Goal: Task Accomplishment & Management: Manage account settings

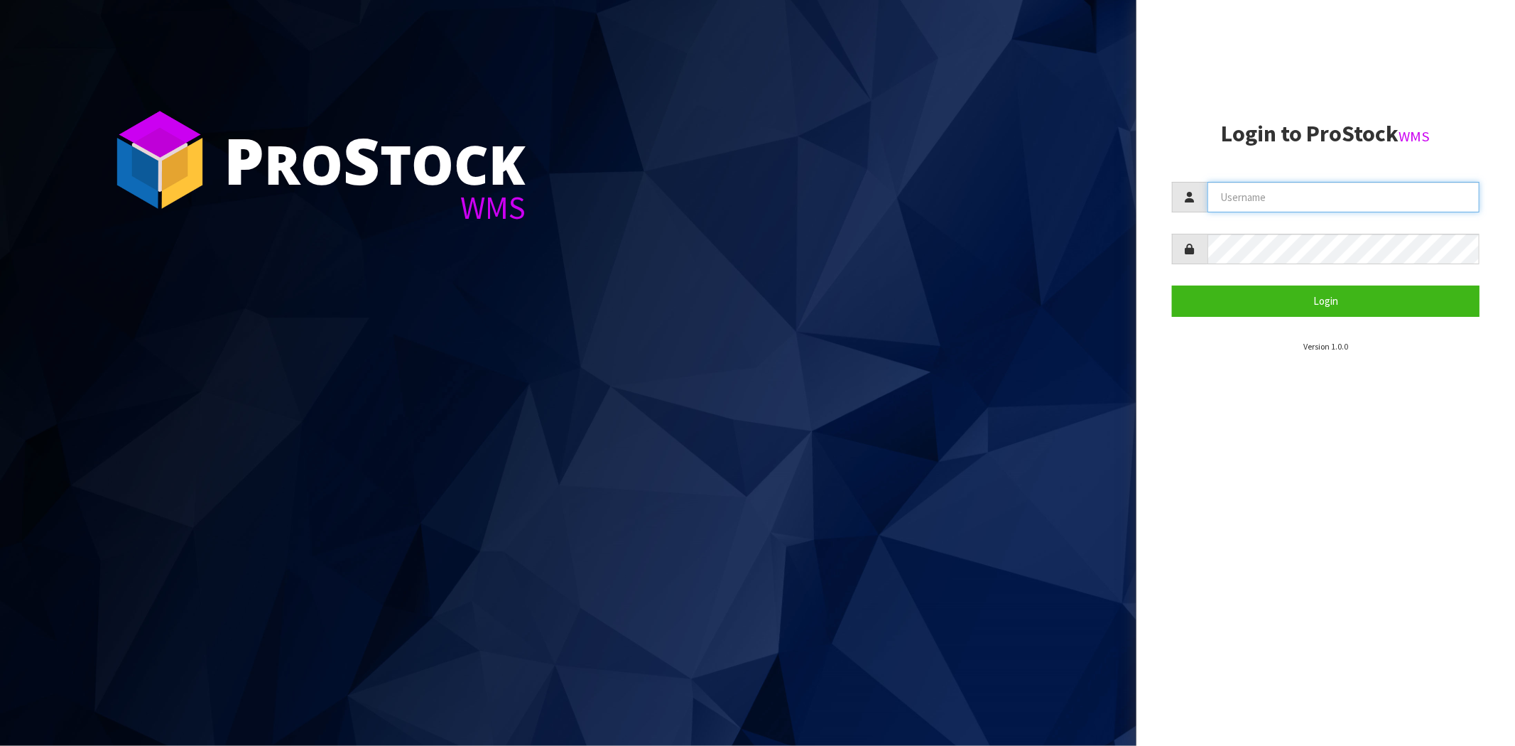
click at [1305, 200] on input "text" at bounding box center [1343, 197] width 272 height 31
type input "[PERSON_NAME][EMAIL_ADDRESS][DOMAIN_NAME]"
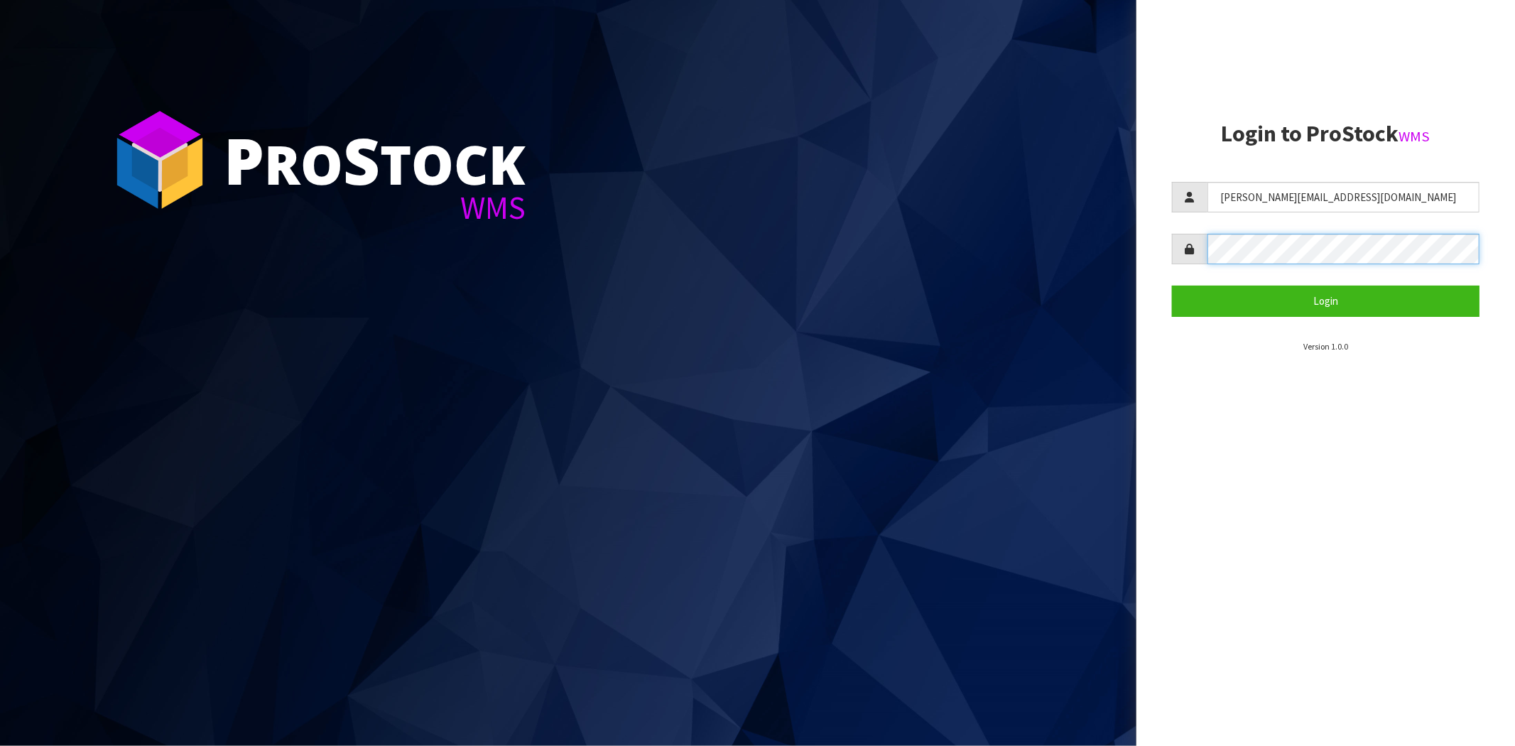
click at [1172, 285] on button "Login" at bounding box center [1325, 300] width 307 height 31
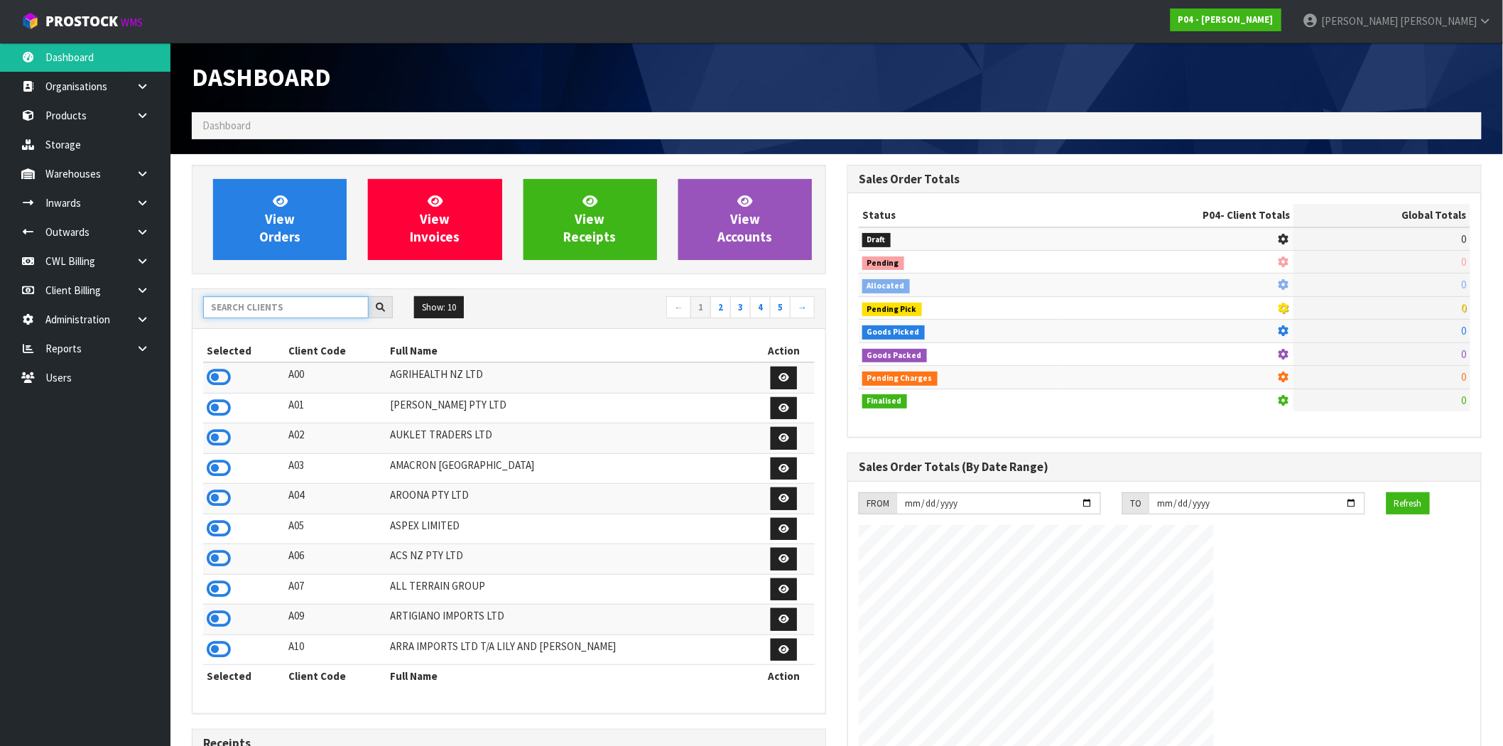
click at [259, 310] on input "text" at bounding box center [285, 307] width 165 height 22
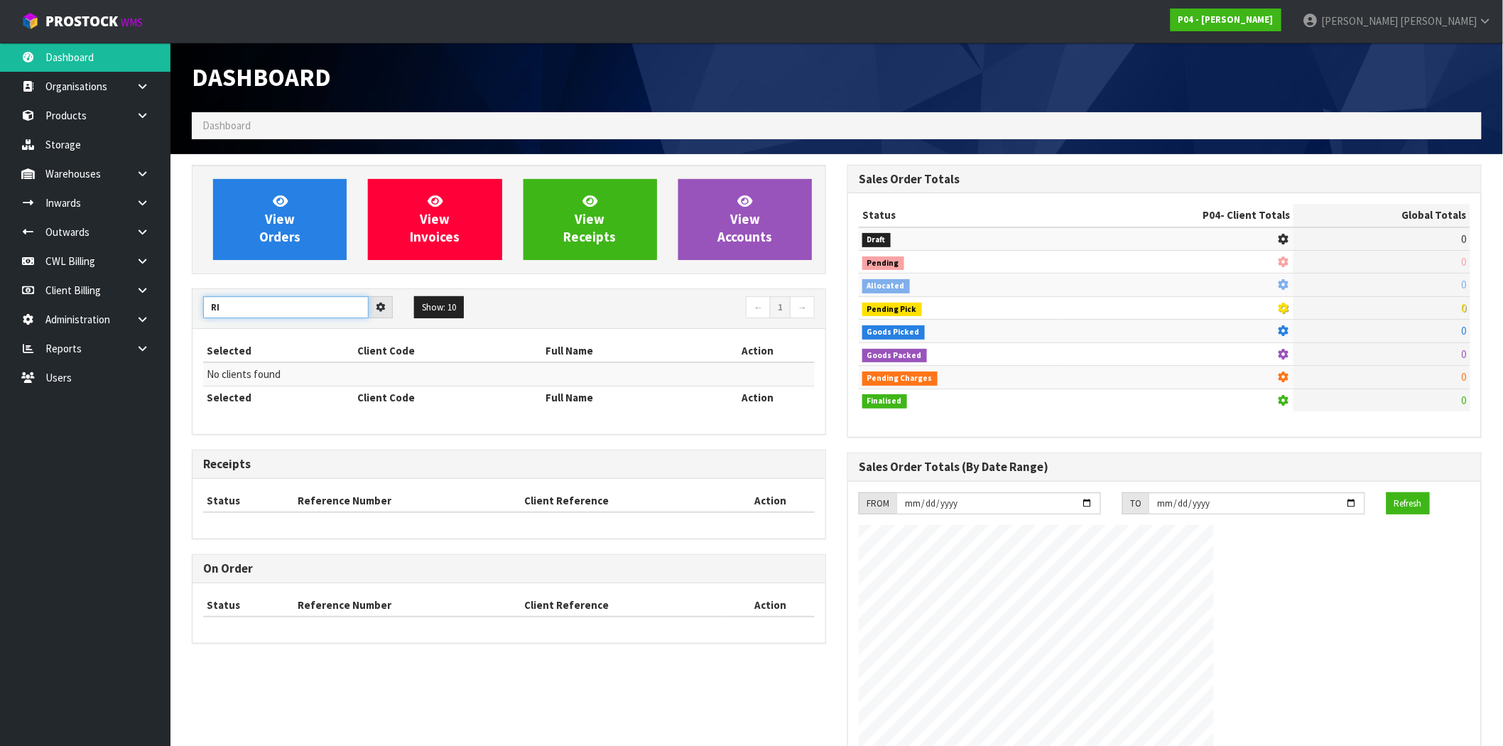
type input "R"
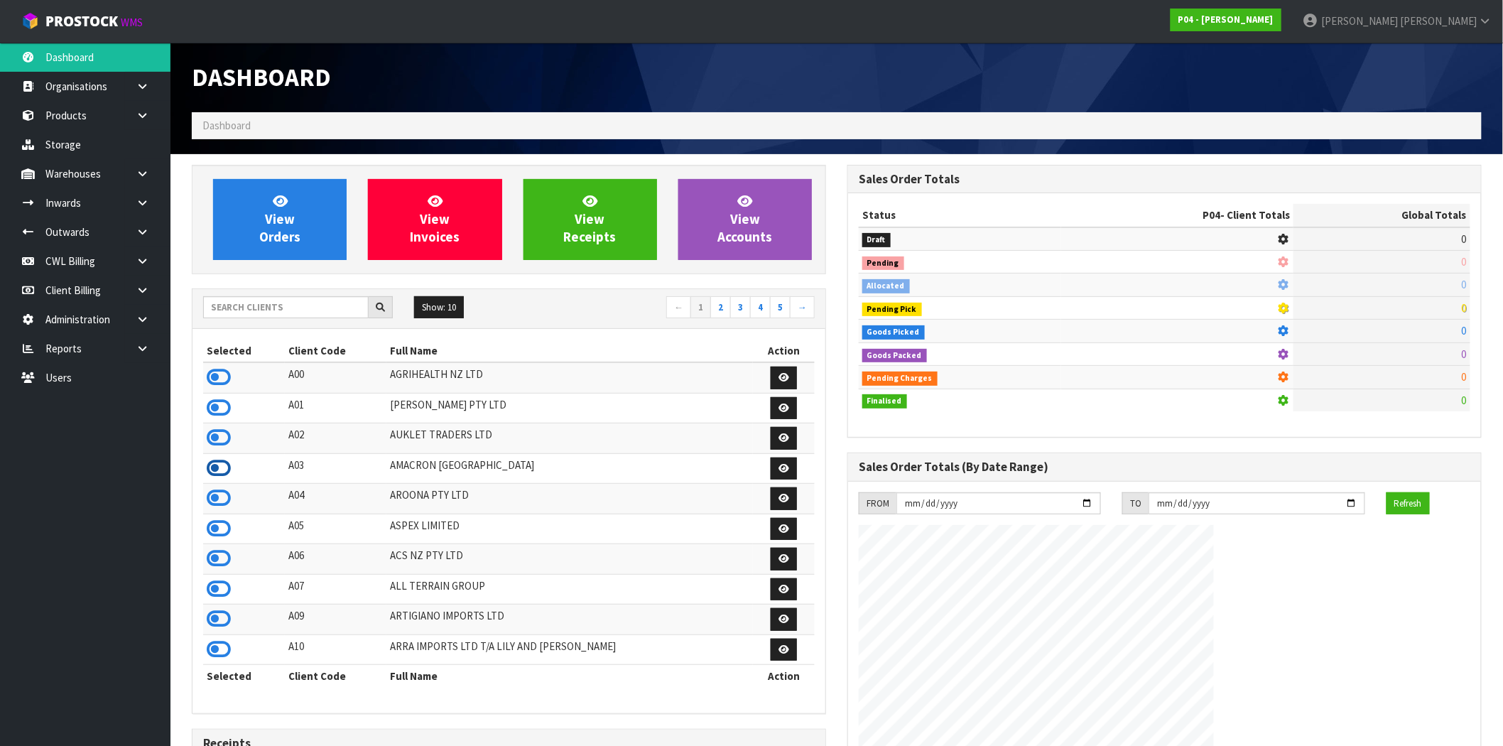
click at [223, 472] on icon at bounding box center [219, 467] width 24 height 21
click at [146, 315] on icon at bounding box center [142, 319] width 13 height 11
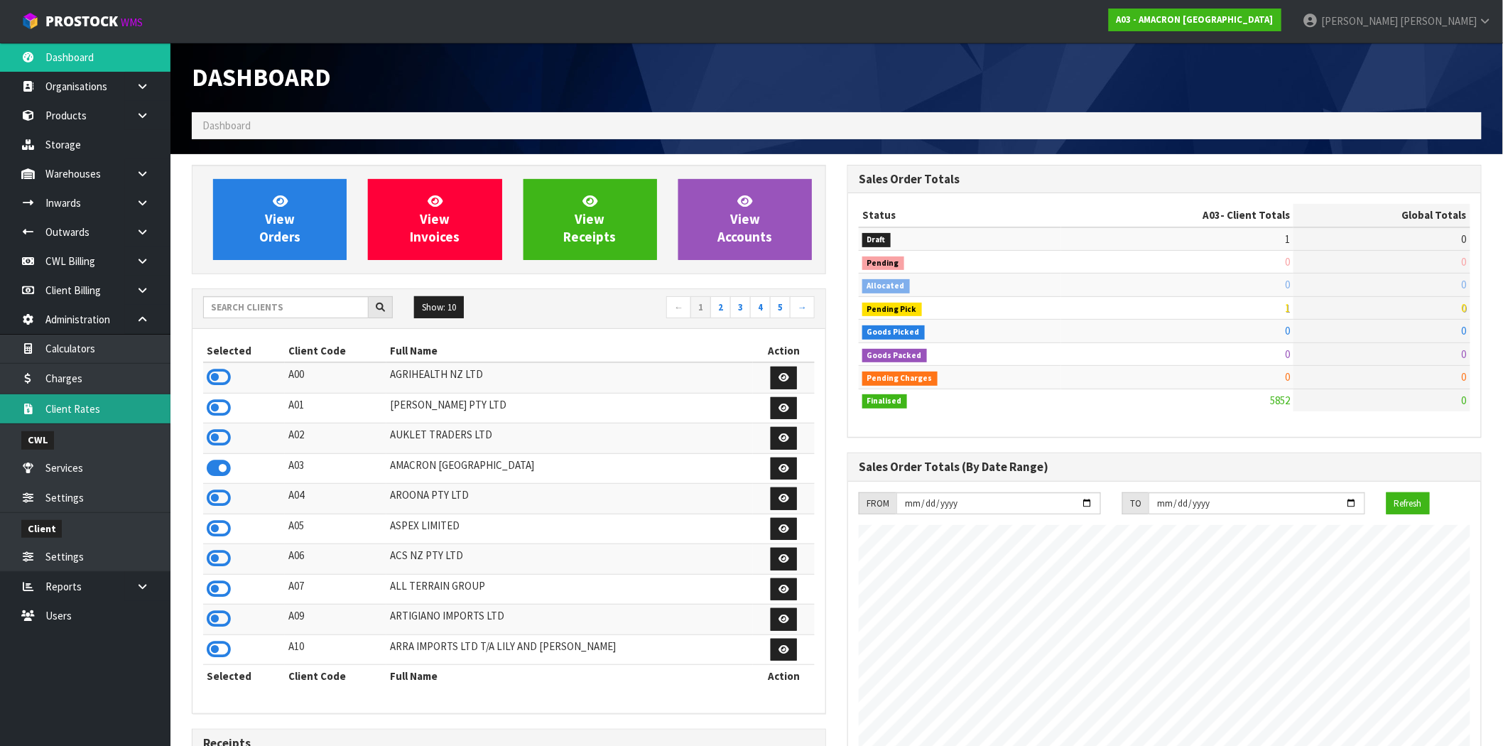
click at [97, 399] on link "Client Rates" at bounding box center [85, 408] width 170 height 29
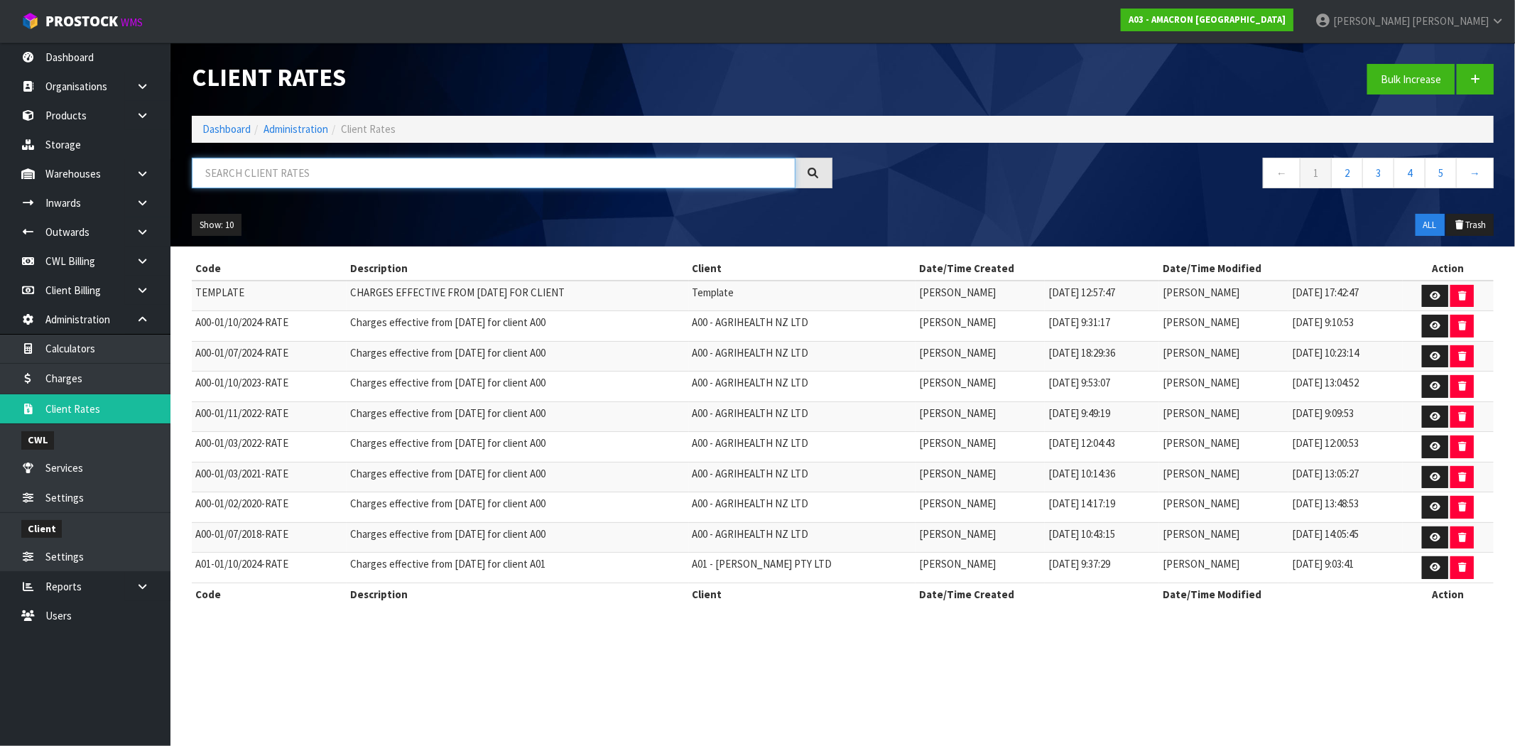
click at [401, 175] on input "text" at bounding box center [494, 173] width 604 height 31
click at [344, 178] on input "text" at bounding box center [494, 173] width 604 height 31
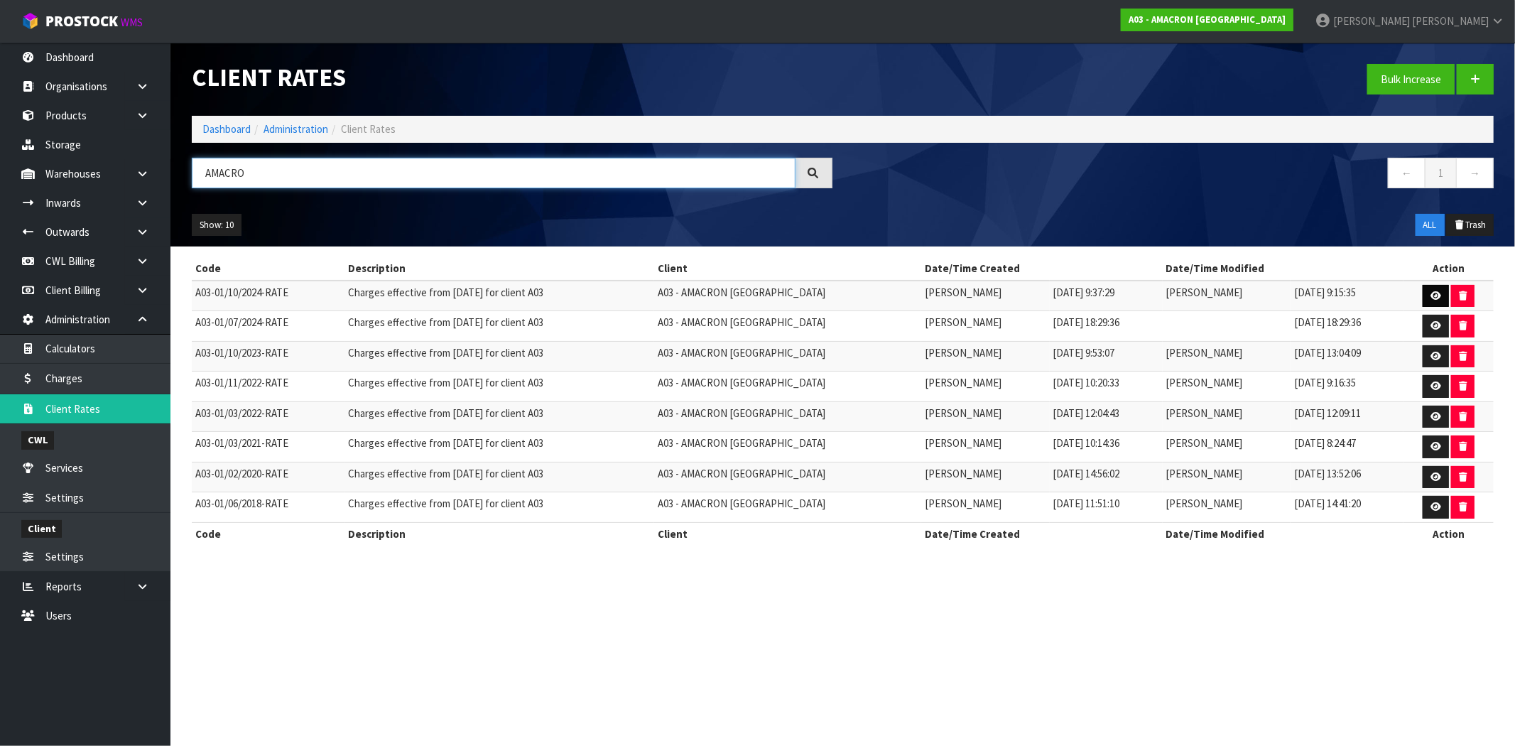
type input "AMACRO"
click at [1435, 297] on icon at bounding box center [1435, 295] width 11 height 9
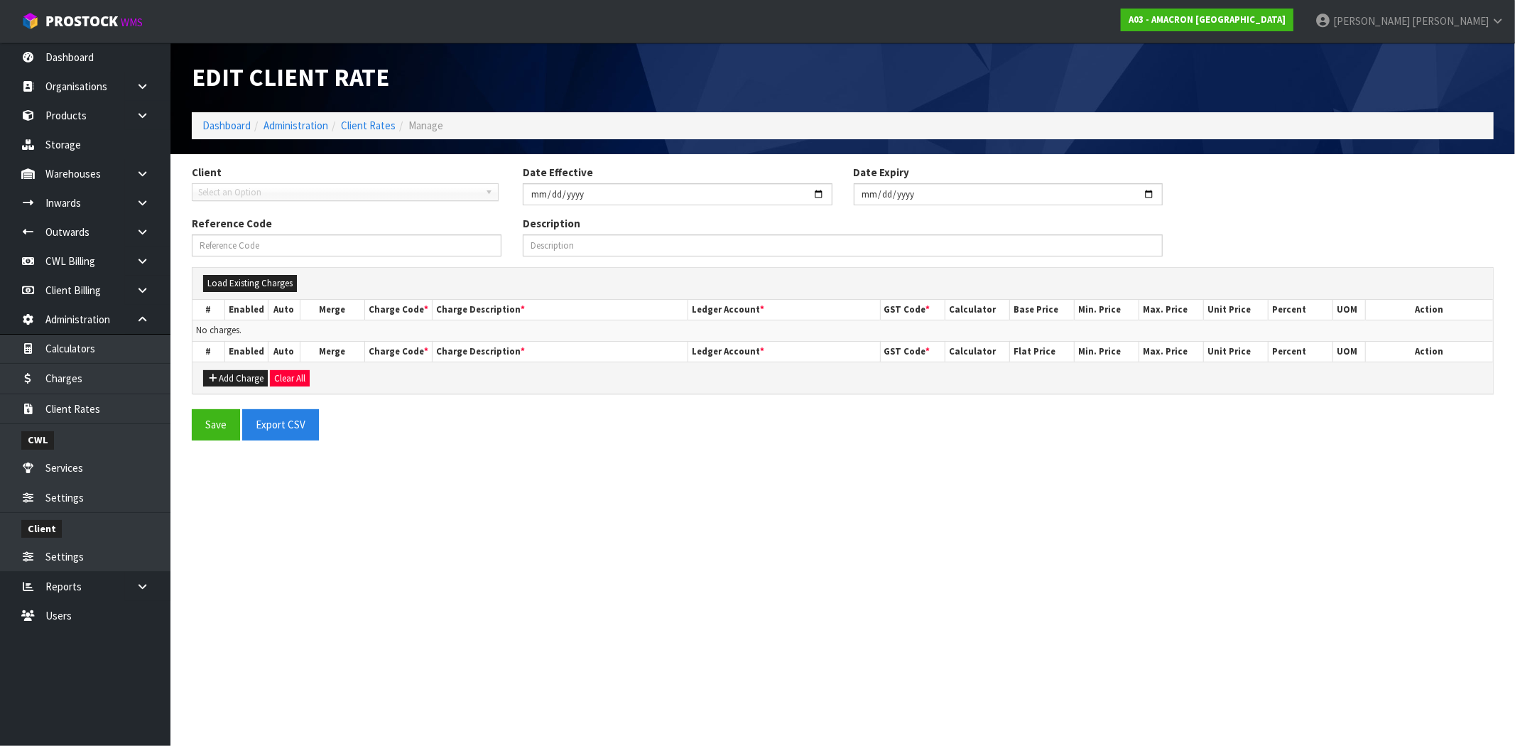
type input "[DATE]"
type input "A03-01/10/2024-RATE"
type input "Charges effective from [DATE] for client A03"
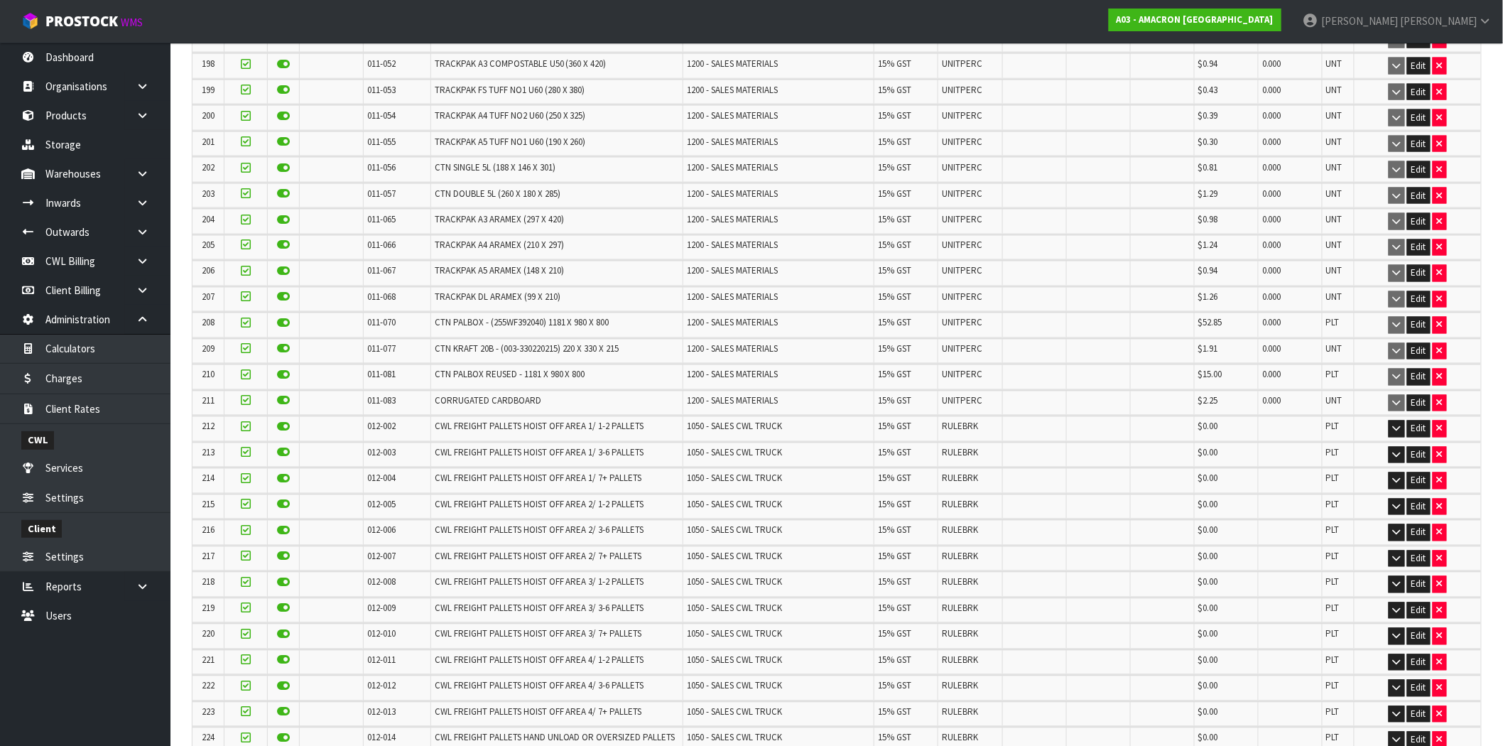
scroll to position [5788, 0]
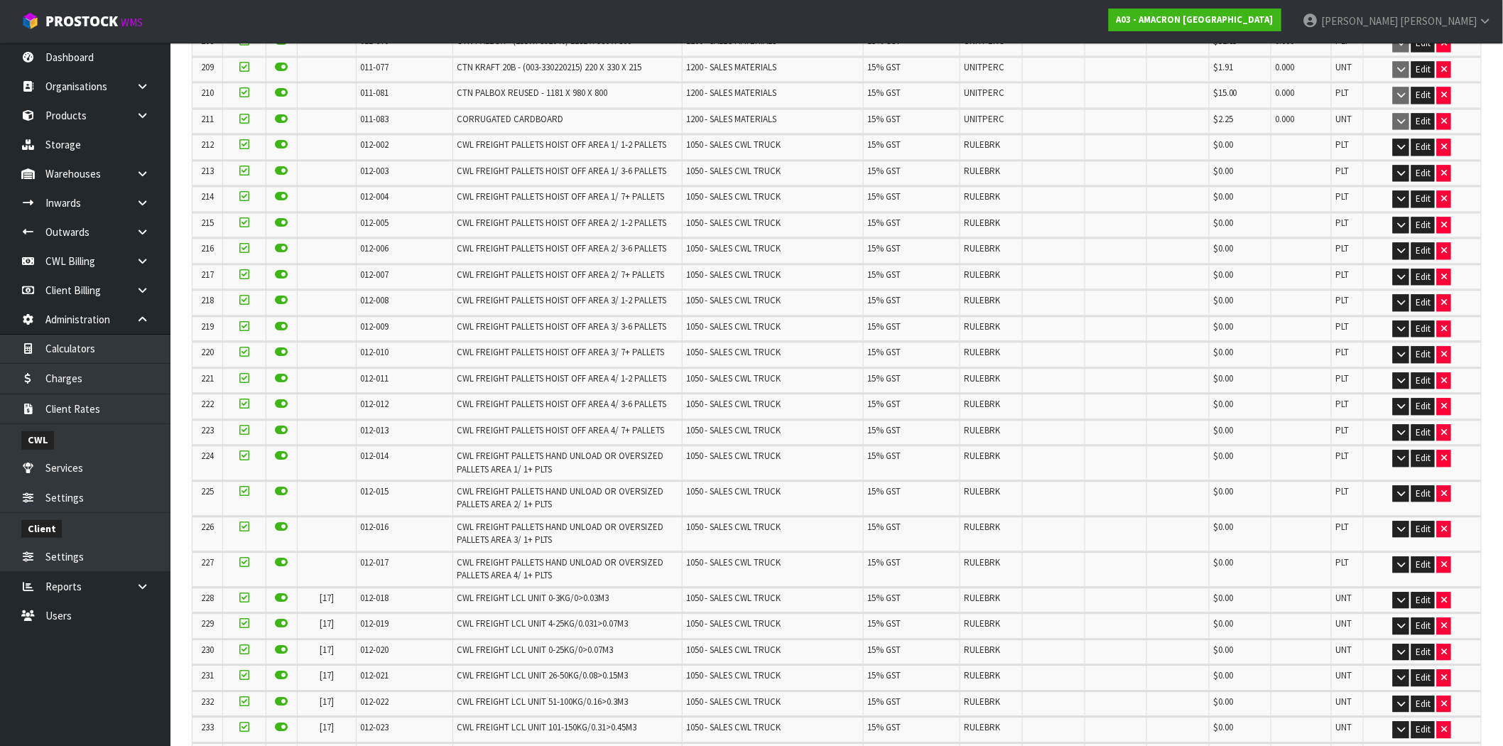
scroll to position [5900, 0]
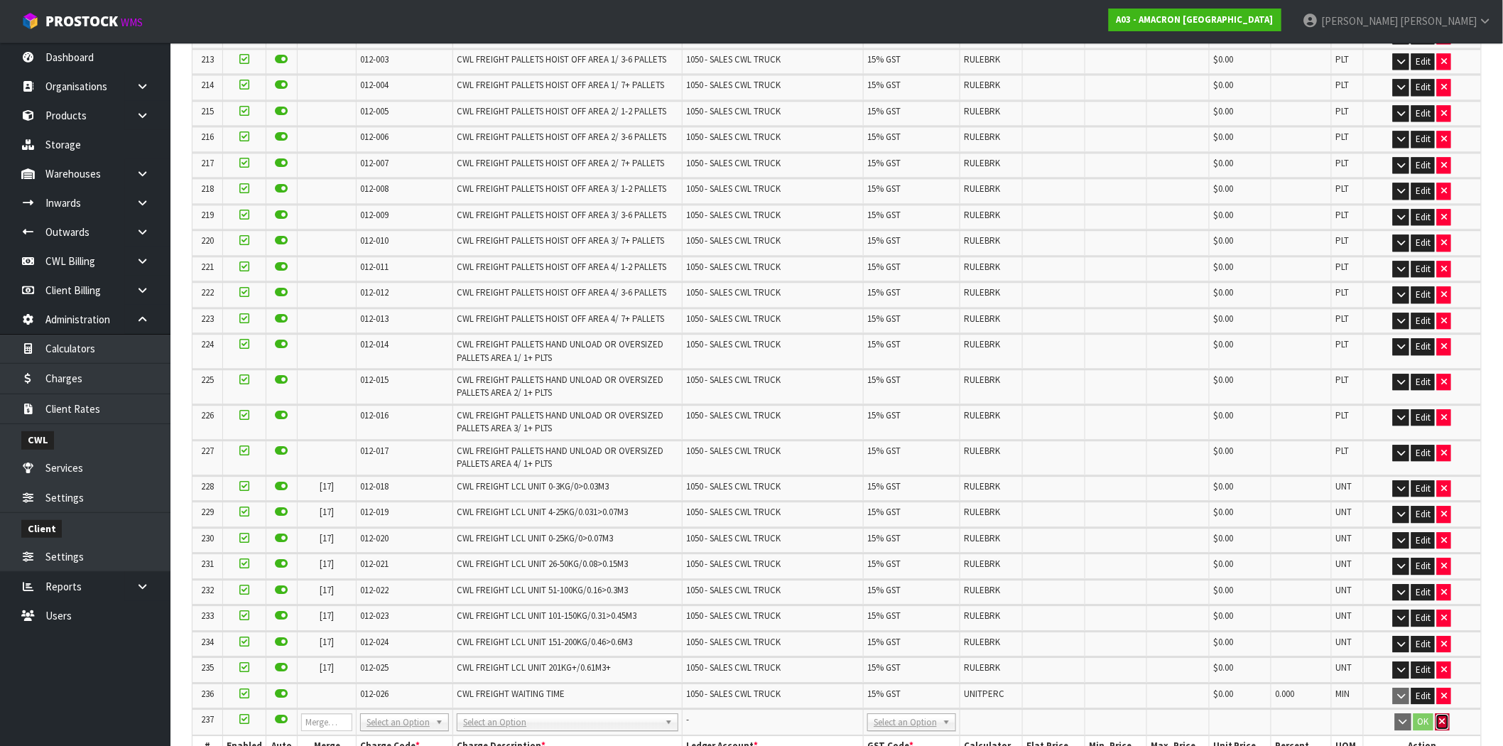
click at [1447, 713] on button "button" at bounding box center [1442, 721] width 14 height 17
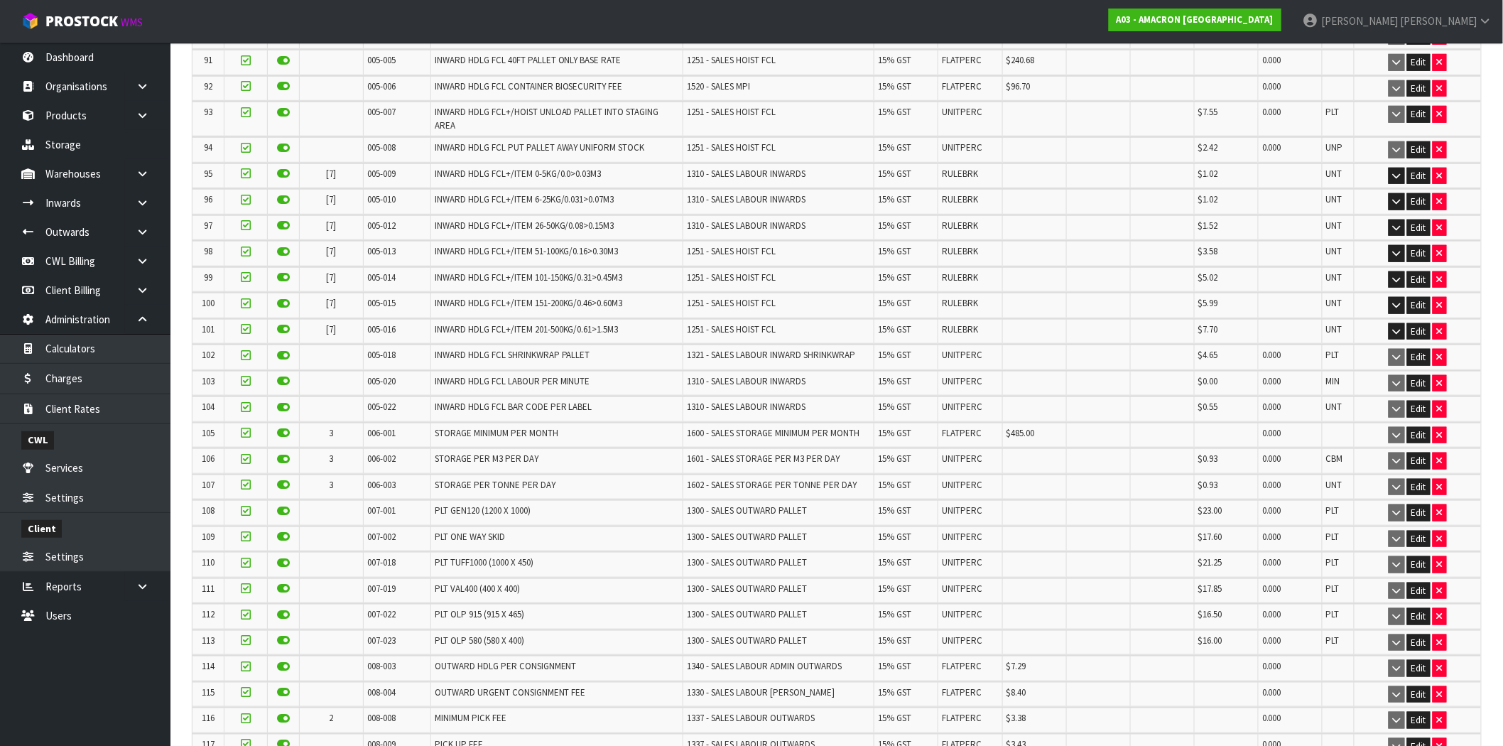
scroll to position [2159, 0]
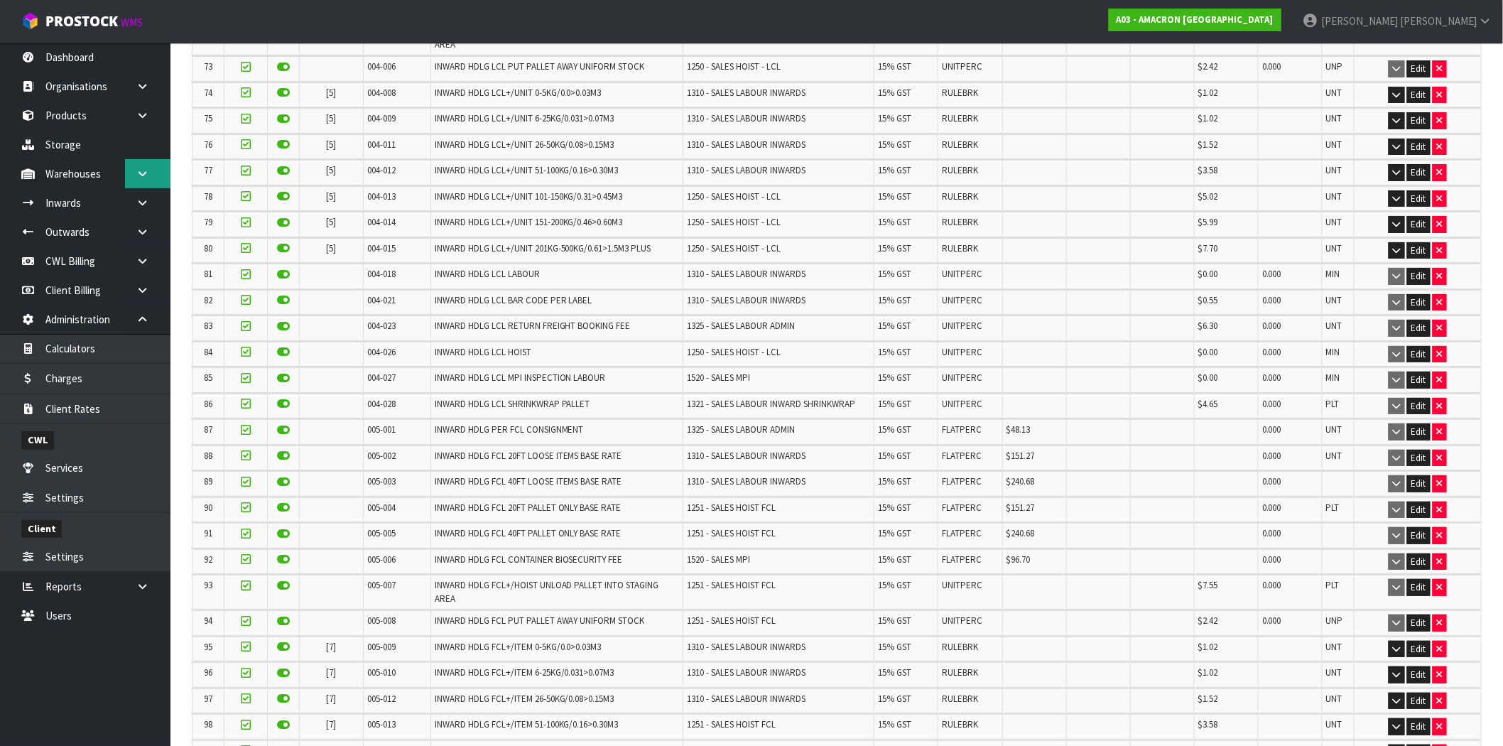
click at [145, 175] on icon at bounding box center [142, 173] width 13 height 11
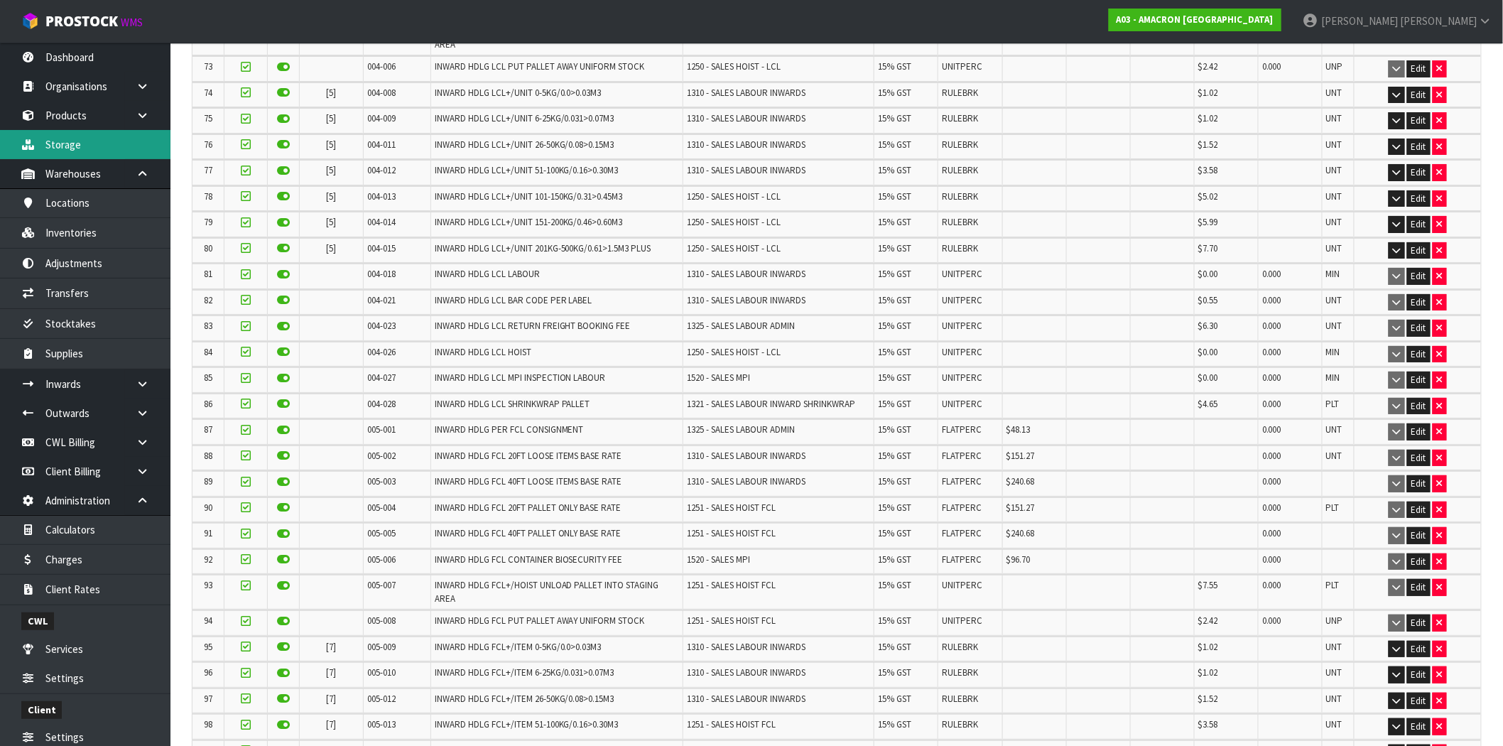
click at [81, 144] on link "Storage" at bounding box center [85, 144] width 170 height 29
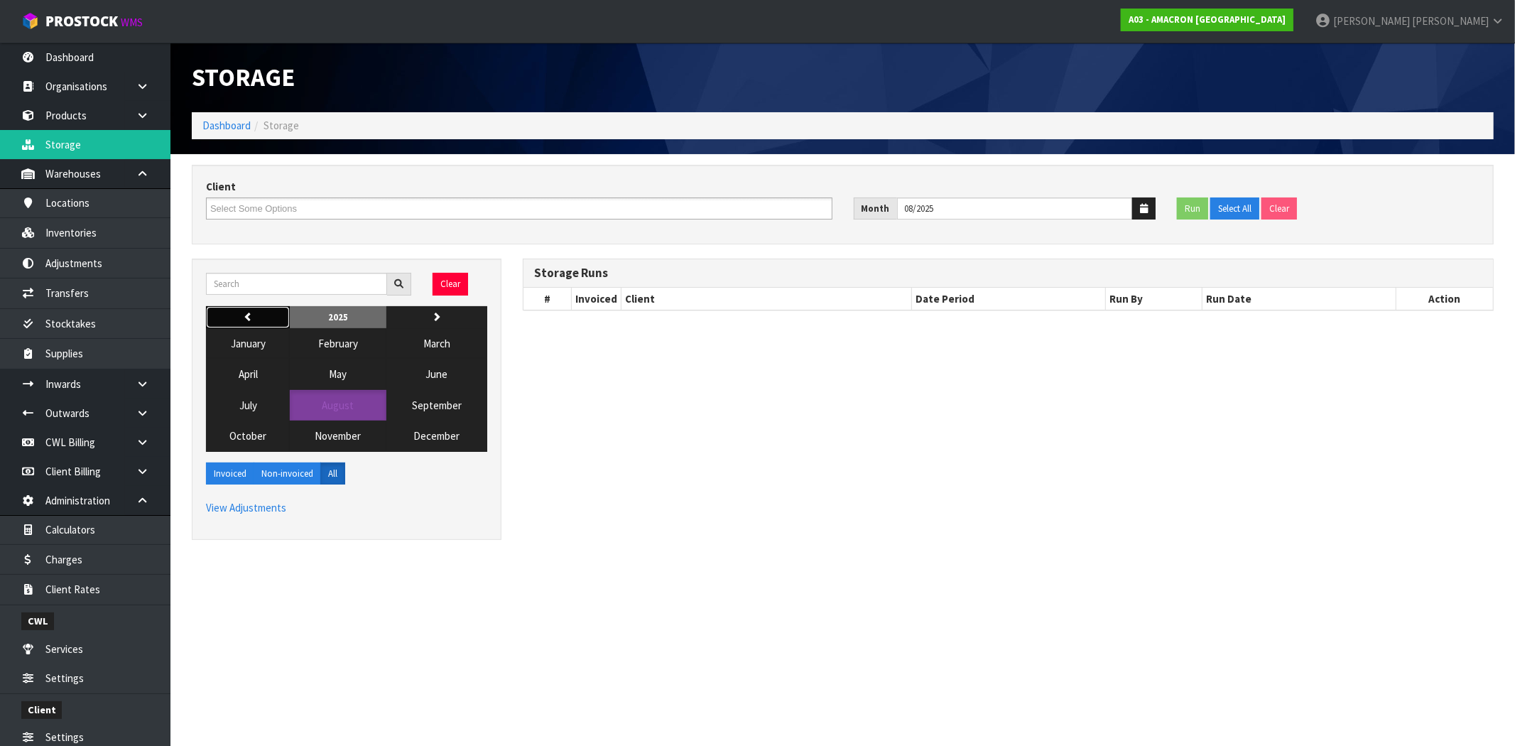
click at [247, 321] on icon "button" at bounding box center [248, 316] width 9 height 9
click at [323, 405] on span "August" at bounding box center [338, 404] width 32 height 13
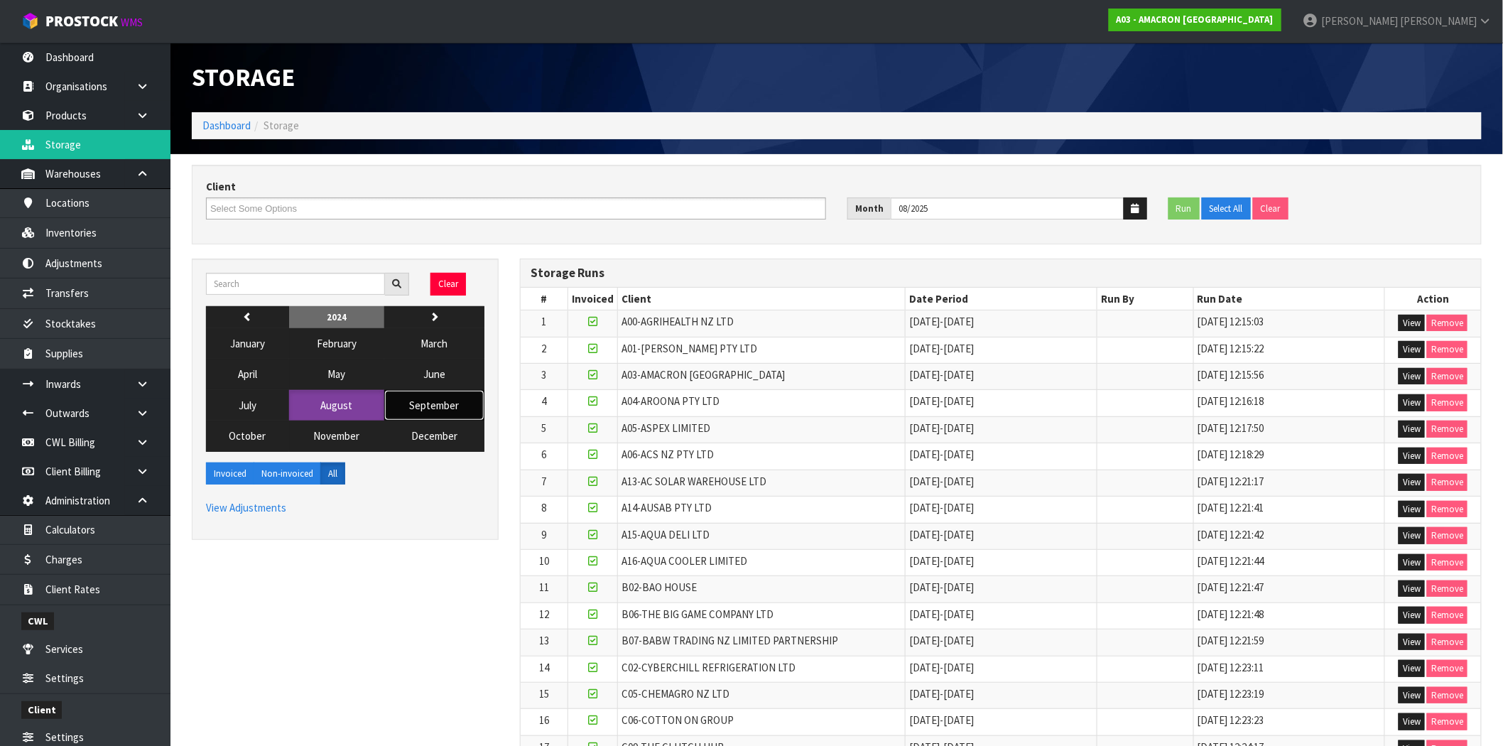
click at [435, 407] on span "September" at bounding box center [434, 404] width 50 height 13
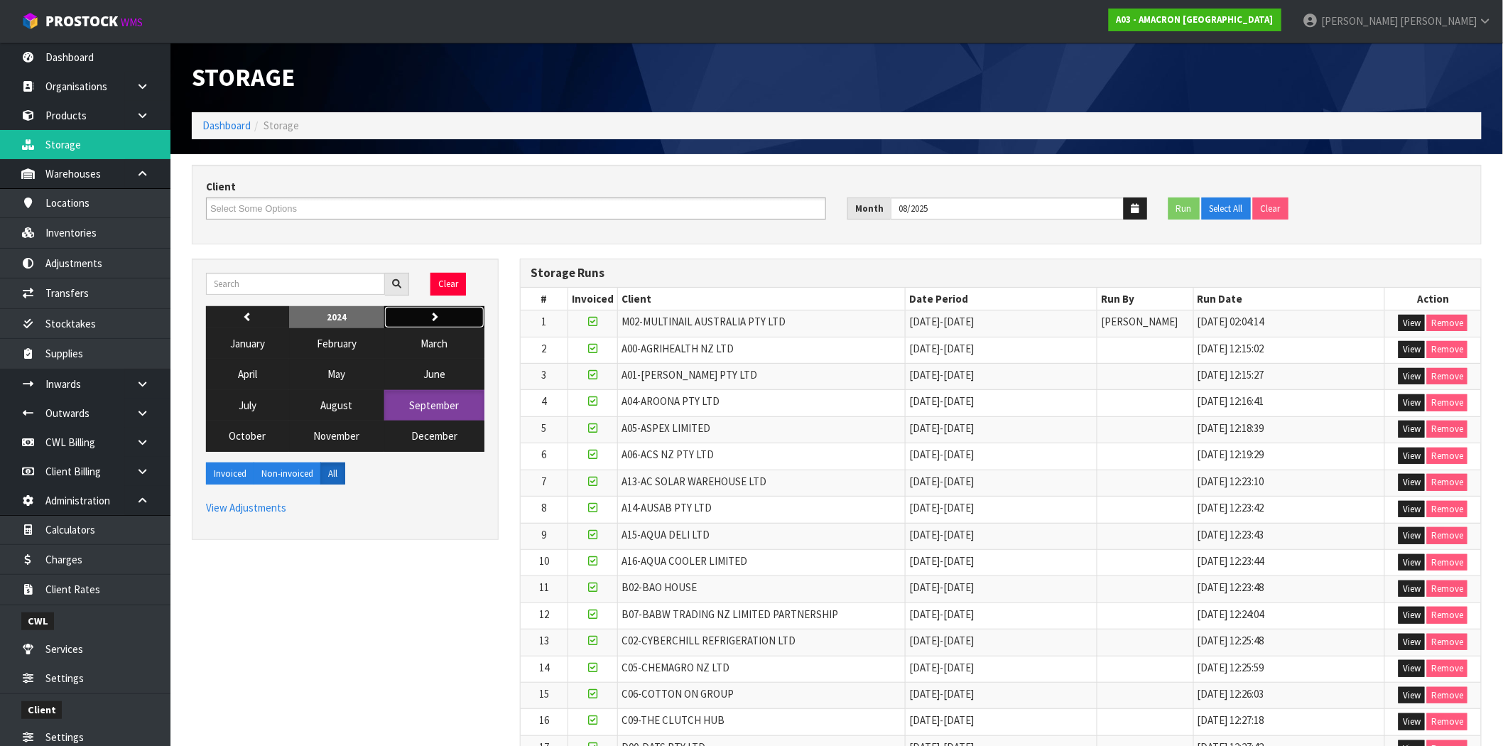
click at [447, 311] on button "next" at bounding box center [434, 317] width 100 height 23
click at [335, 408] on span "August" at bounding box center [337, 404] width 32 height 13
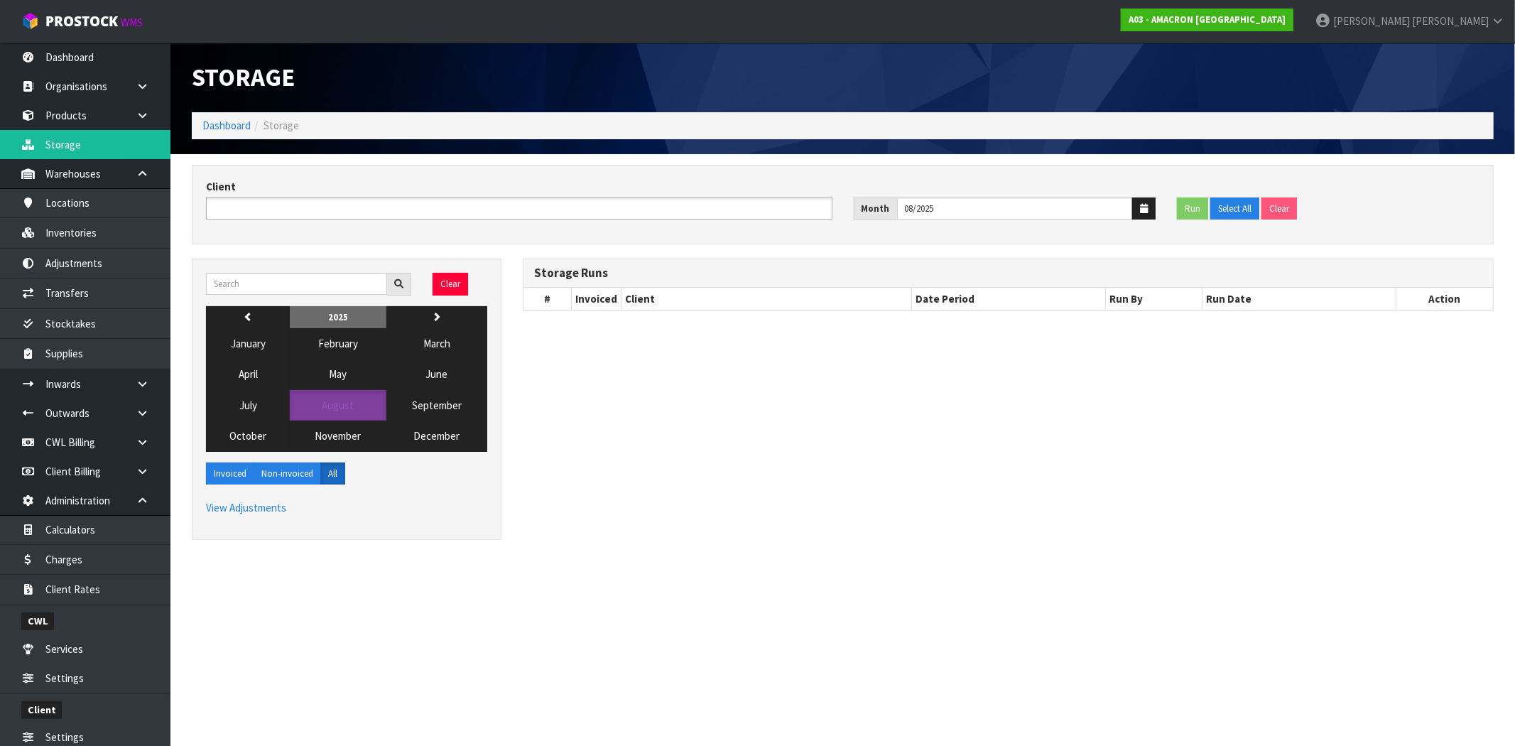
click at [680, 211] on ul at bounding box center [519, 208] width 626 height 22
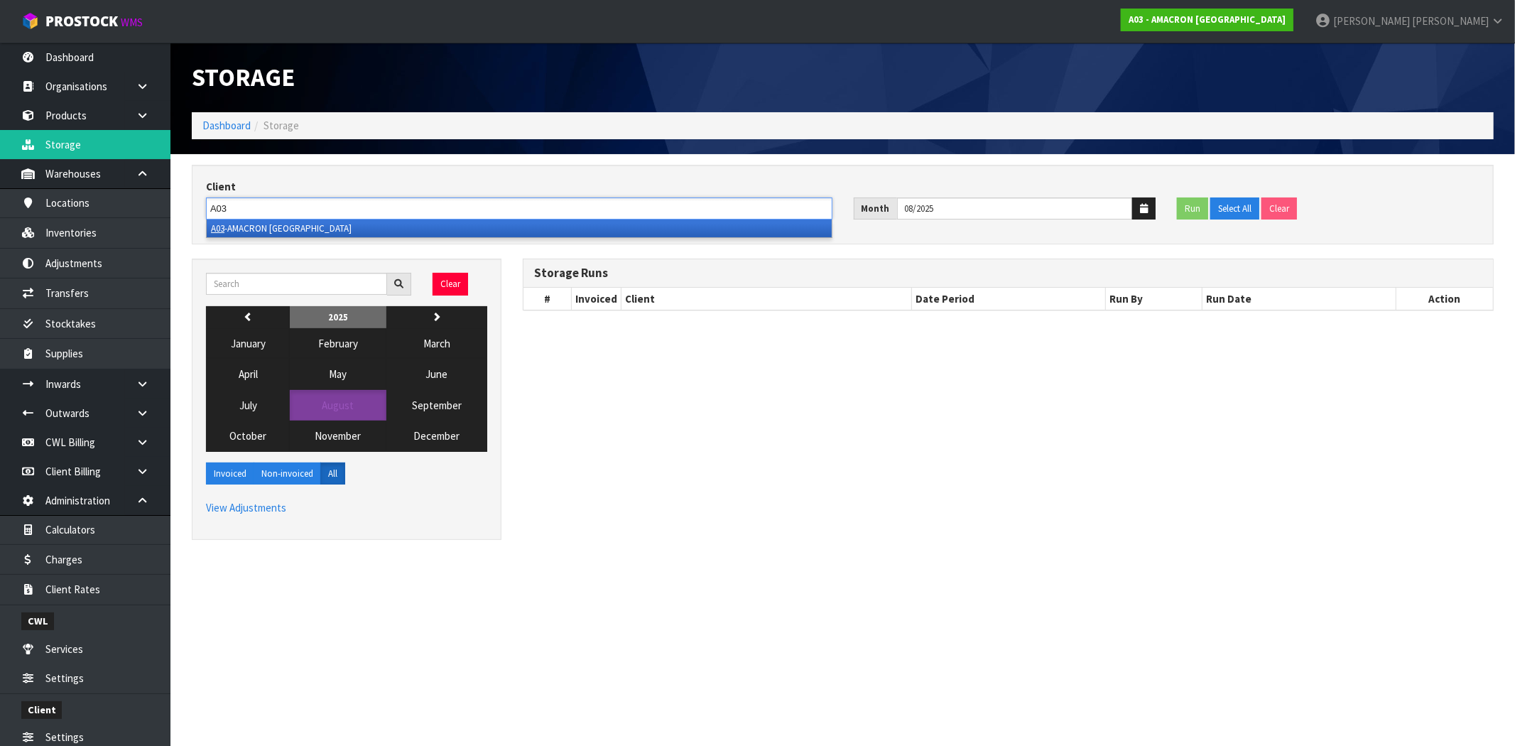
type input "A03"
click at [398, 225] on li "A03 -AMACRON NEW ZEALAND" at bounding box center [519, 228] width 625 height 18
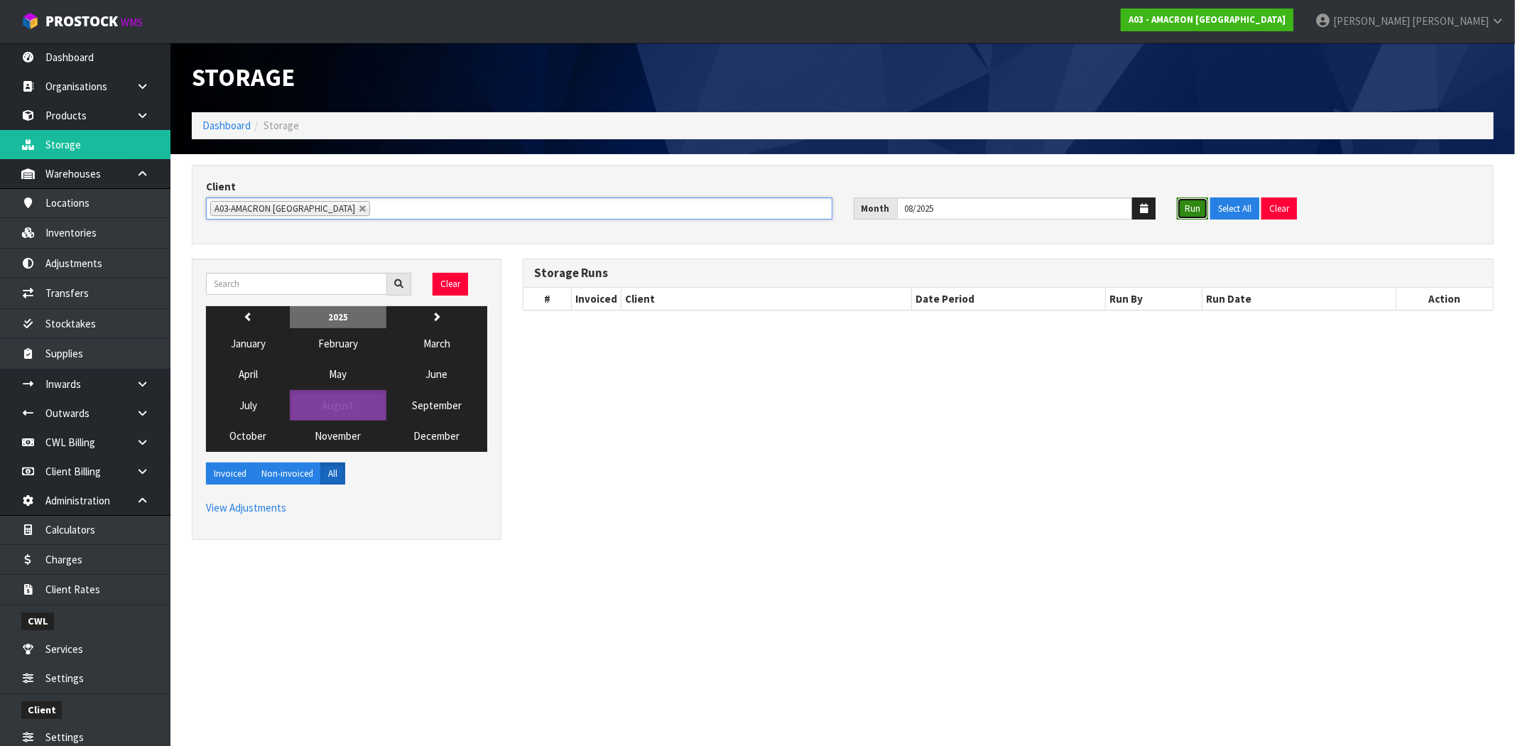
click at [1191, 209] on button "Run" at bounding box center [1192, 208] width 31 height 23
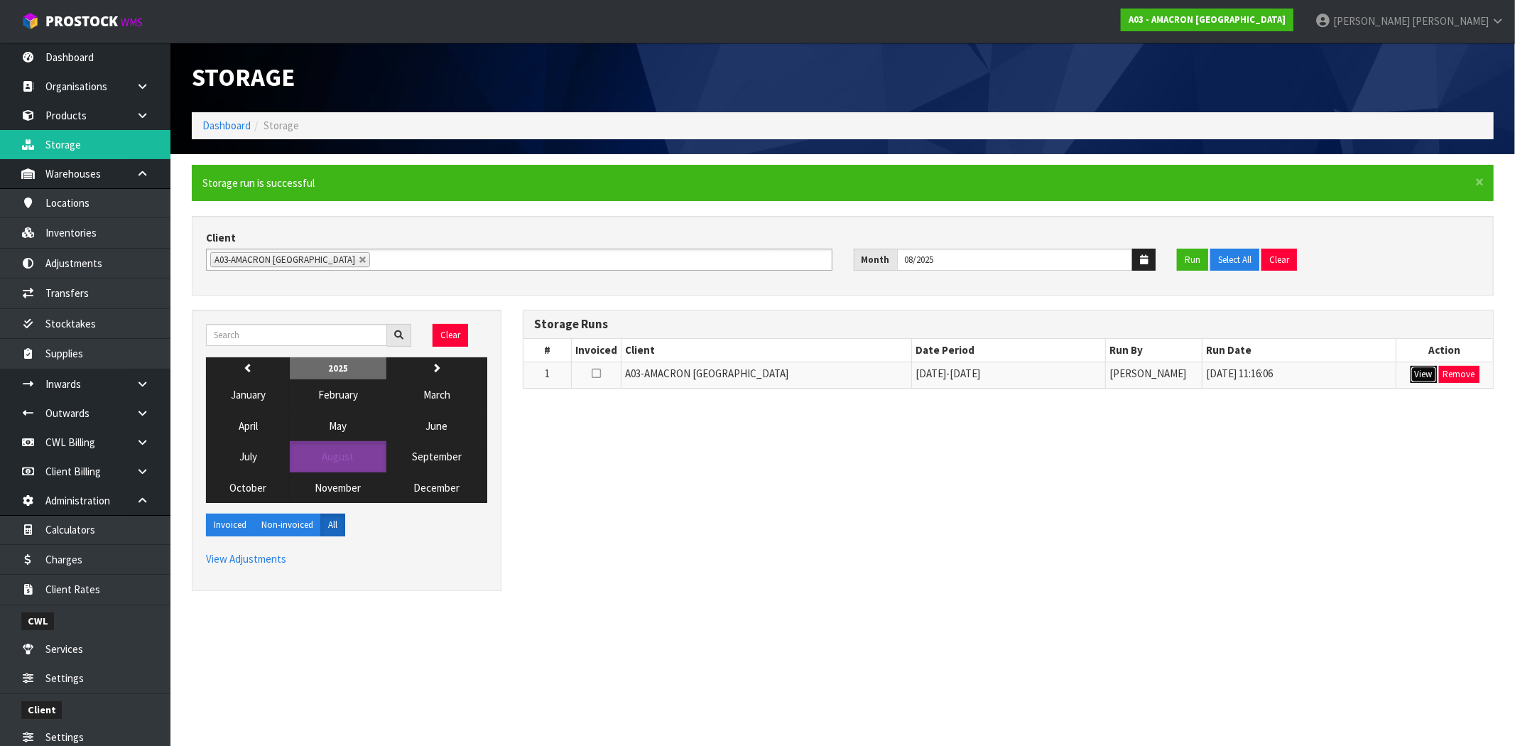
click at [1425, 377] on button "View" at bounding box center [1423, 374] width 26 height 17
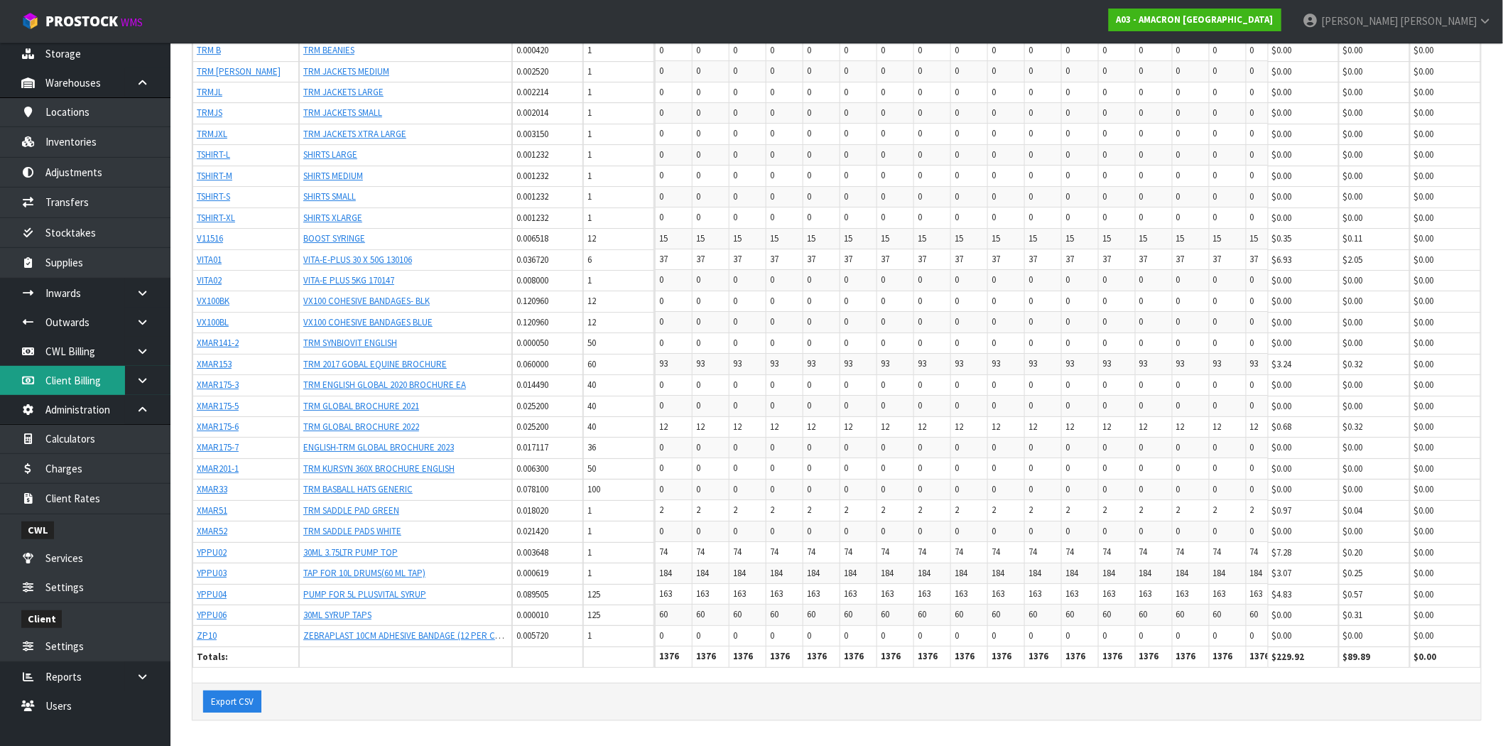
scroll to position [94, 0]
click at [137, 346] on icon at bounding box center [142, 348] width 13 height 11
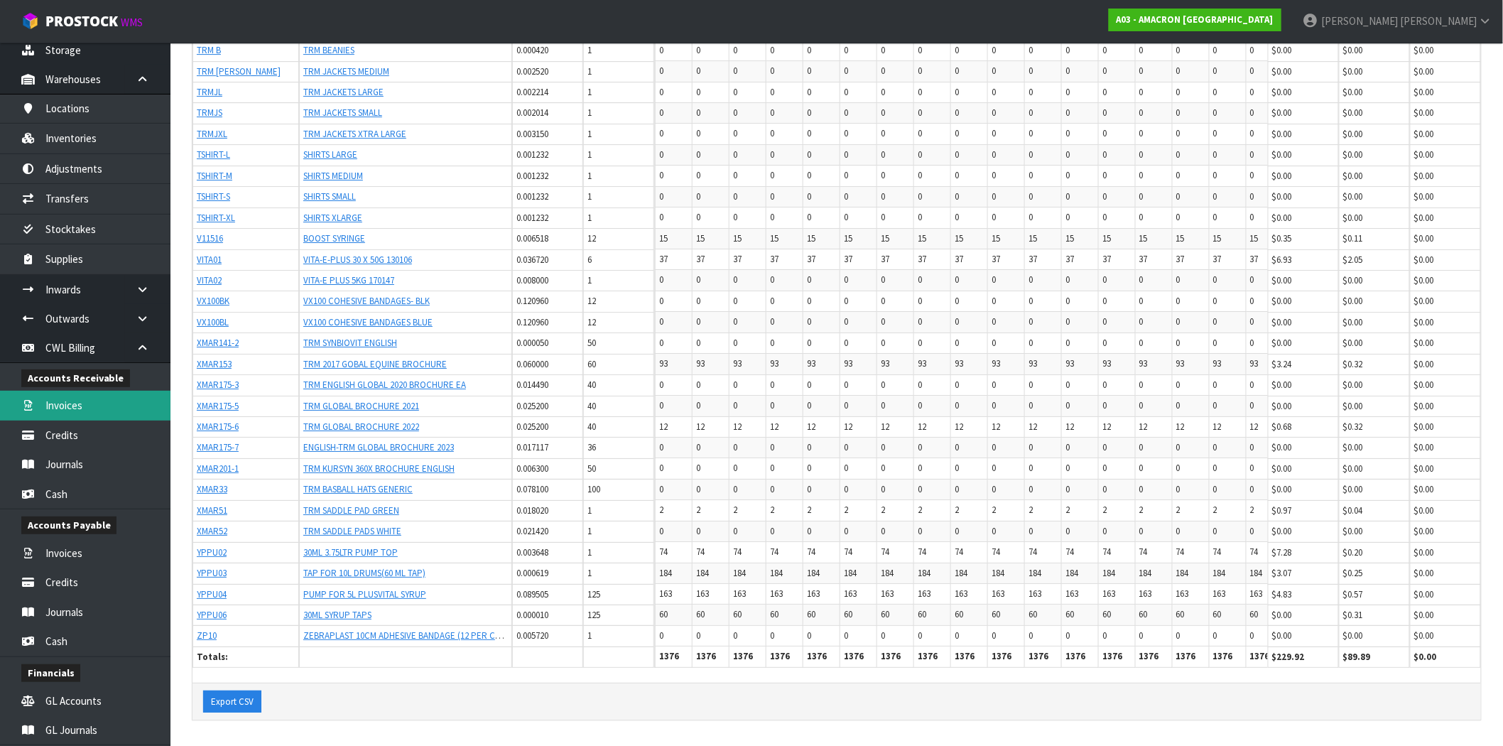
click at [82, 408] on link "Invoices" at bounding box center [85, 405] width 170 height 29
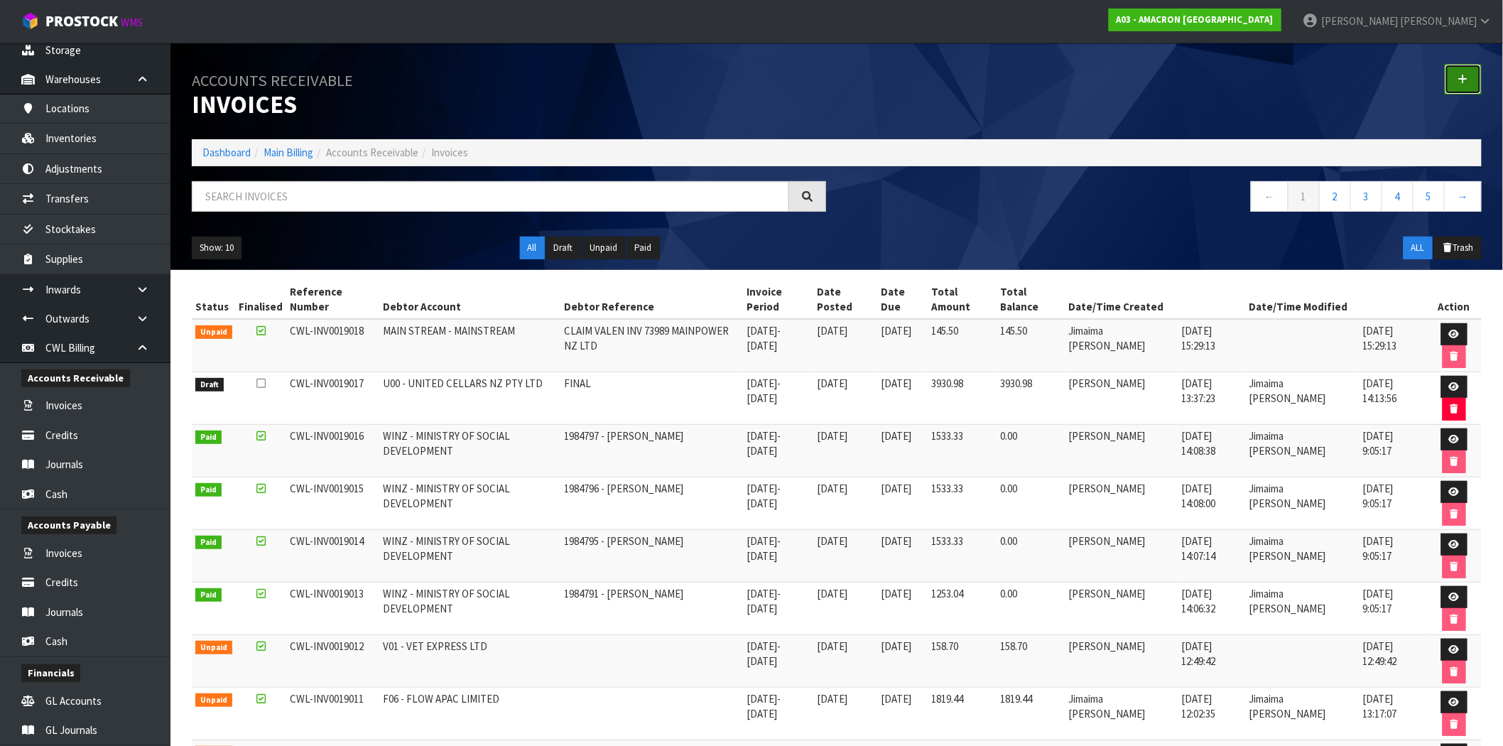
click at [1451, 82] on link at bounding box center [1462, 79] width 37 height 31
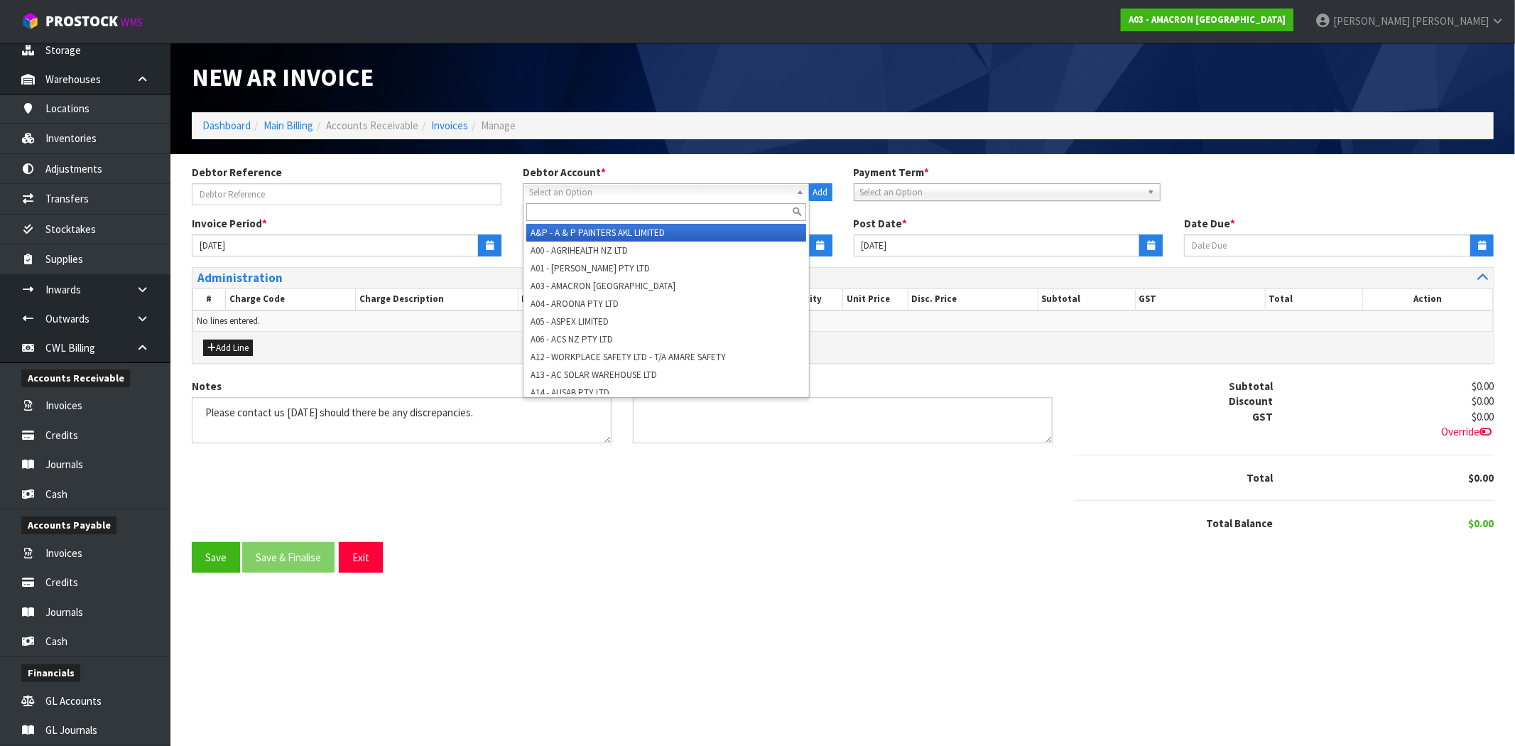
click at [599, 188] on span "Select an Option" at bounding box center [659, 192] width 261 height 17
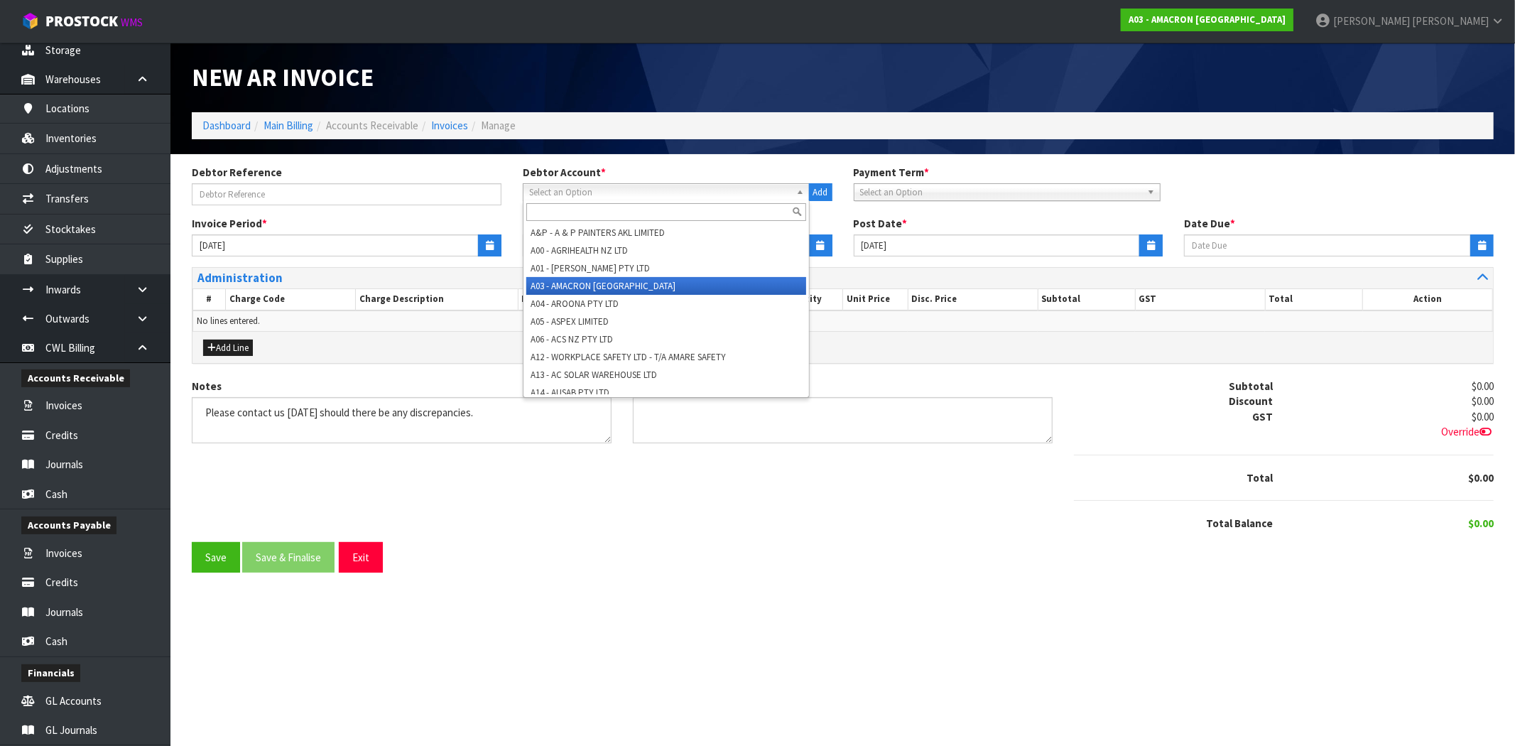
click at [609, 282] on li "A03 - AMACRON [GEOGRAPHIC_DATA]" at bounding box center [666, 286] width 280 height 18
type input "05/09/2025"
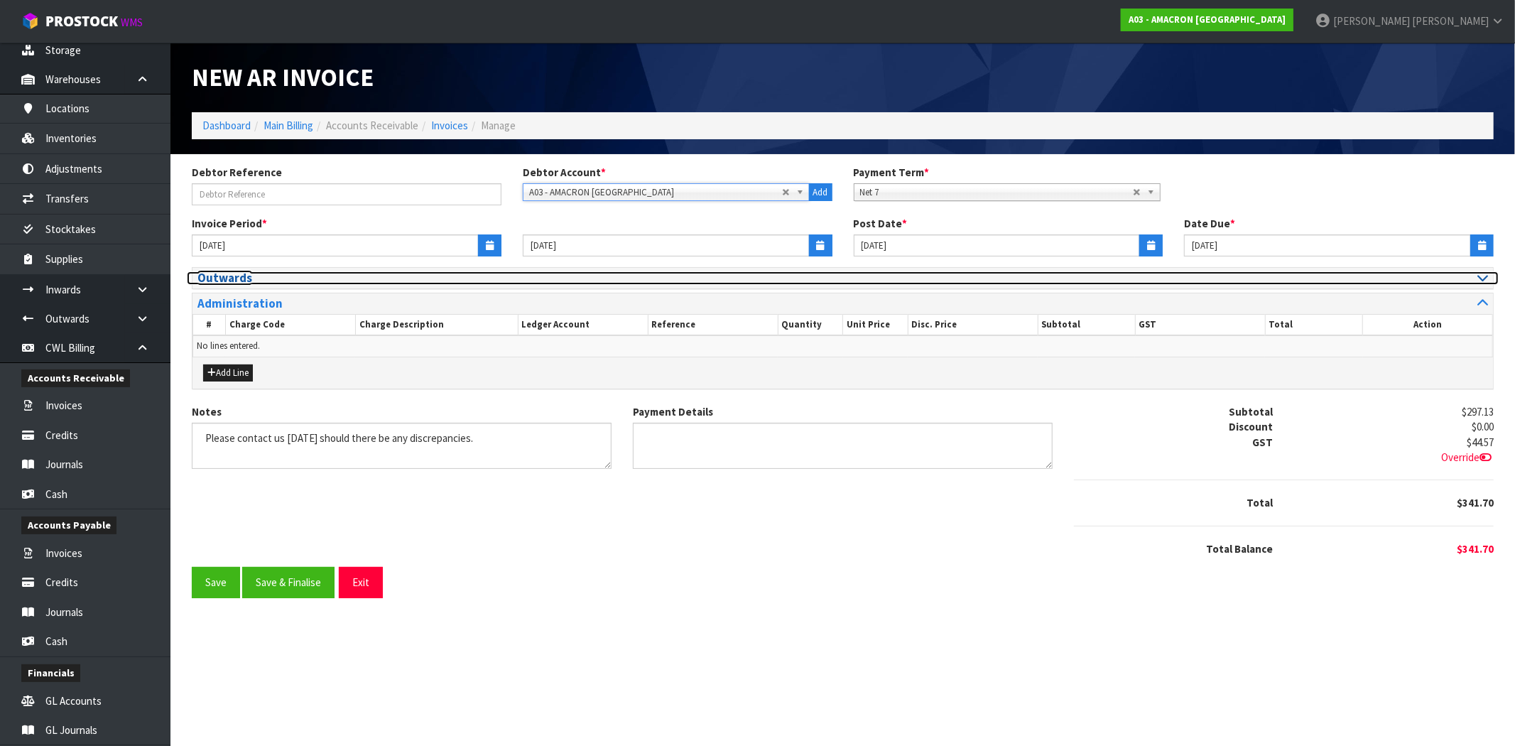
click at [1482, 276] on icon at bounding box center [1482, 277] width 11 height 12
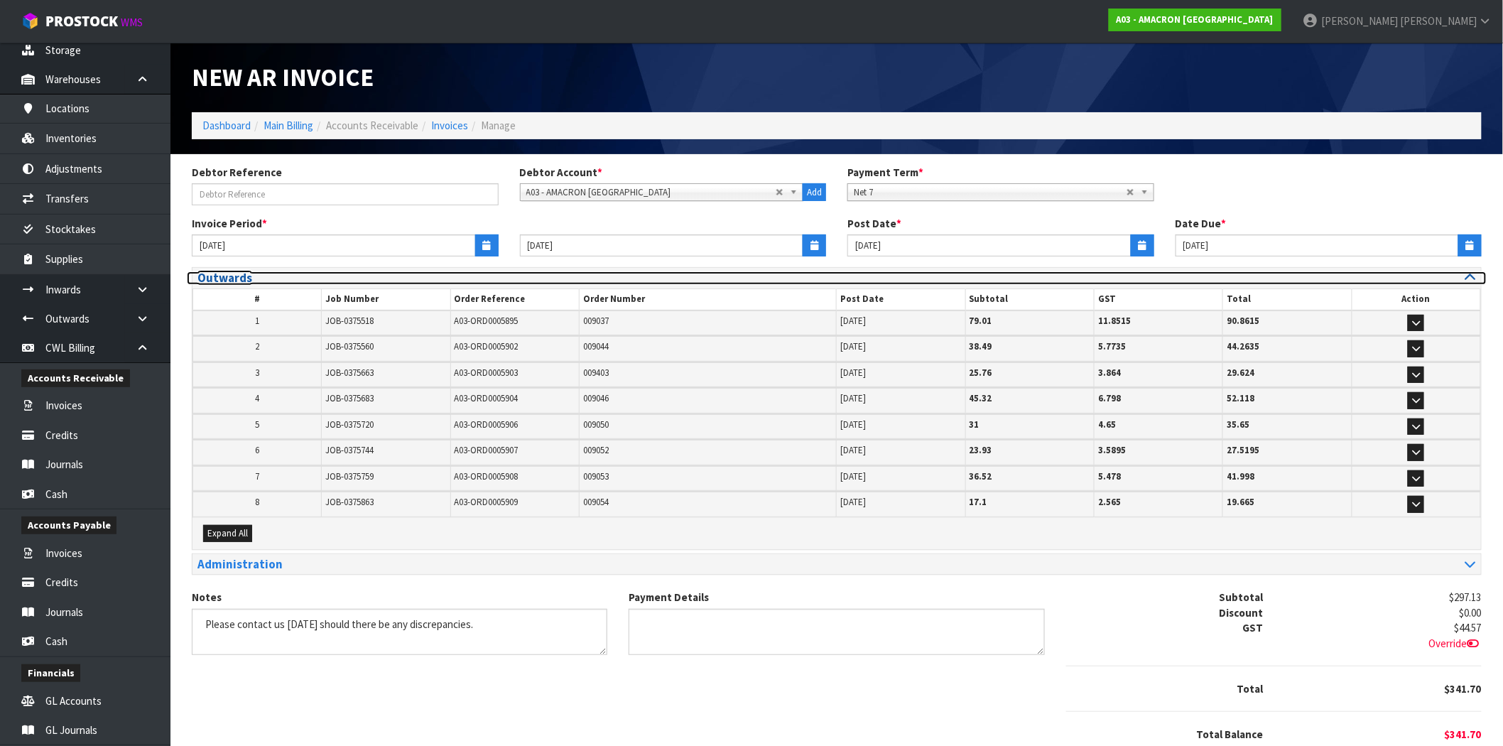
click at [1482, 276] on div at bounding box center [1162, 277] width 650 height 13
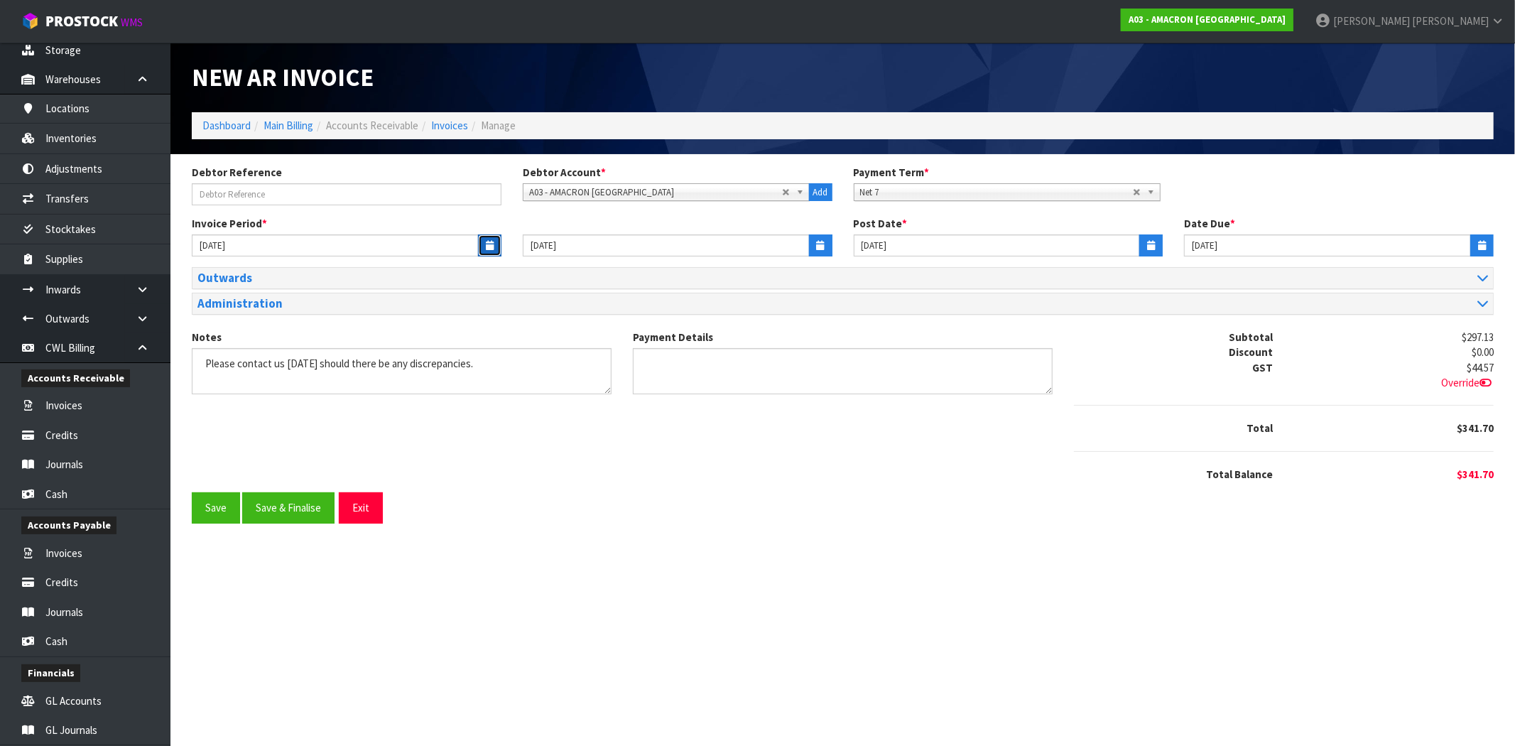
click at [491, 246] on icon "button" at bounding box center [490, 245] width 8 height 9
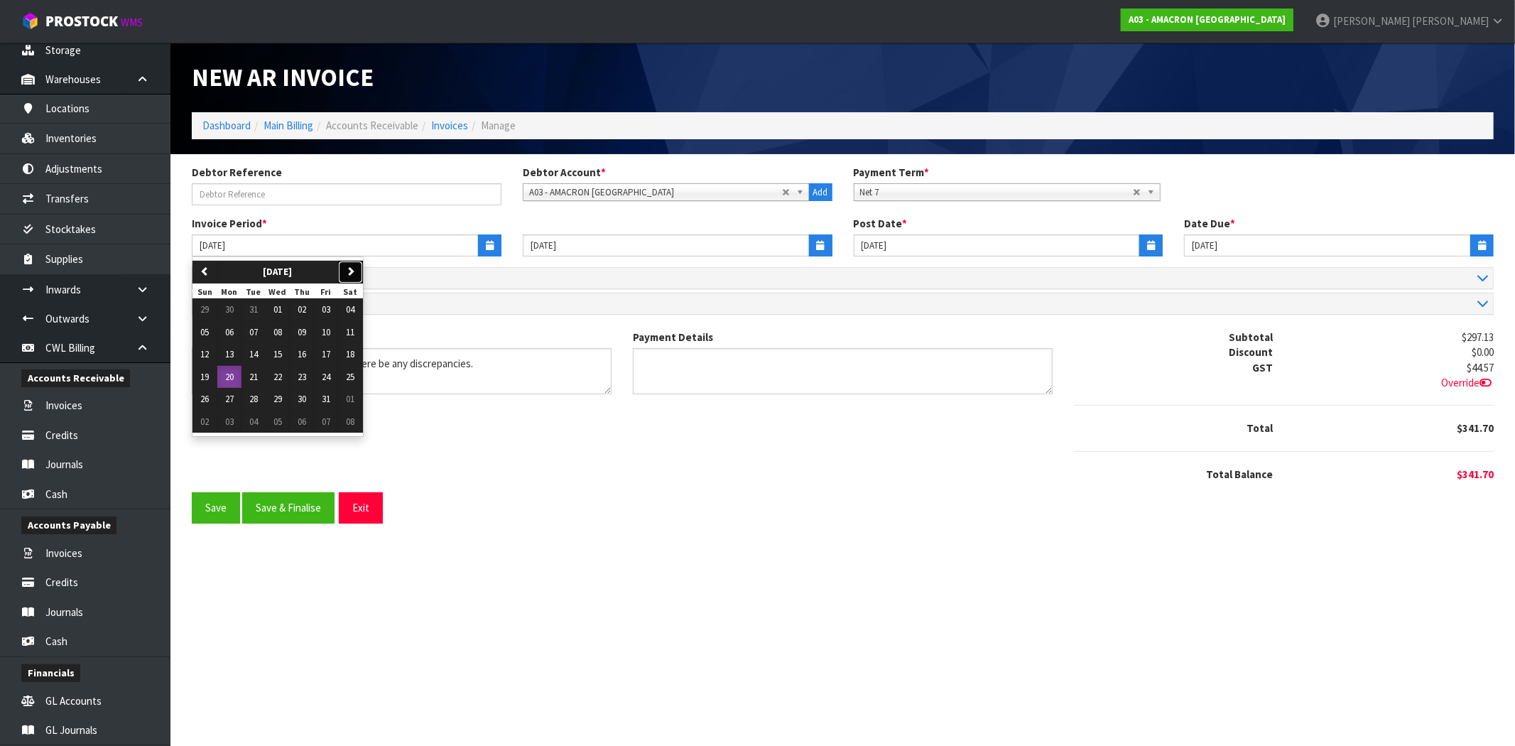
click at [349, 273] on icon "button" at bounding box center [350, 270] width 9 height 9
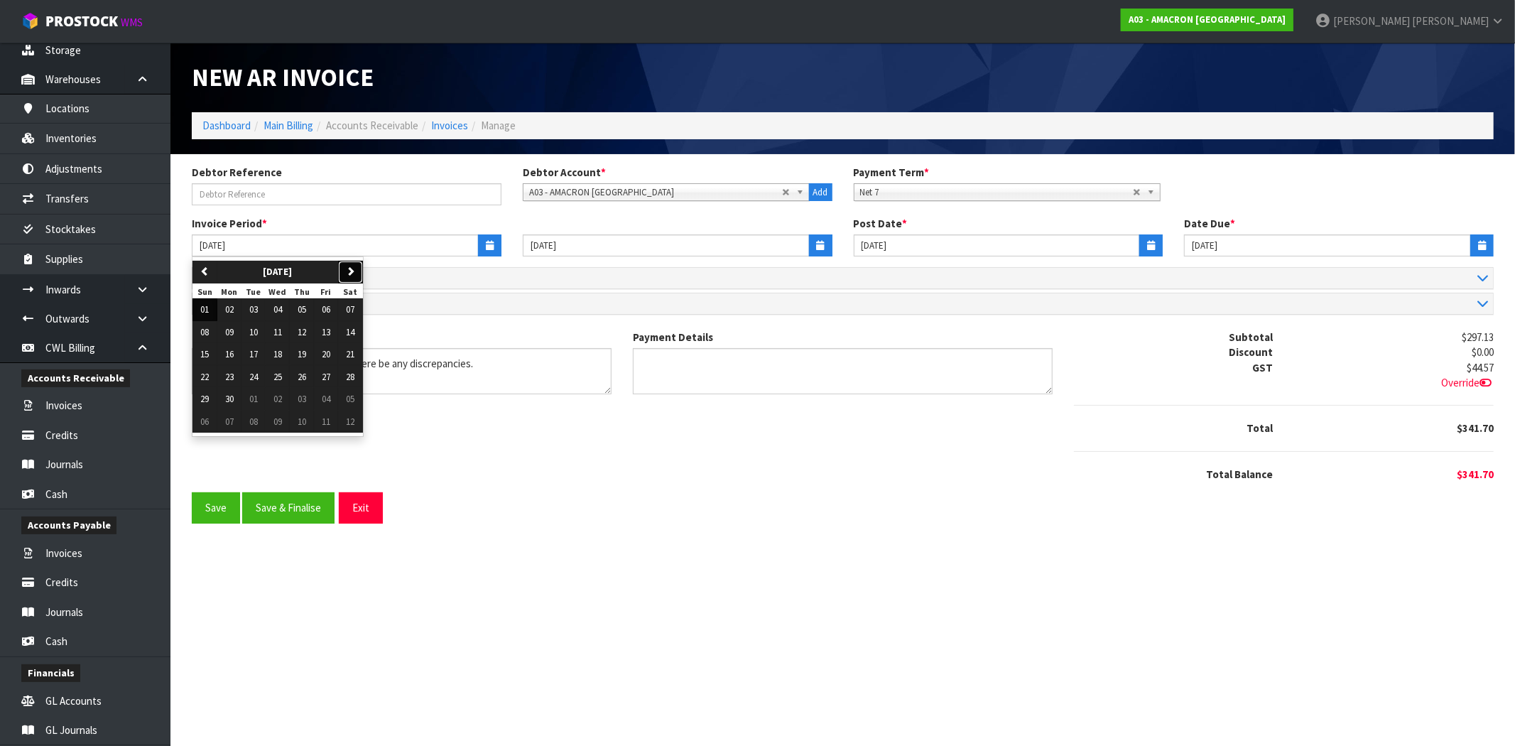
click at [349, 273] on icon "button" at bounding box center [350, 270] width 9 height 9
click at [330, 312] on span "01" at bounding box center [326, 309] width 9 height 12
type input "01/08/2025"
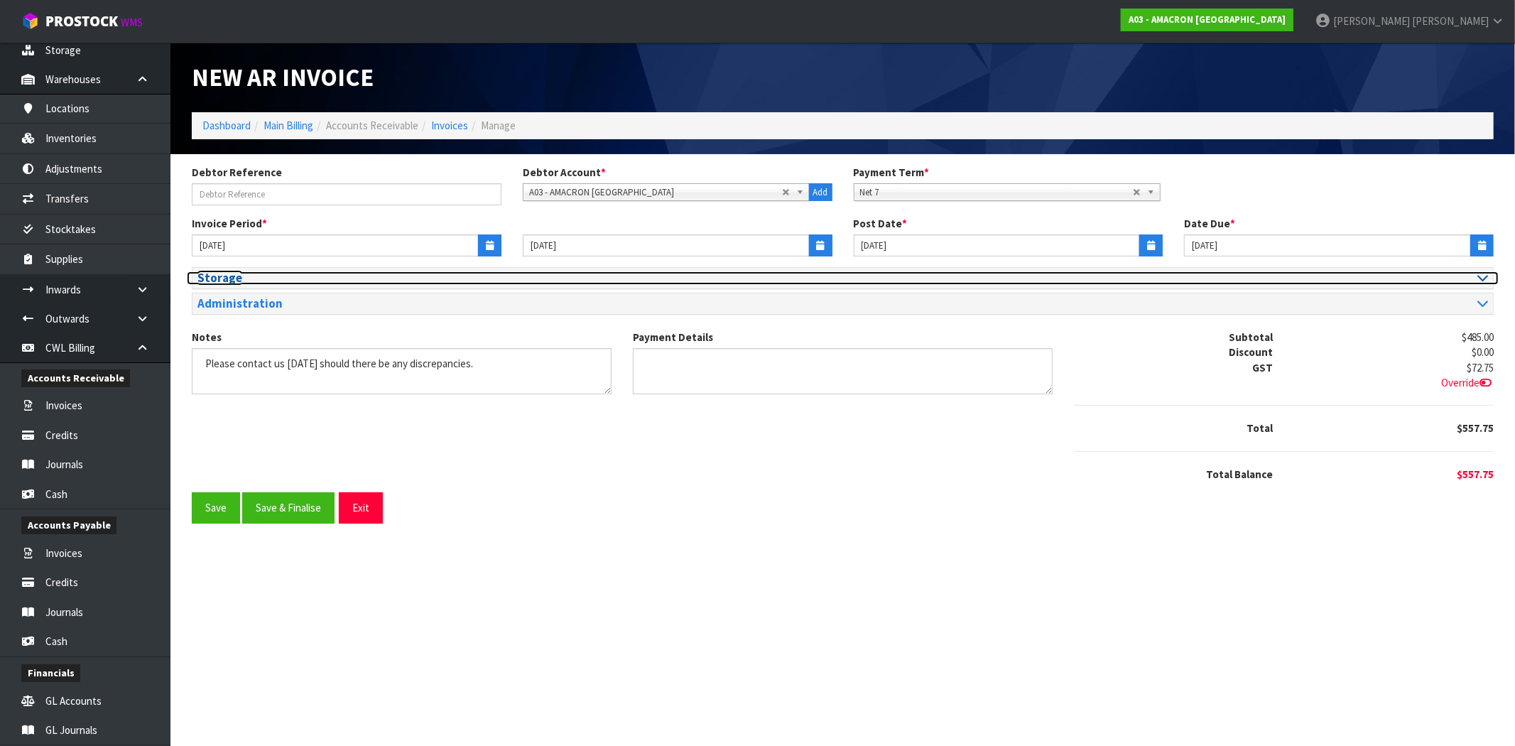
click at [1477, 276] on icon at bounding box center [1482, 277] width 11 height 12
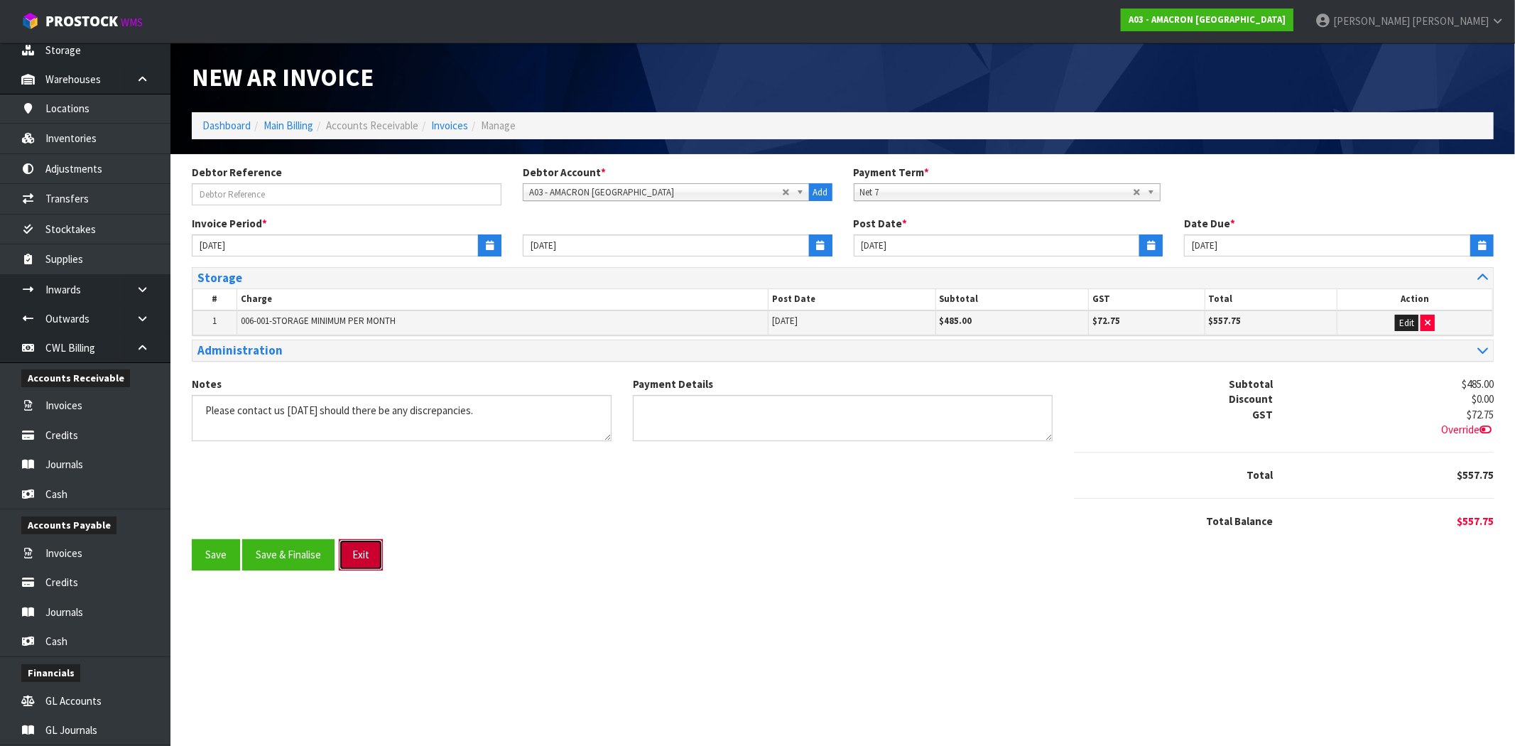
click at [370, 551] on button "Exit" at bounding box center [361, 554] width 44 height 31
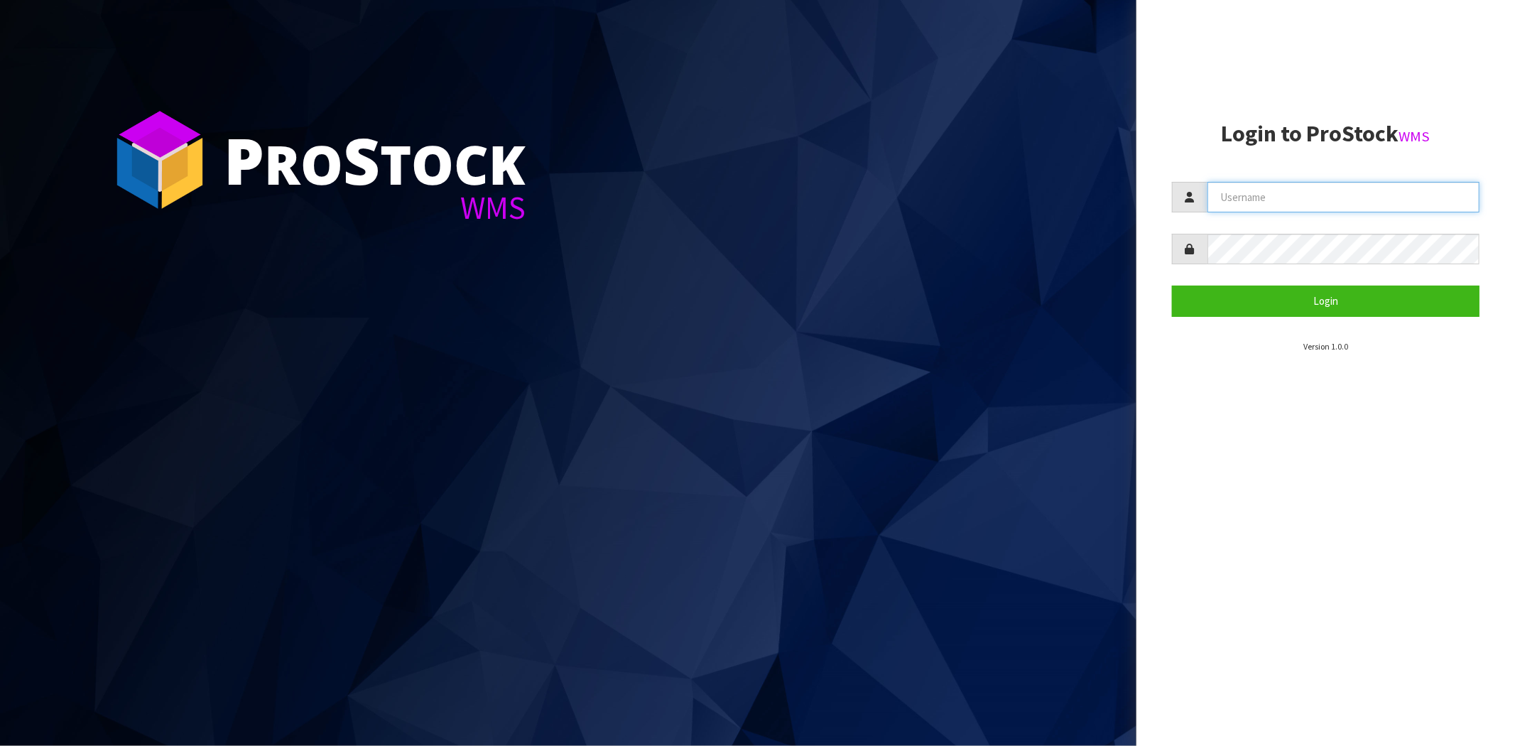
click at [1247, 201] on input "text" at bounding box center [1343, 197] width 272 height 31
type input "[PERSON_NAME][EMAIL_ADDRESS][DOMAIN_NAME]"
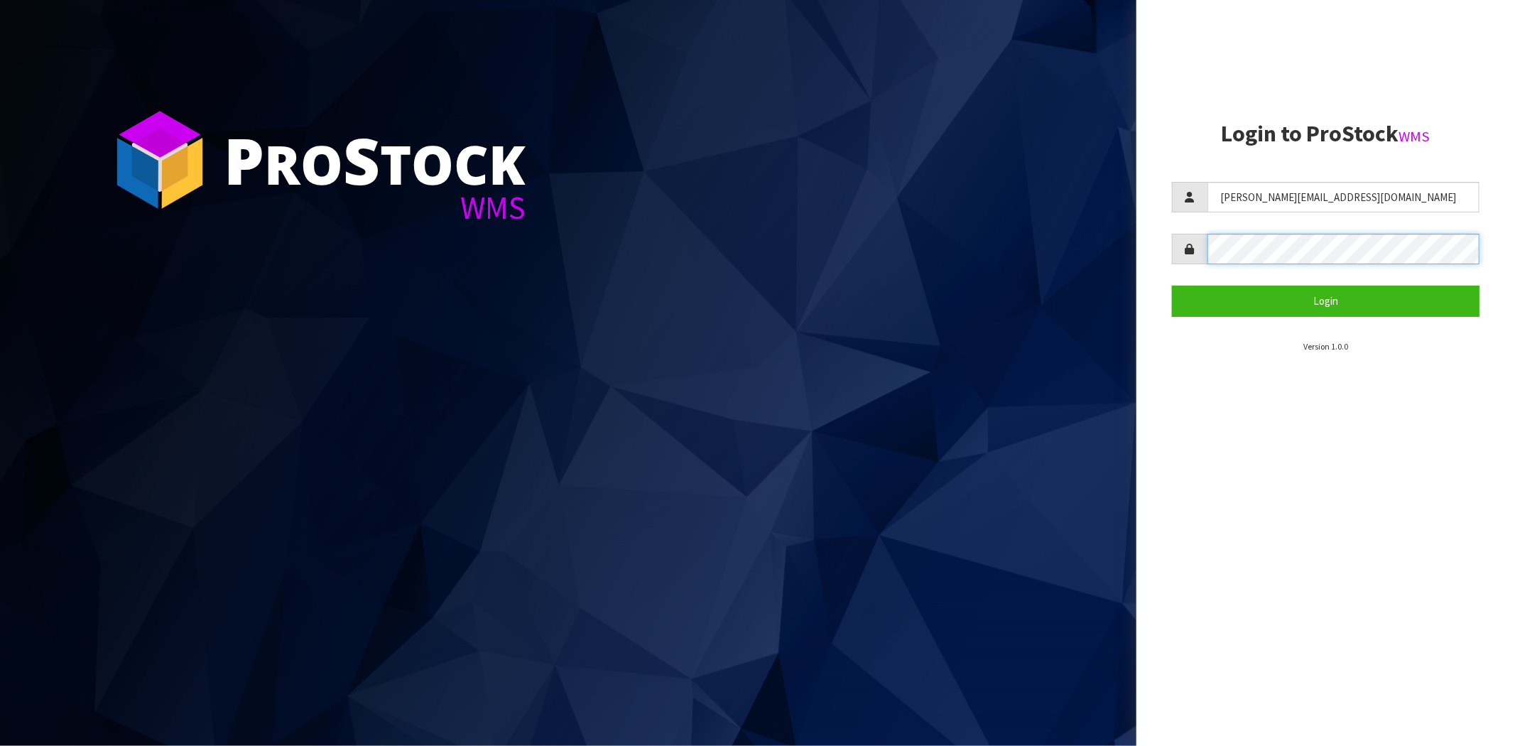
click at [1172, 285] on button "Login" at bounding box center [1325, 300] width 307 height 31
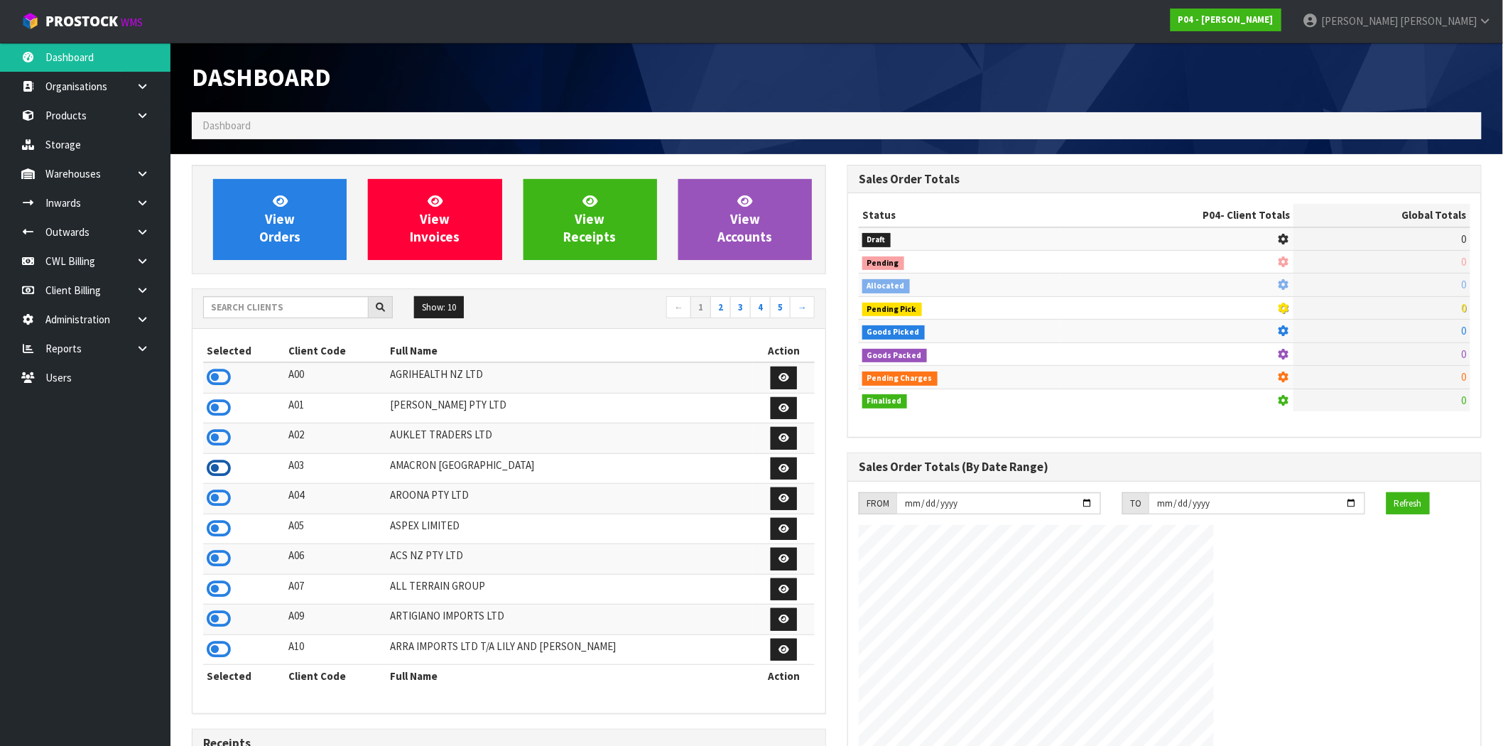
click at [223, 473] on icon at bounding box center [219, 467] width 24 height 21
click at [146, 325] on link at bounding box center [147, 319] width 45 height 29
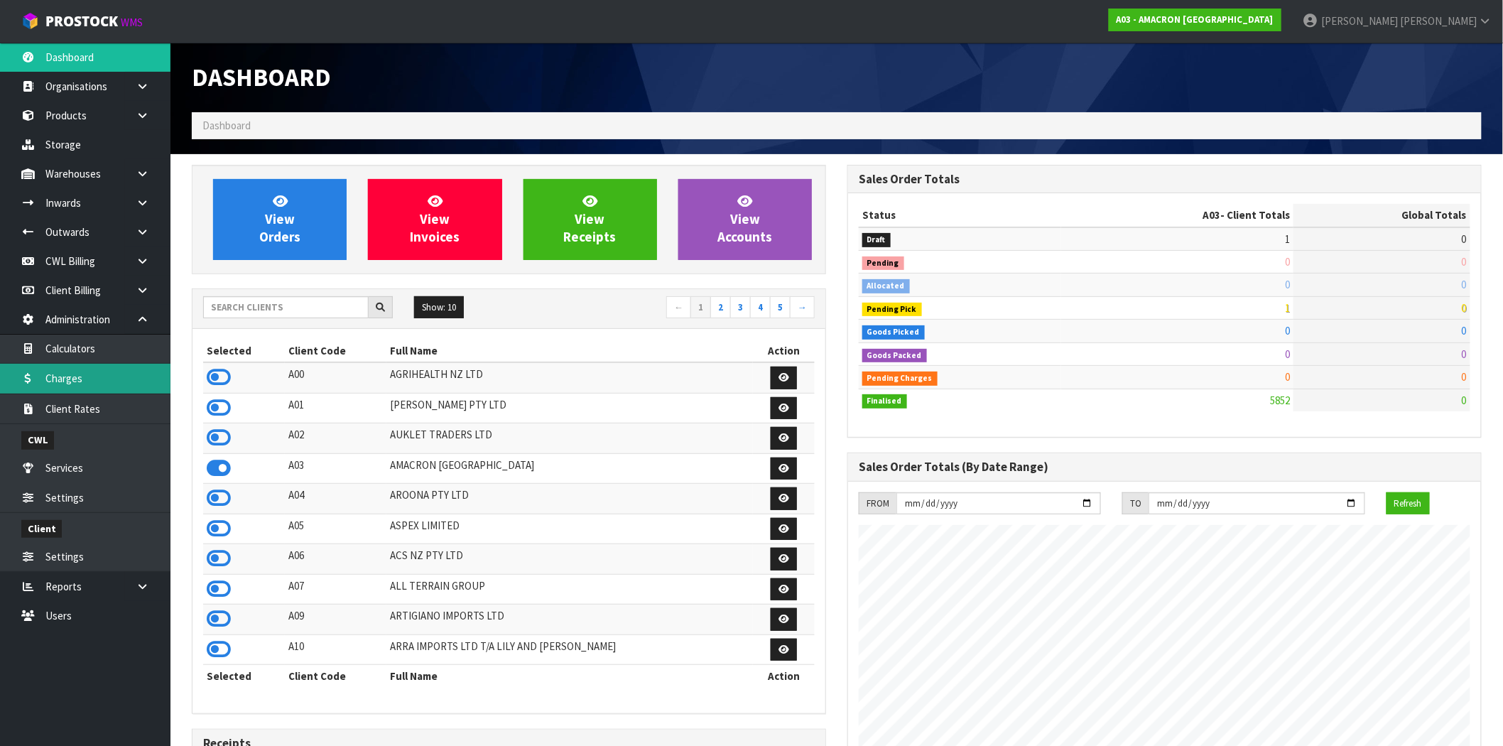
click at [78, 391] on link "Charges" at bounding box center [85, 378] width 170 height 29
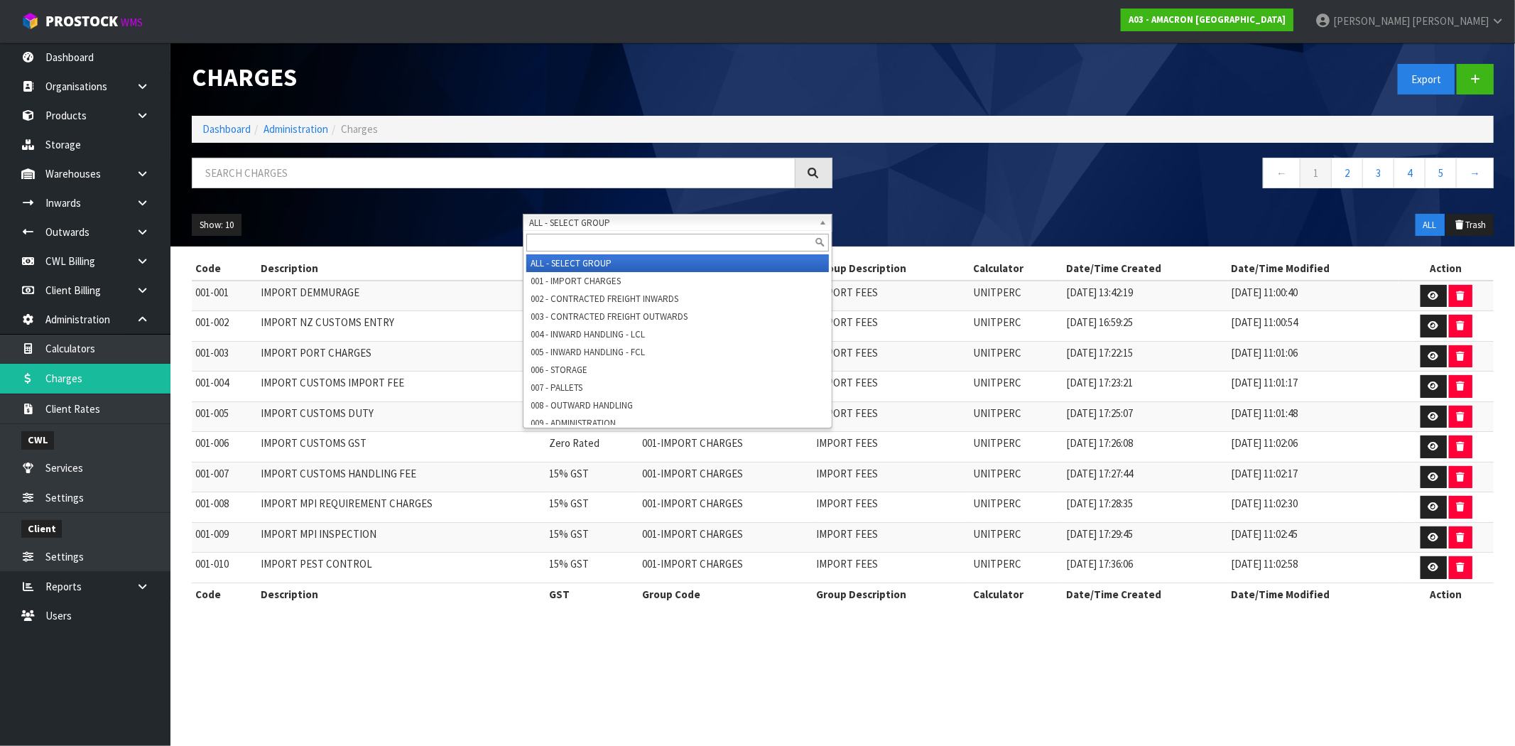
click at [570, 222] on span "ALL - SELECT GROUP" at bounding box center [671, 222] width 284 height 17
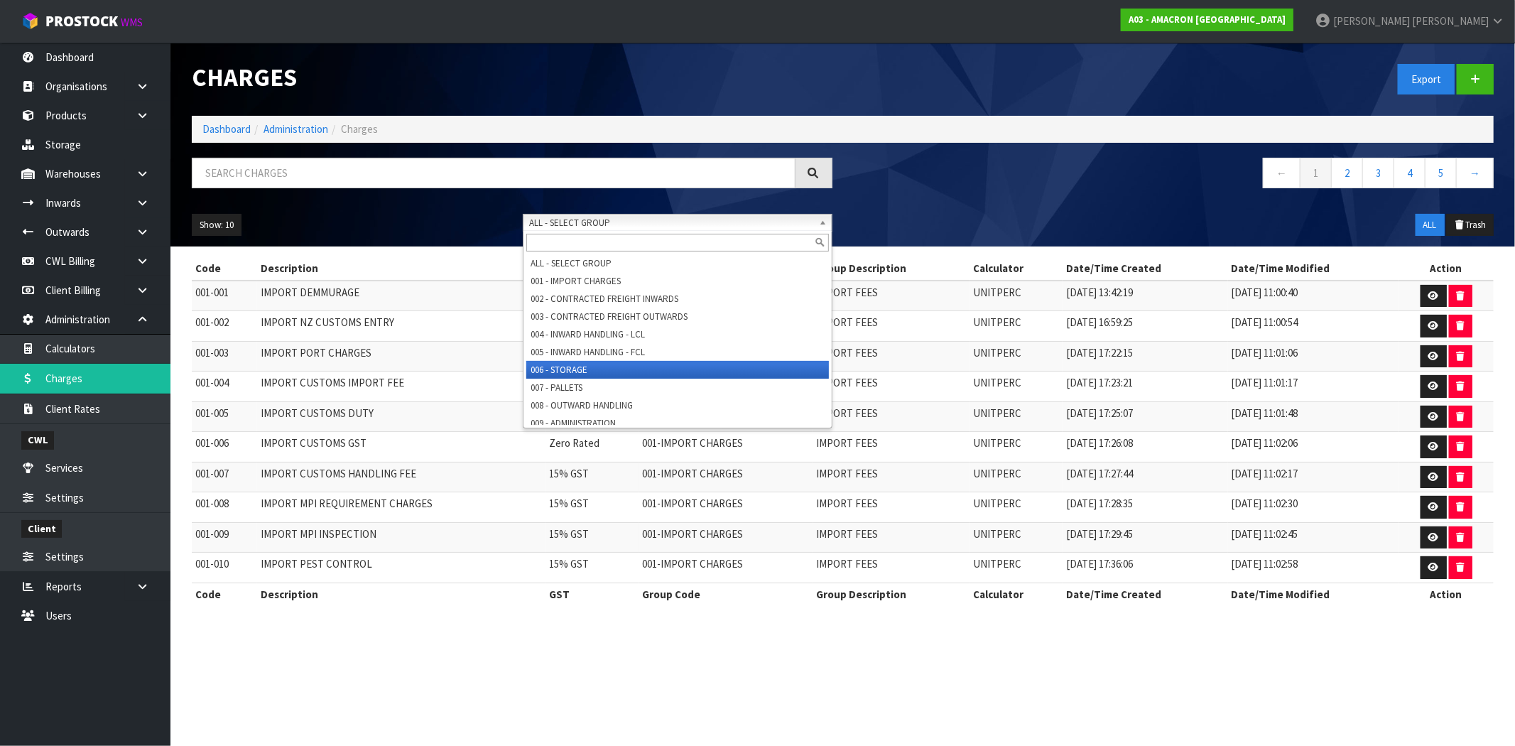
click at [589, 368] on li "006 - STORAGE" at bounding box center [677, 370] width 303 height 18
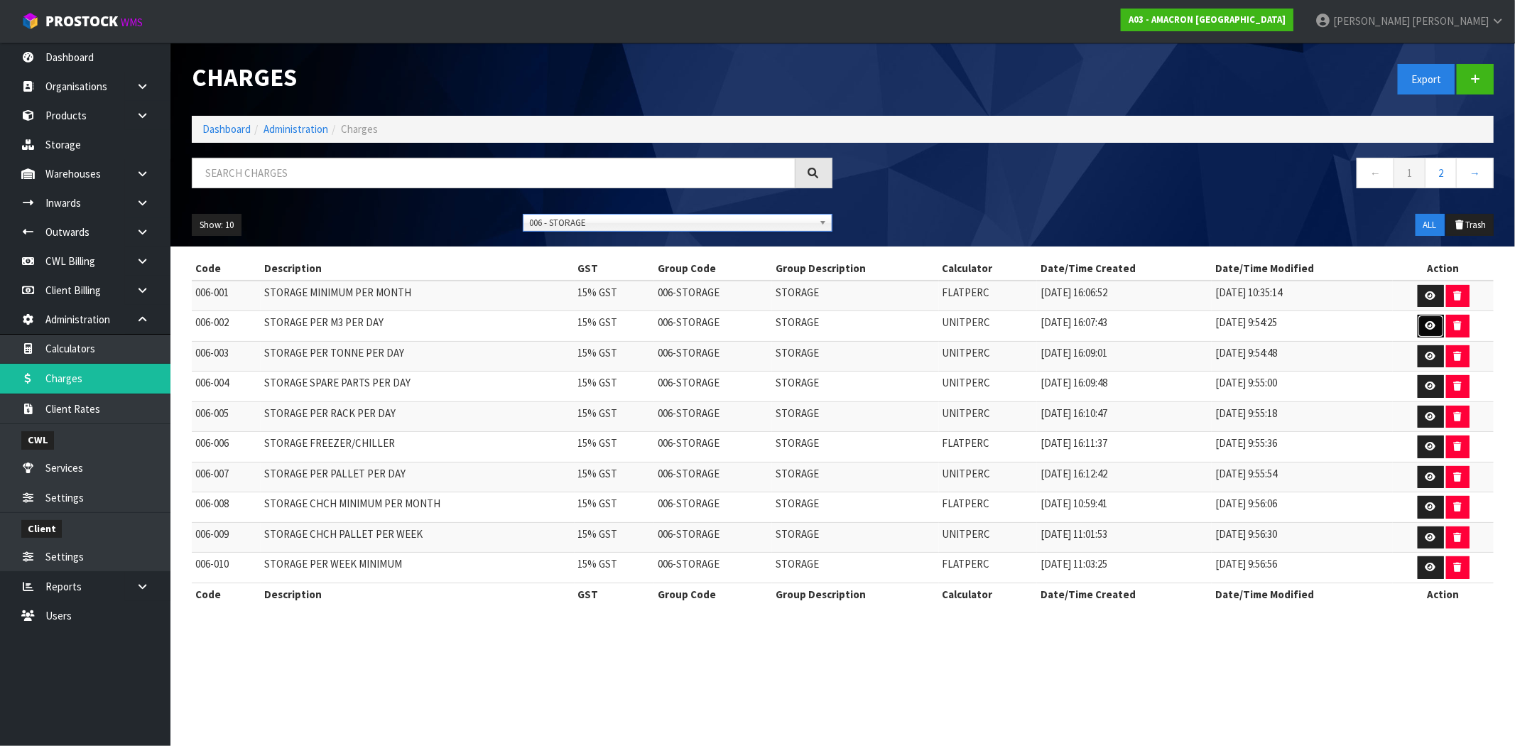
click at [1435, 327] on link at bounding box center [1430, 326] width 26 height 23
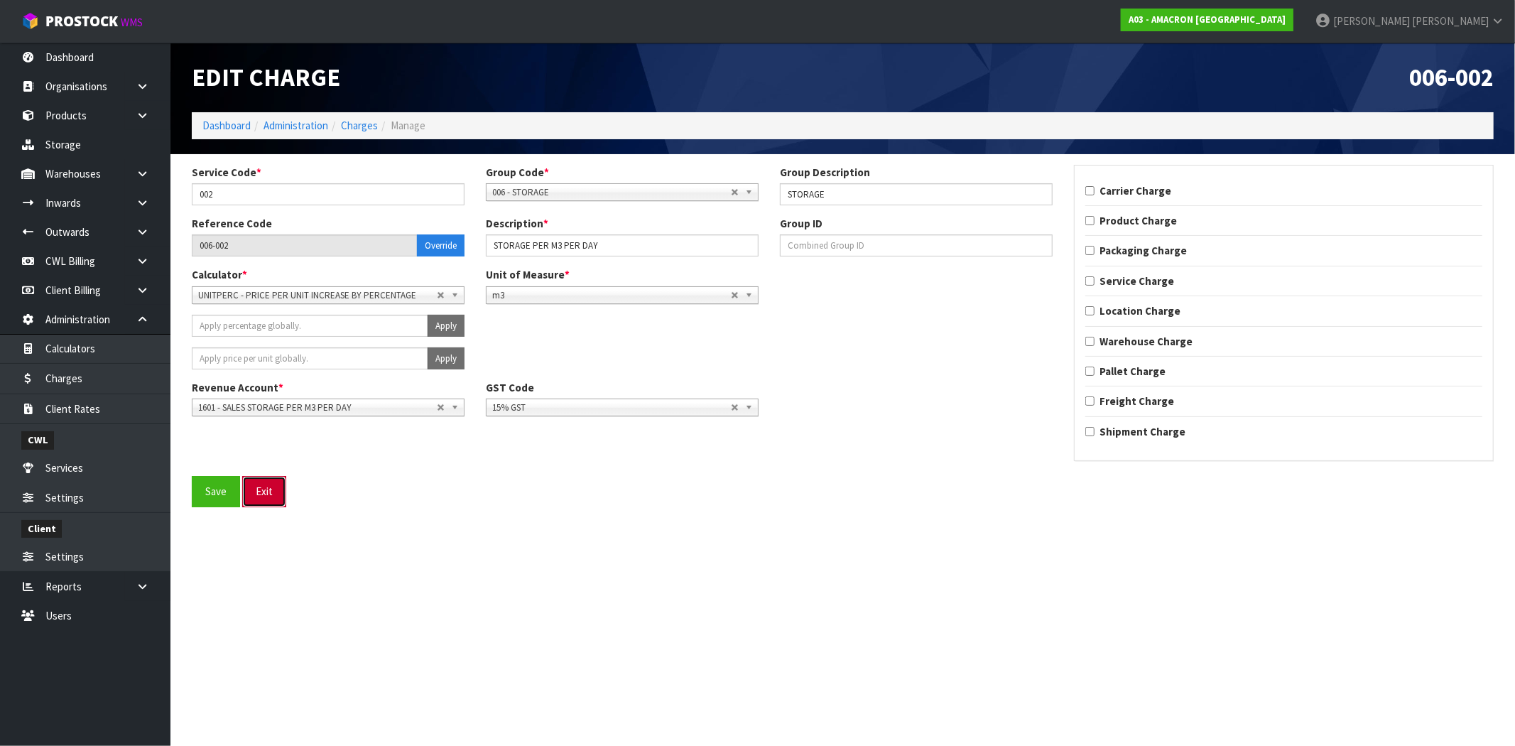
click at [270, 491] on button "Exit" at bounding box center [264, 491] width 44 height 31
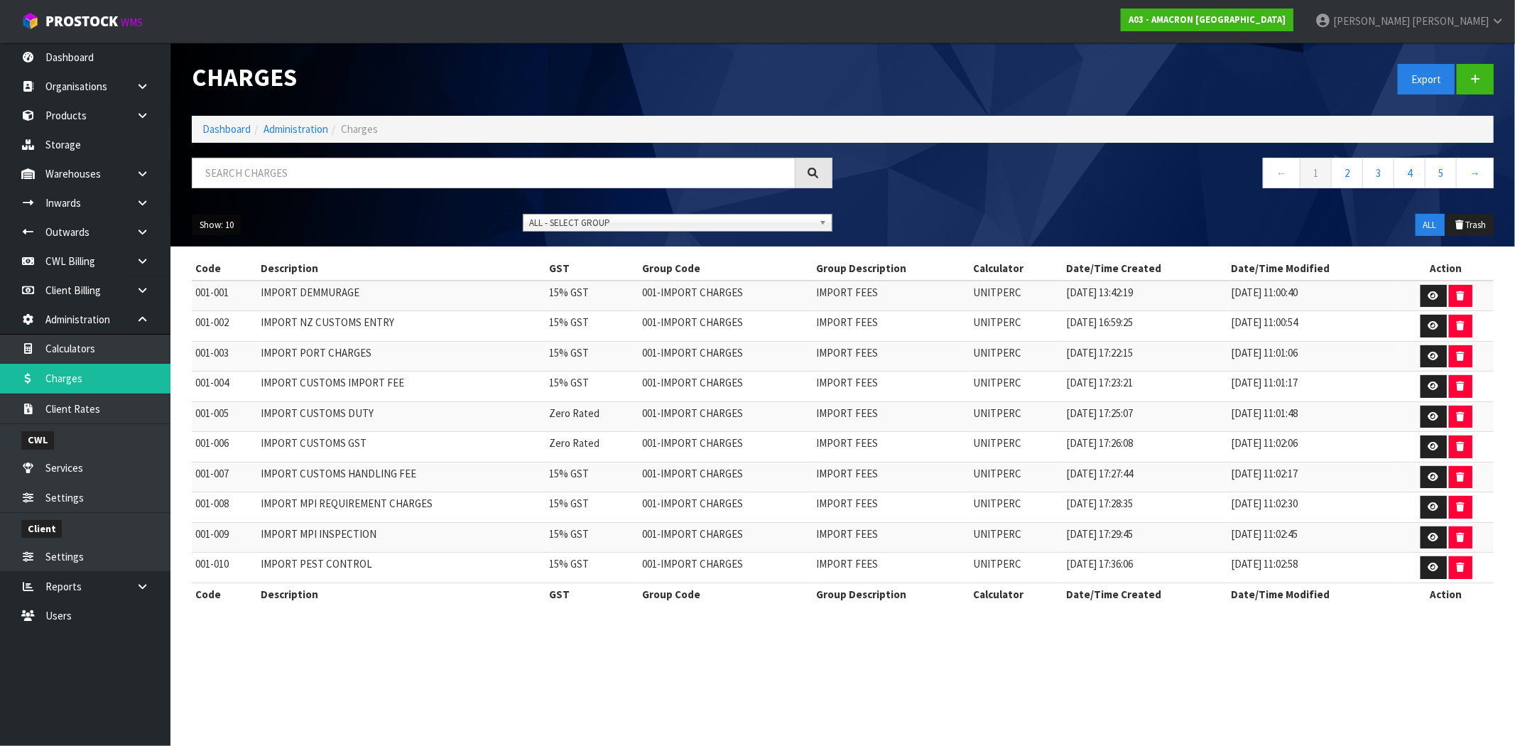
click at [210, 225] on button "Show: 10" at bounding box center [217, 225] width 50 height 23
click at [258, 313] on link "50" at bounding box center [248, 309] width 112 height 19
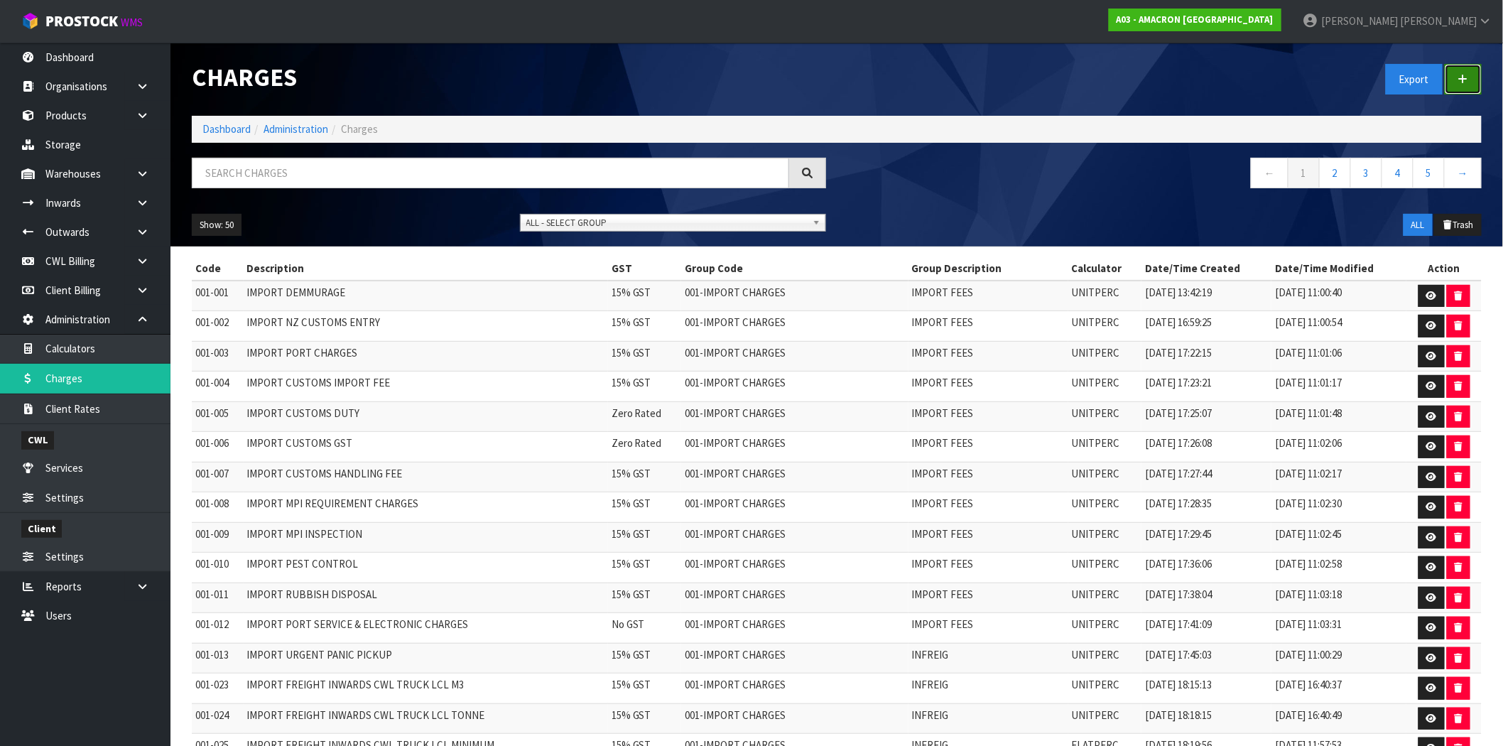
click at [1463, 77] on icon at bounding box center [1463, 79] width 10 height 11
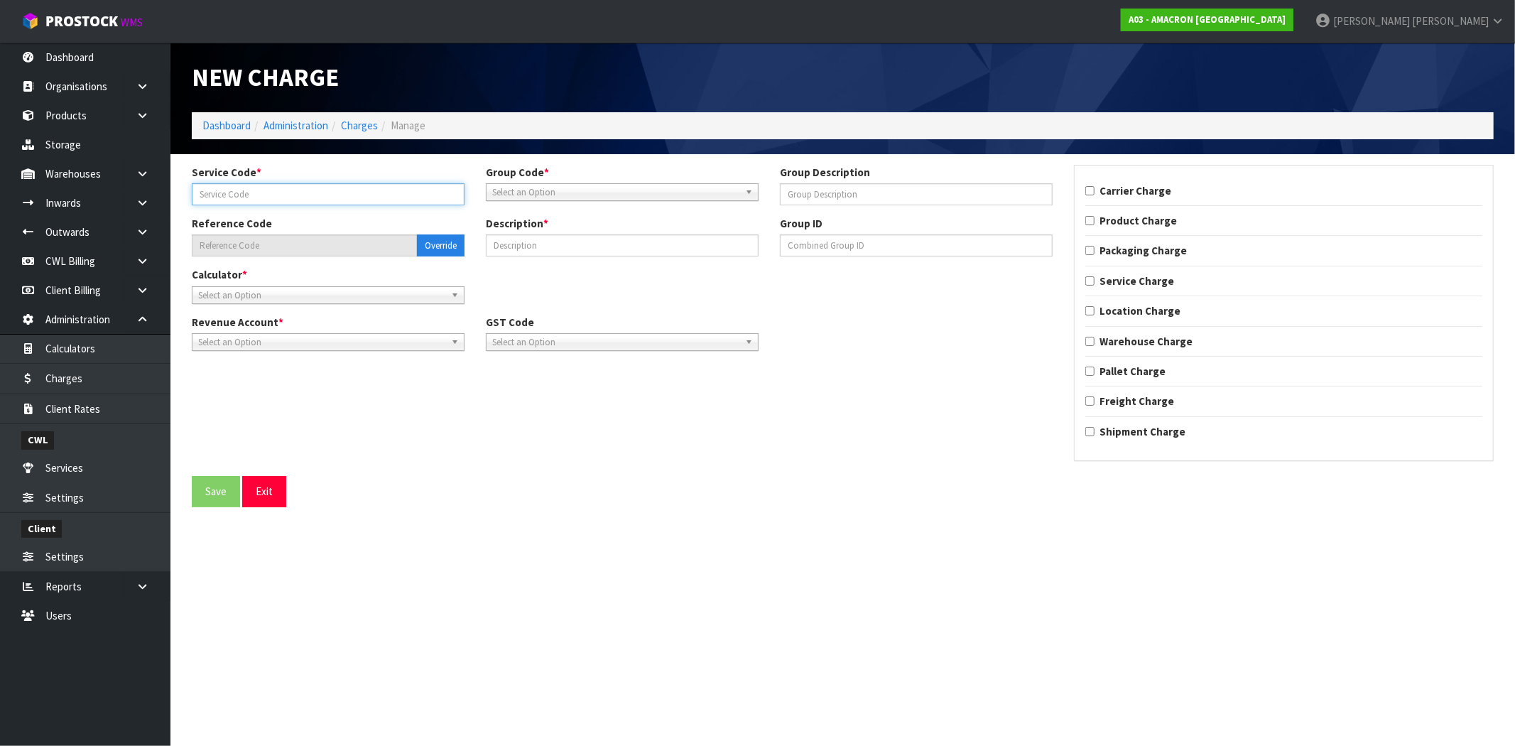
click at [214, 187] on input "text" at bounding box center [328, 194] width 273 height 22
type input "011"
click at [511, 190] on span "Select an Option" at bounding box center [615, 192] width 247 height 17
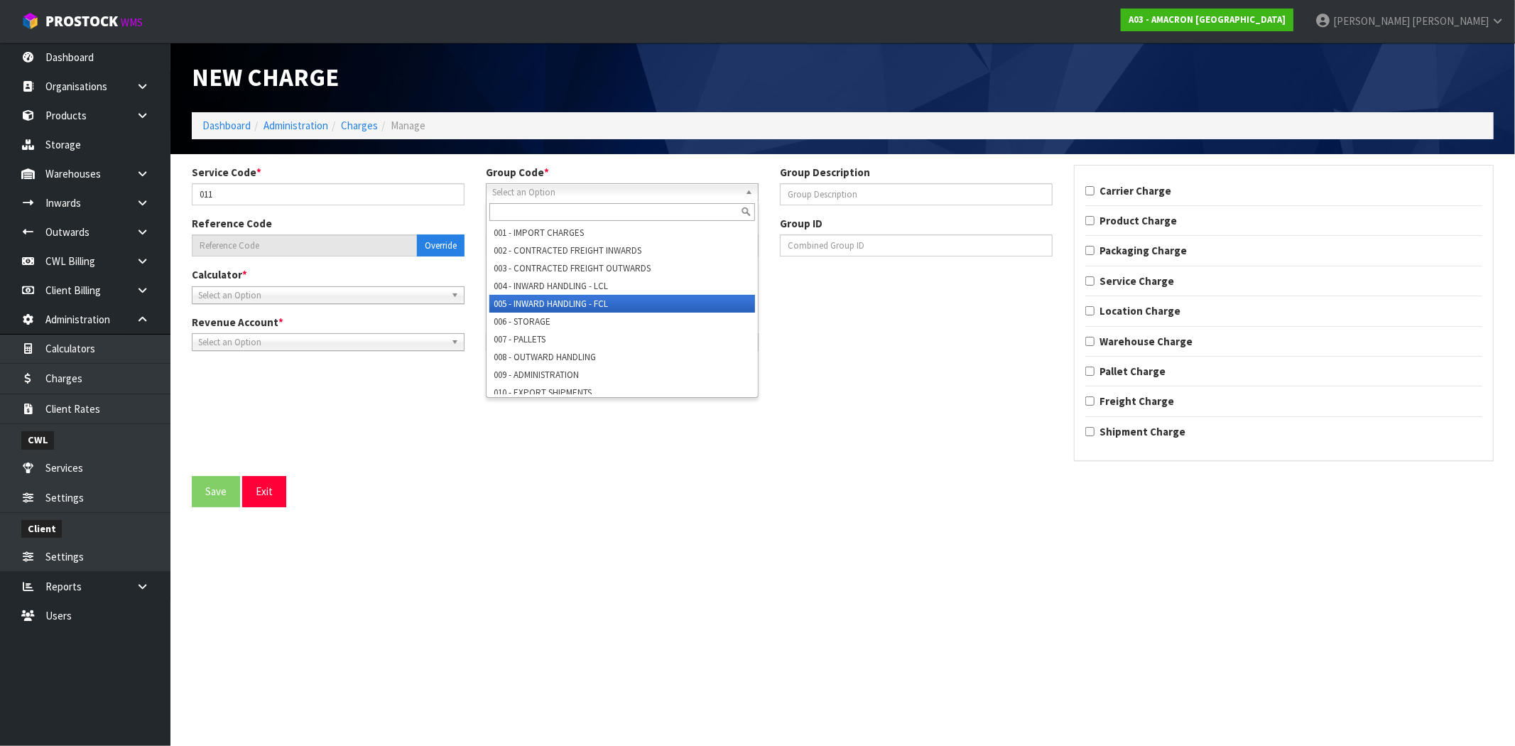
click at [550, 312] on ul "001 - IMPORT CHARGES 002 - CONTRACTED FREIGHT INWARDS 003 - CONTRACTED FREIGHT …" at bounding box center [620, 309] width 268 height 170
type input "006-011"
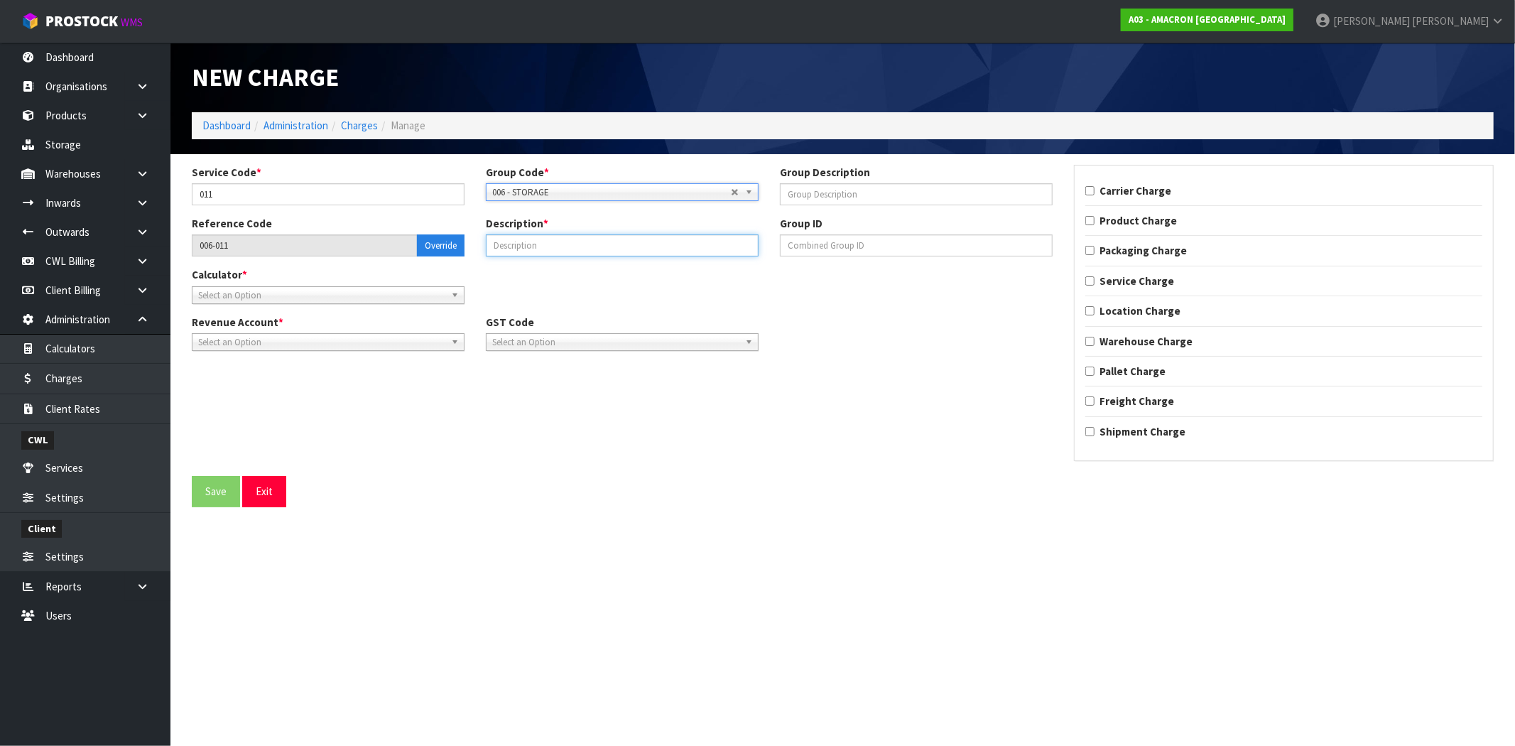
click at [576, 244] on input "text" at bounding box center [622, 245] width 273 height 22
type input "STORAGE PER DAY OUTSIDE YARD ([PERSON_NAME] TEST)"
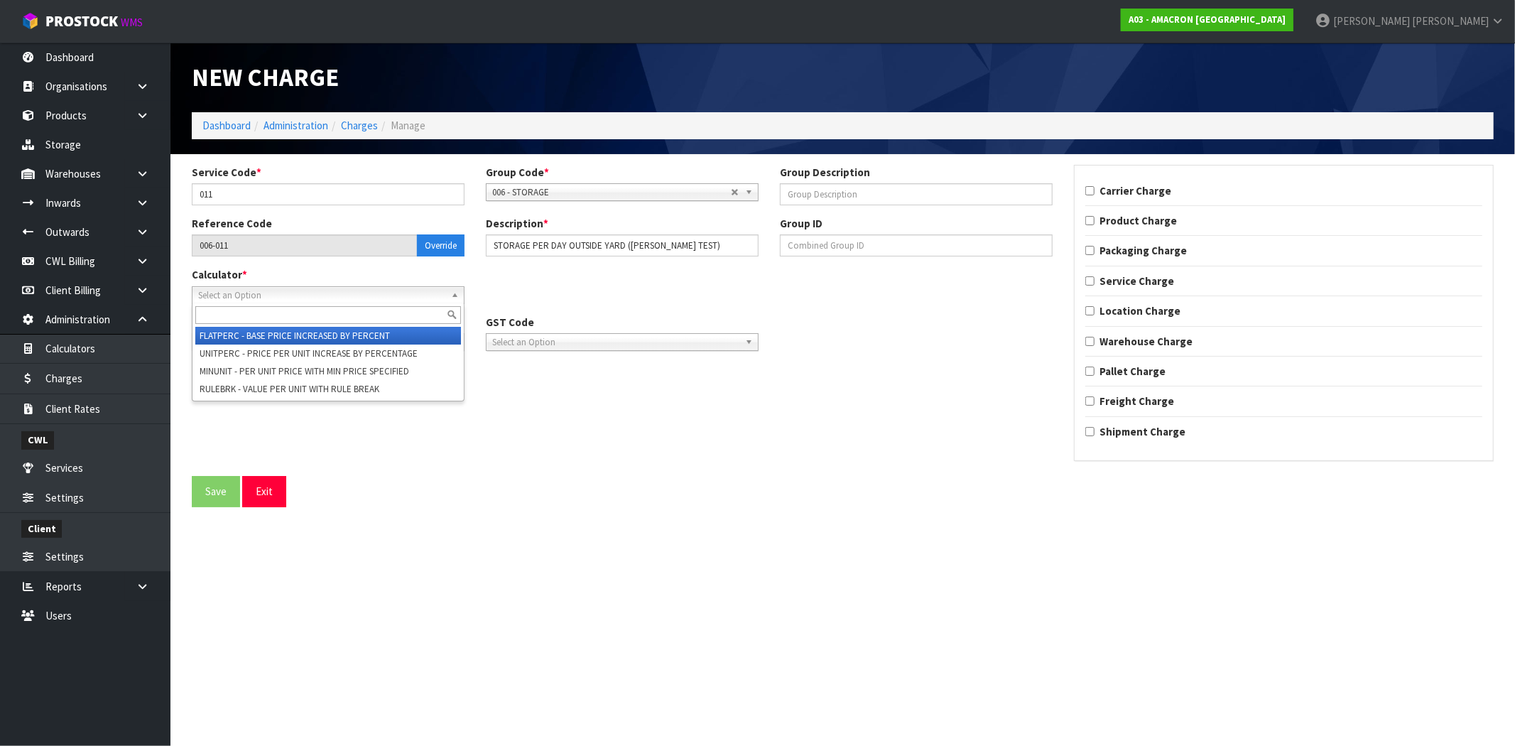
click at [305, 297] on span "Select an Option" at bounding box center [321, 295] width 247 height 17
click at [289, 335] on li "FLATPERC - BASE PRICE INCREASED BY PERCENT" at bounding box center [328, 336] width 266 height 18
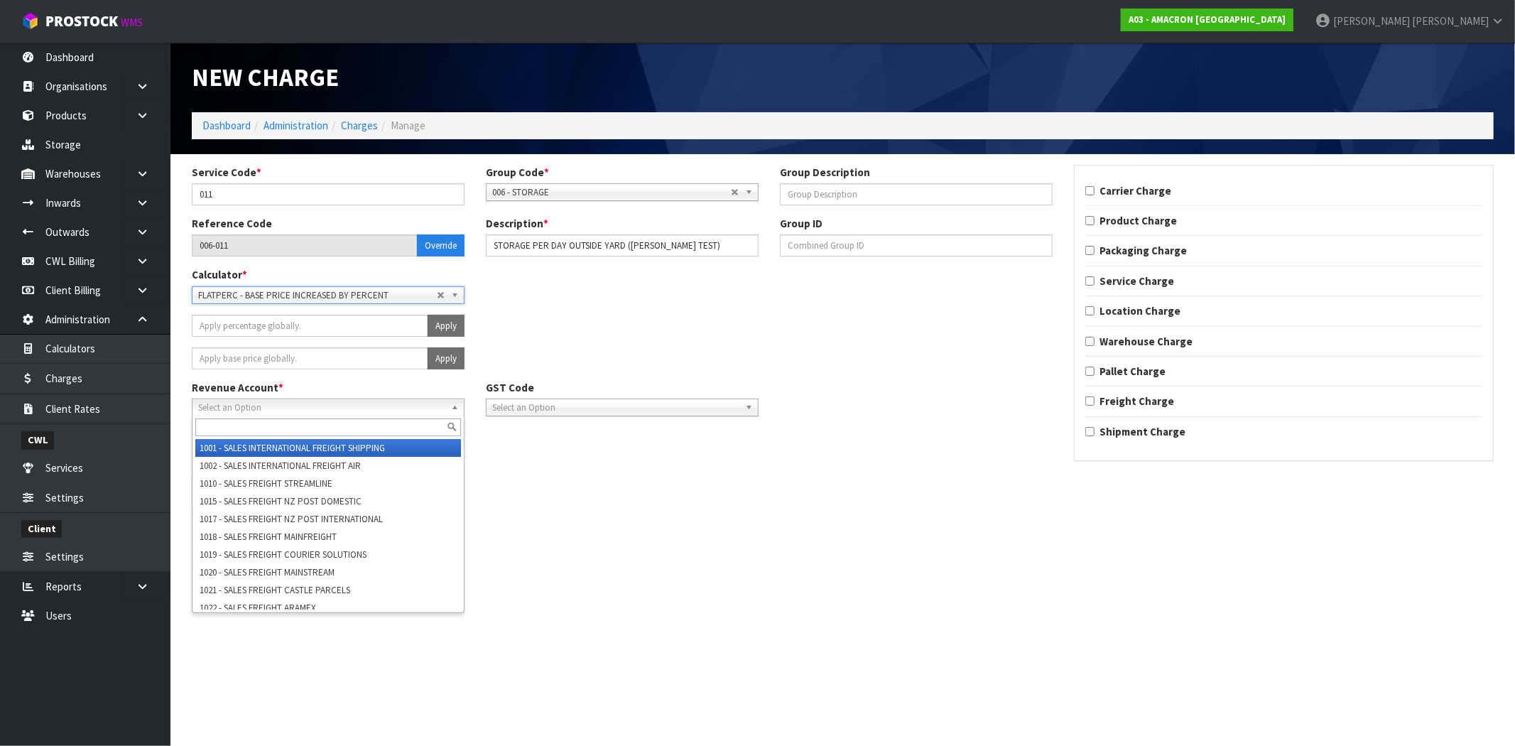
click at [302, 406] on span "Select an Option" at bounding box center [321, 407] width 247 height 17
click at [287, 448] on li "1001 - SALES INTERNATIONAL FREIGHT SHIPPING" at bounding box center [328, 448] width 266 height 18
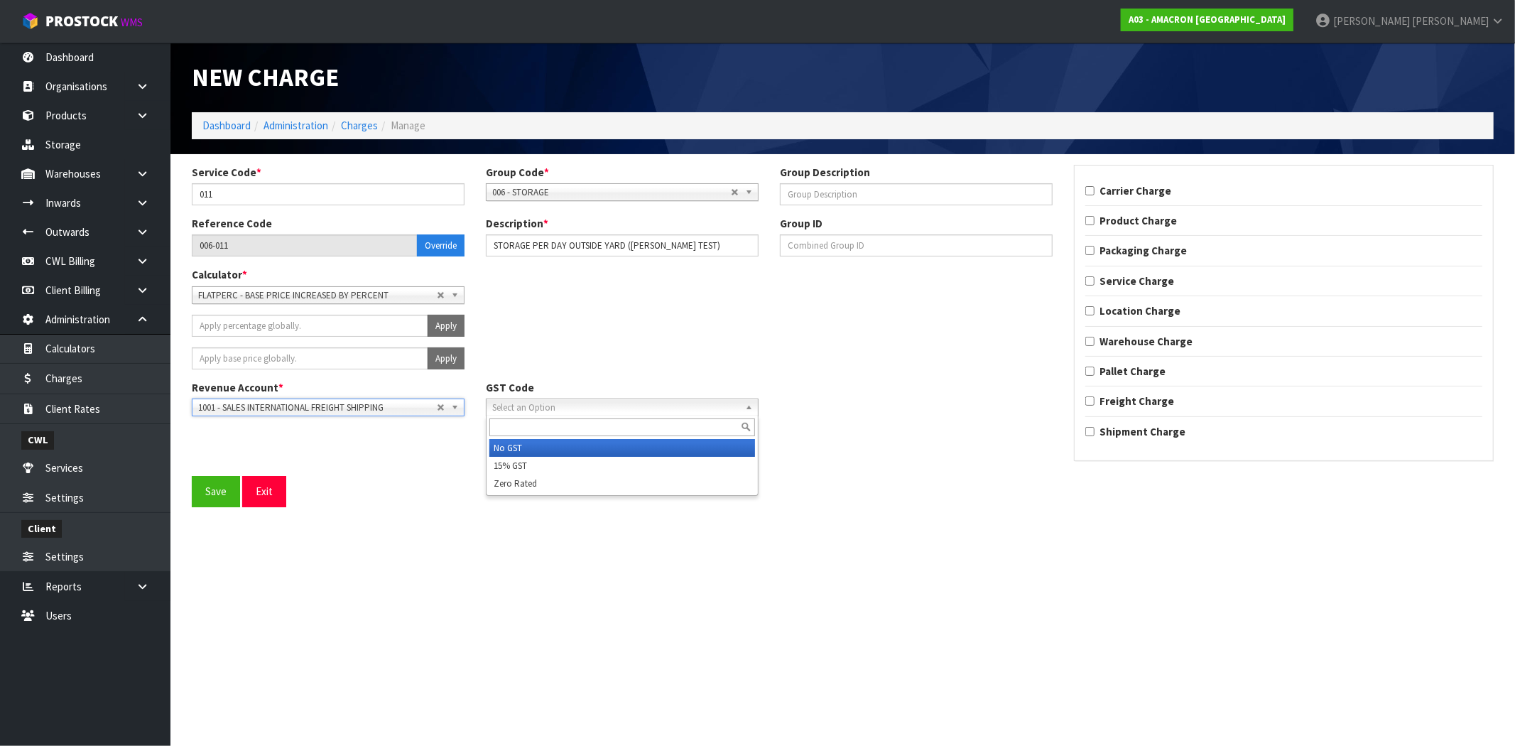
click at [611, 409] on span "Select an Option" at bounding box center [615, 407] width 247 height 17
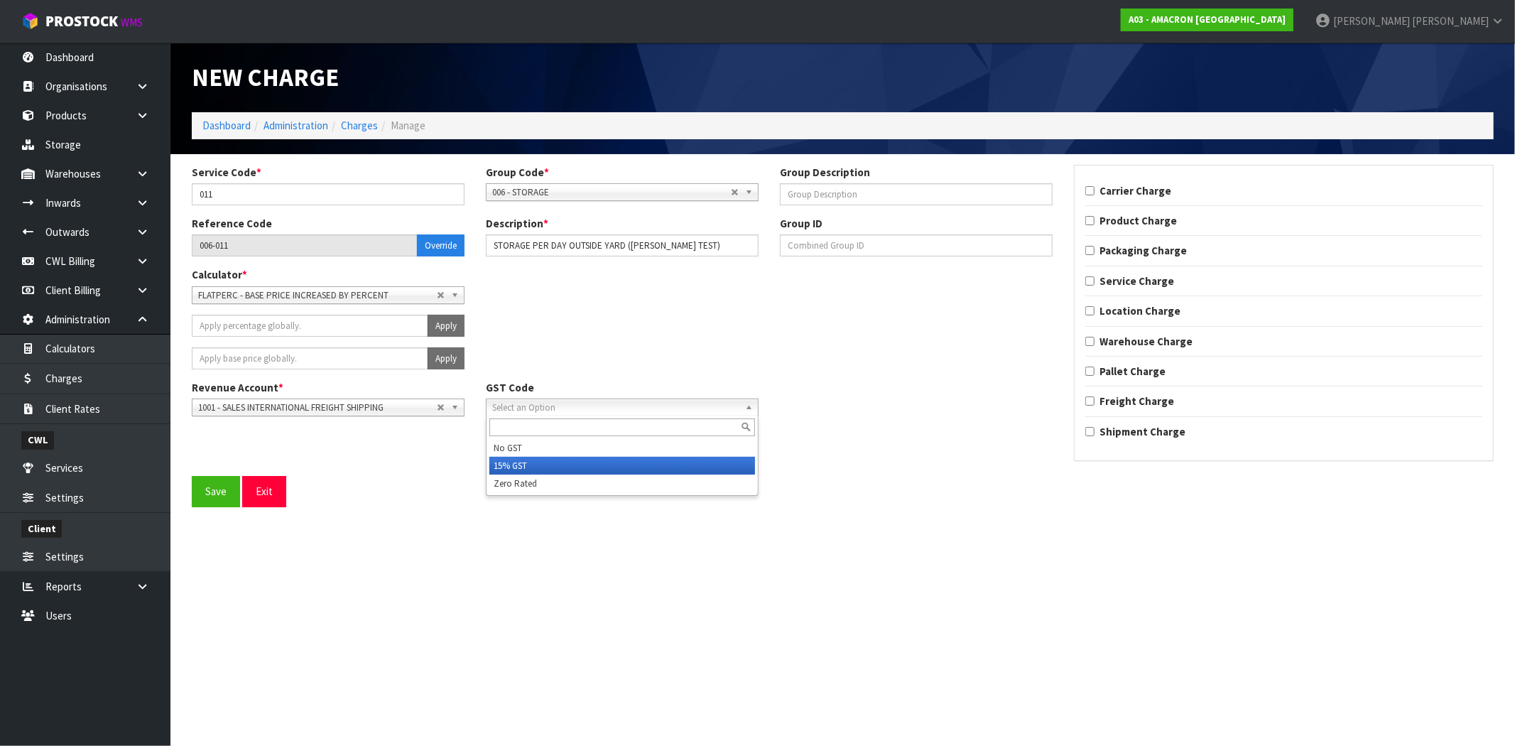
click at [550, 467] on li "15% GST" at bounding box center [622, 466] width 266 height 18
click at [804, 338] on div "Apply" at bounding box center [622, 331] width 882 height 33
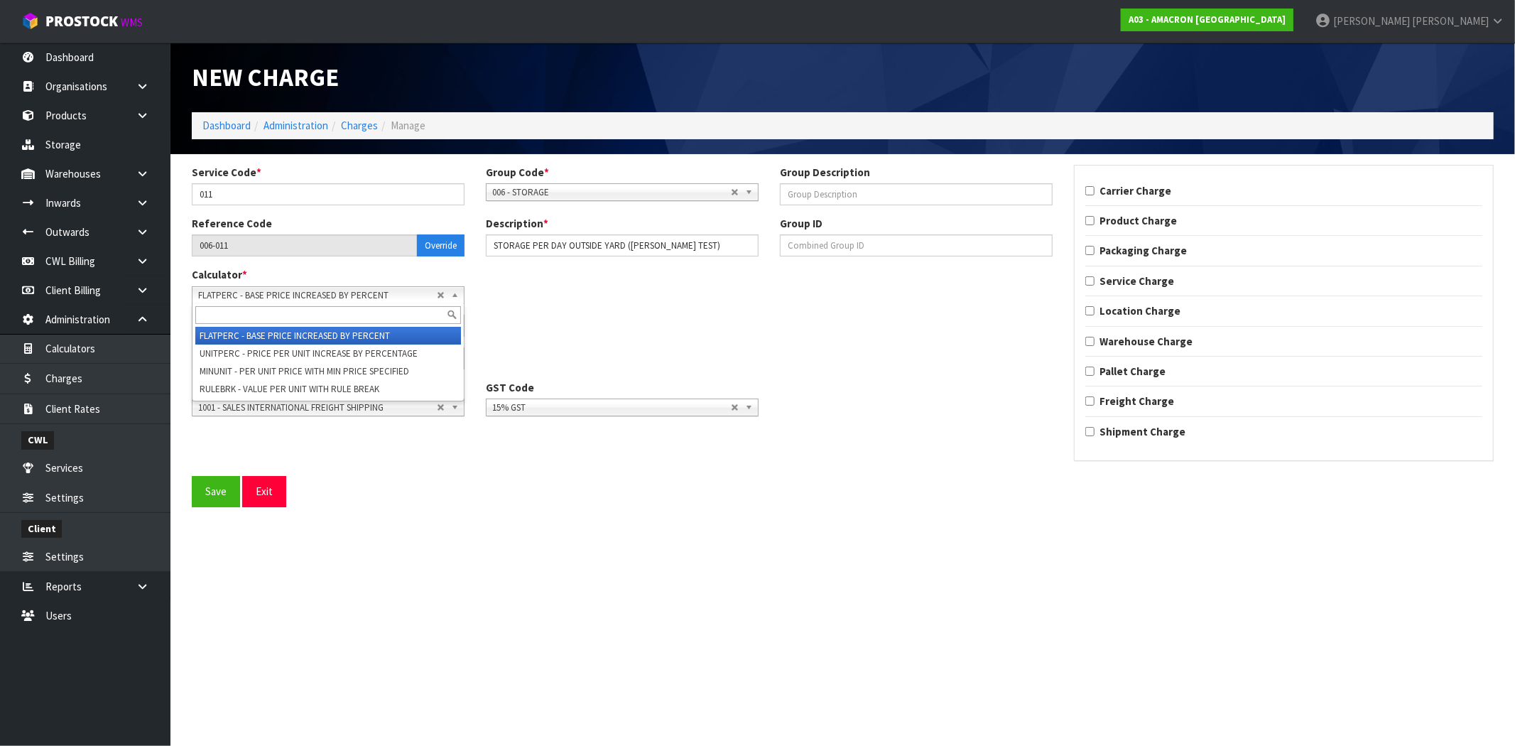
click at [317, 295] on span "FLATPERC - BASE PRICE INCREASED BY PERCENT" at bounding box center [317, 295] width 239 height 17
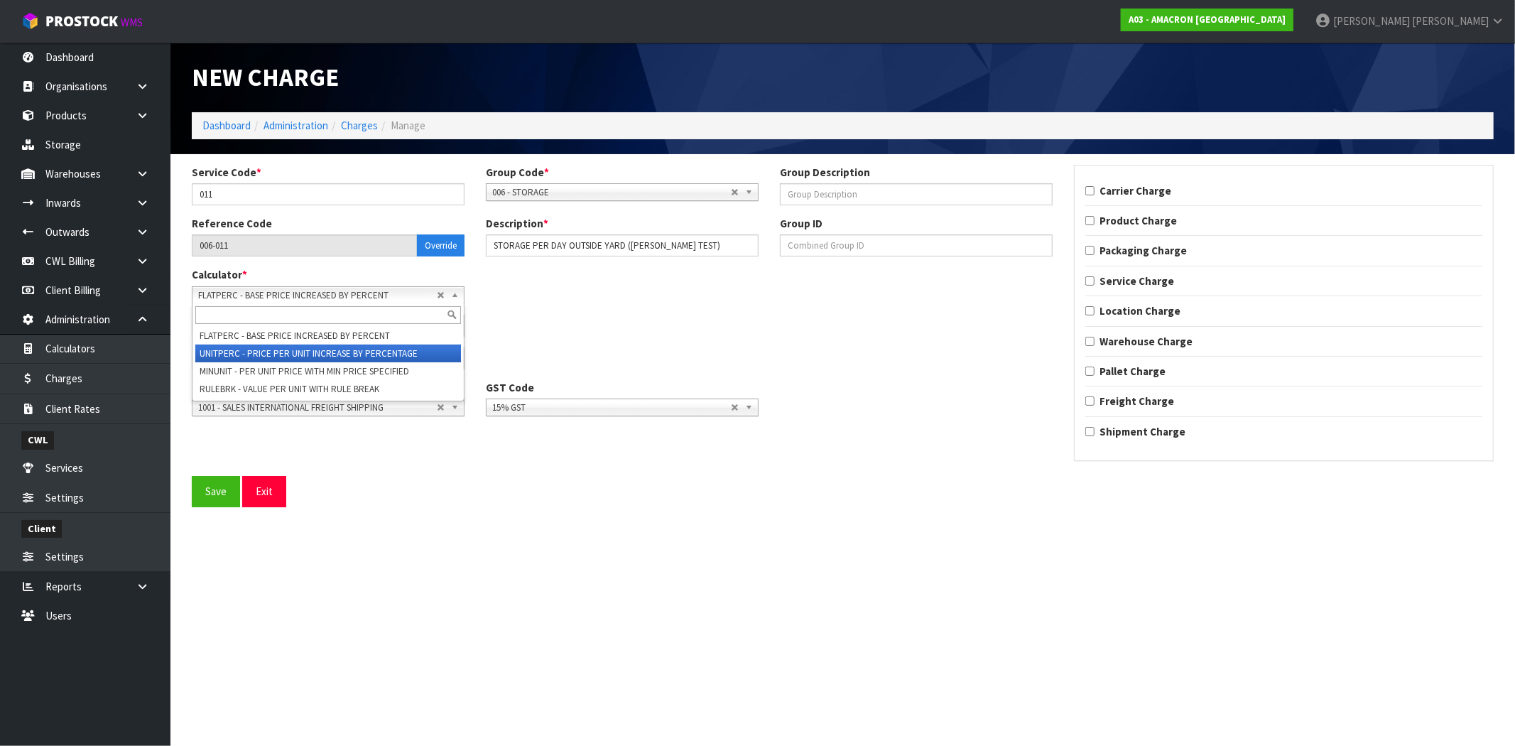
click at [317, 356] on li "UNITPERC - PRICE PER UNIT INCREASE BY PERCENTAGE" at bounding box center [328, 353] width 266 height 18
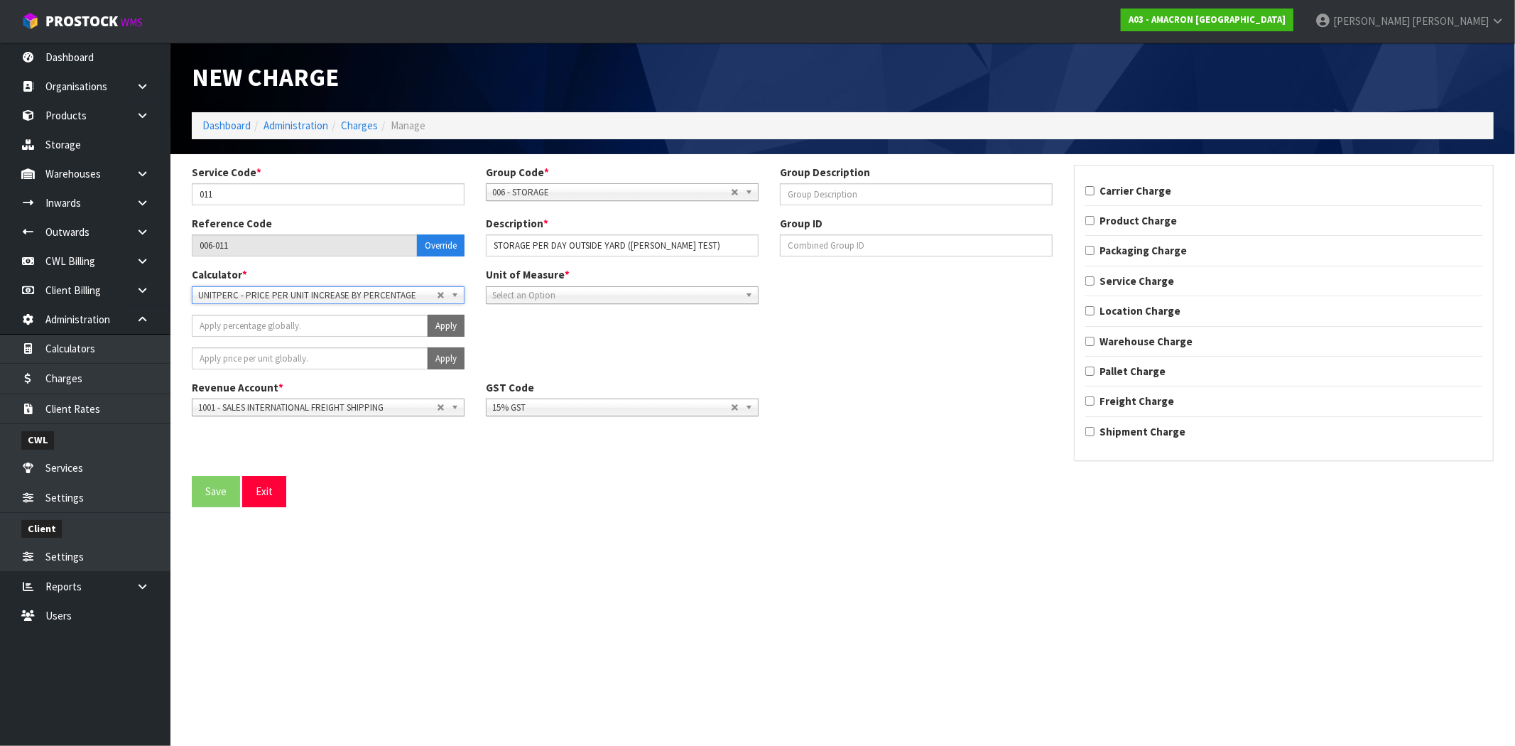
click at [517, 298] on span "Select an Option" at bounding box center [615, 295] width 247 height 17
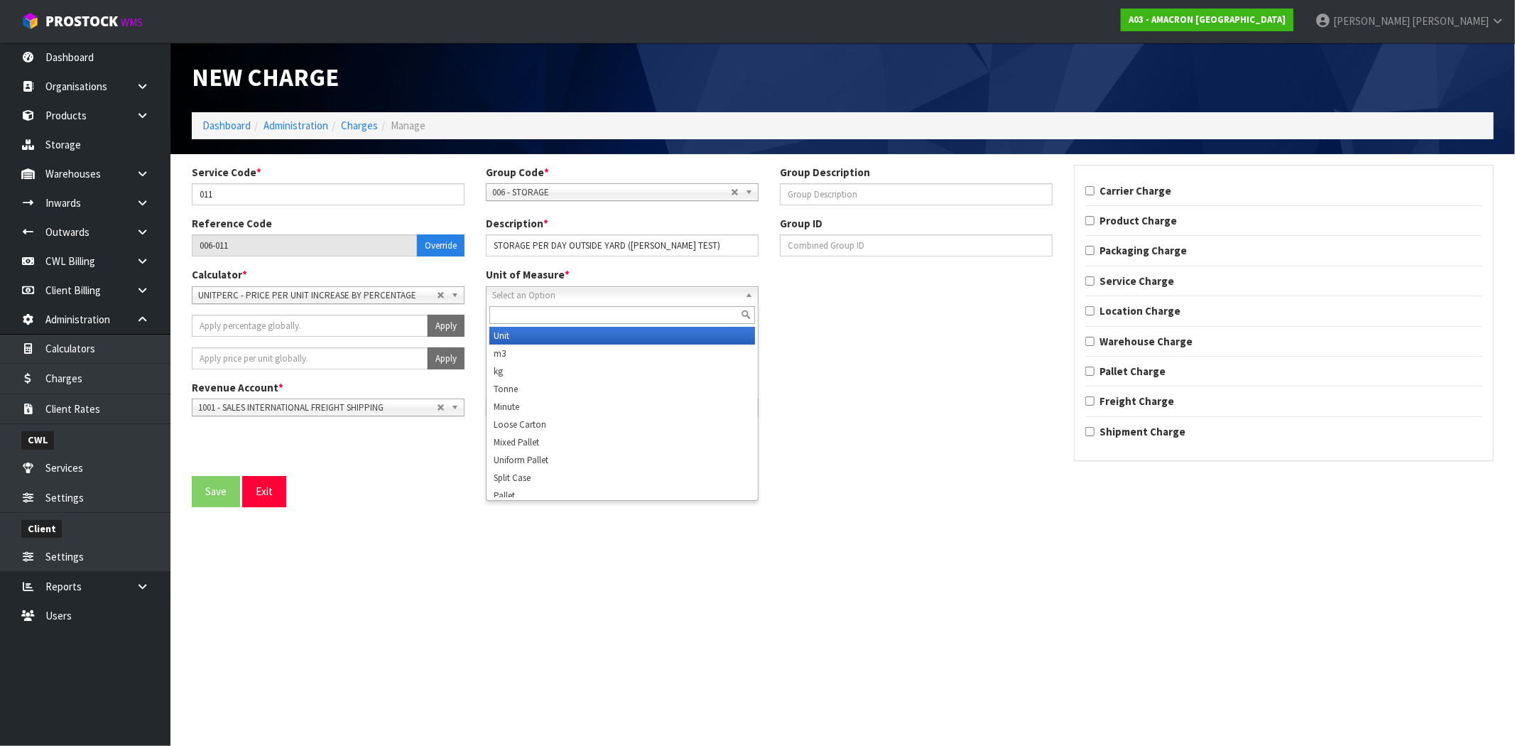
click at [517, 298] on span "Select an Option" at bounding box center [615, 295] width 247 height 17
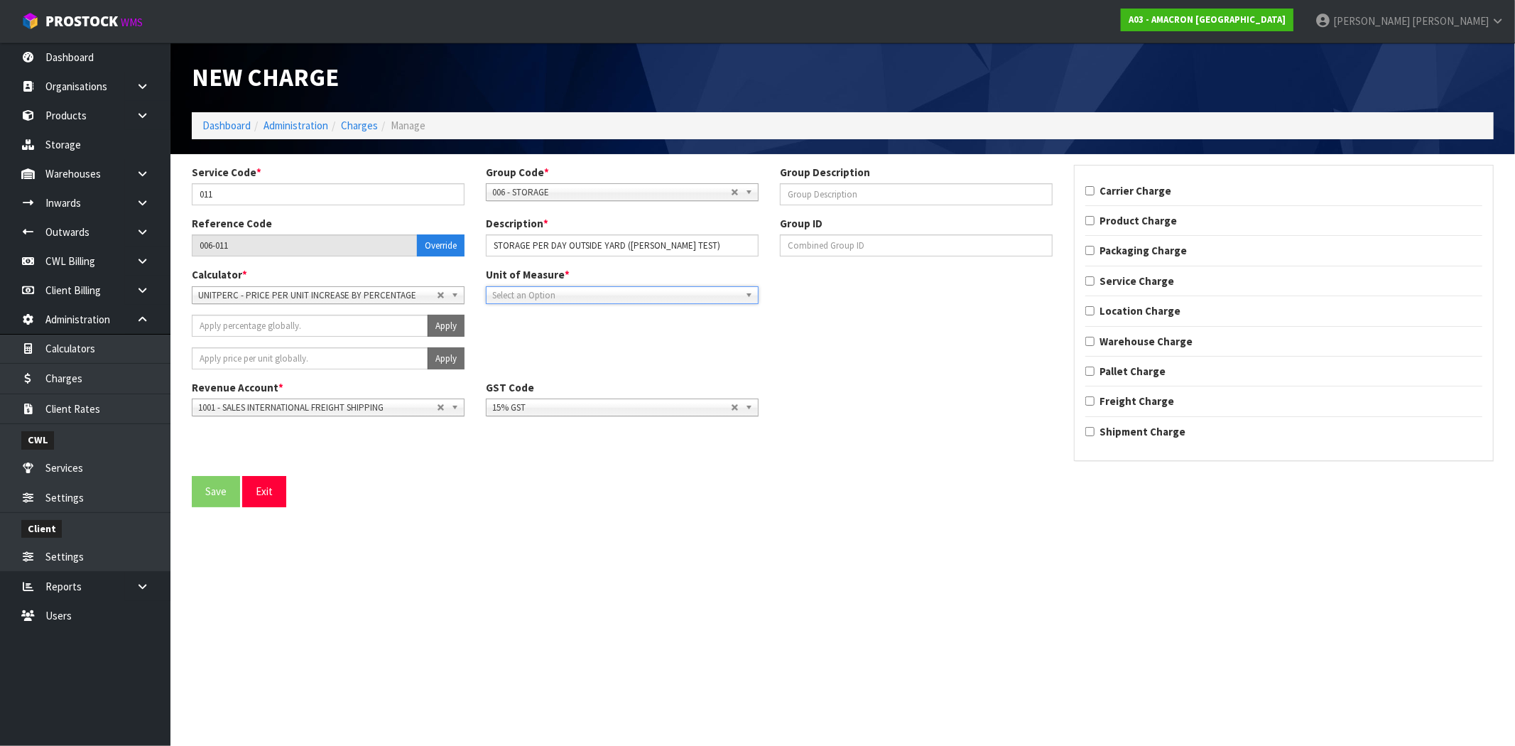
click at [364, 295] on span "UNITPERC - PRICE PER UNIT INCREASE BY PERCENTAGE" at bounding box center [317, 295] width 239 height 17
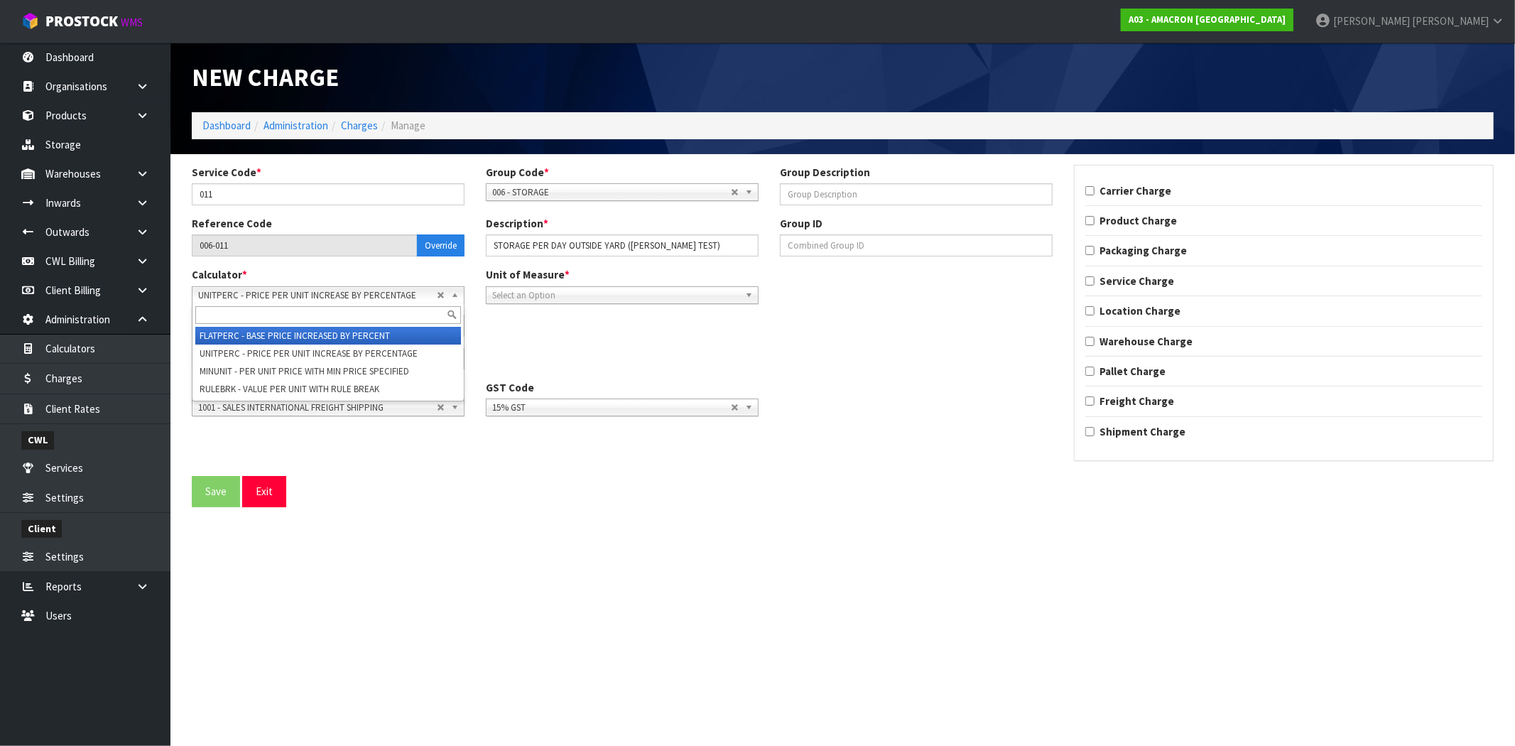
click at [304, 342] on li "FLATPERC - BASE PRICE INCREASED BY PERCENT" at bounding box center [328, 336] width 266 height 18
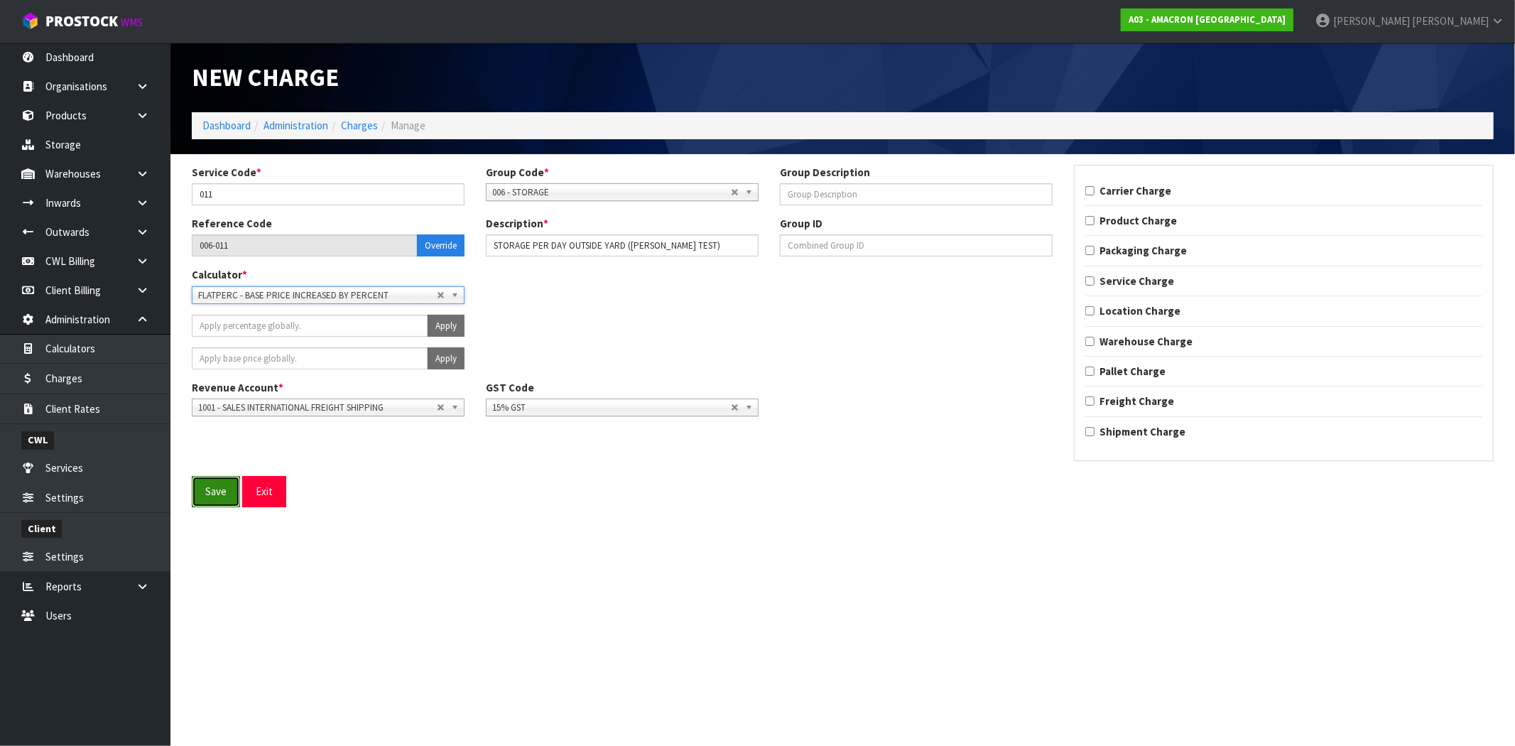
click at [213, 494] on button "Save" at bounding box center [216, 491] width 48 height 31
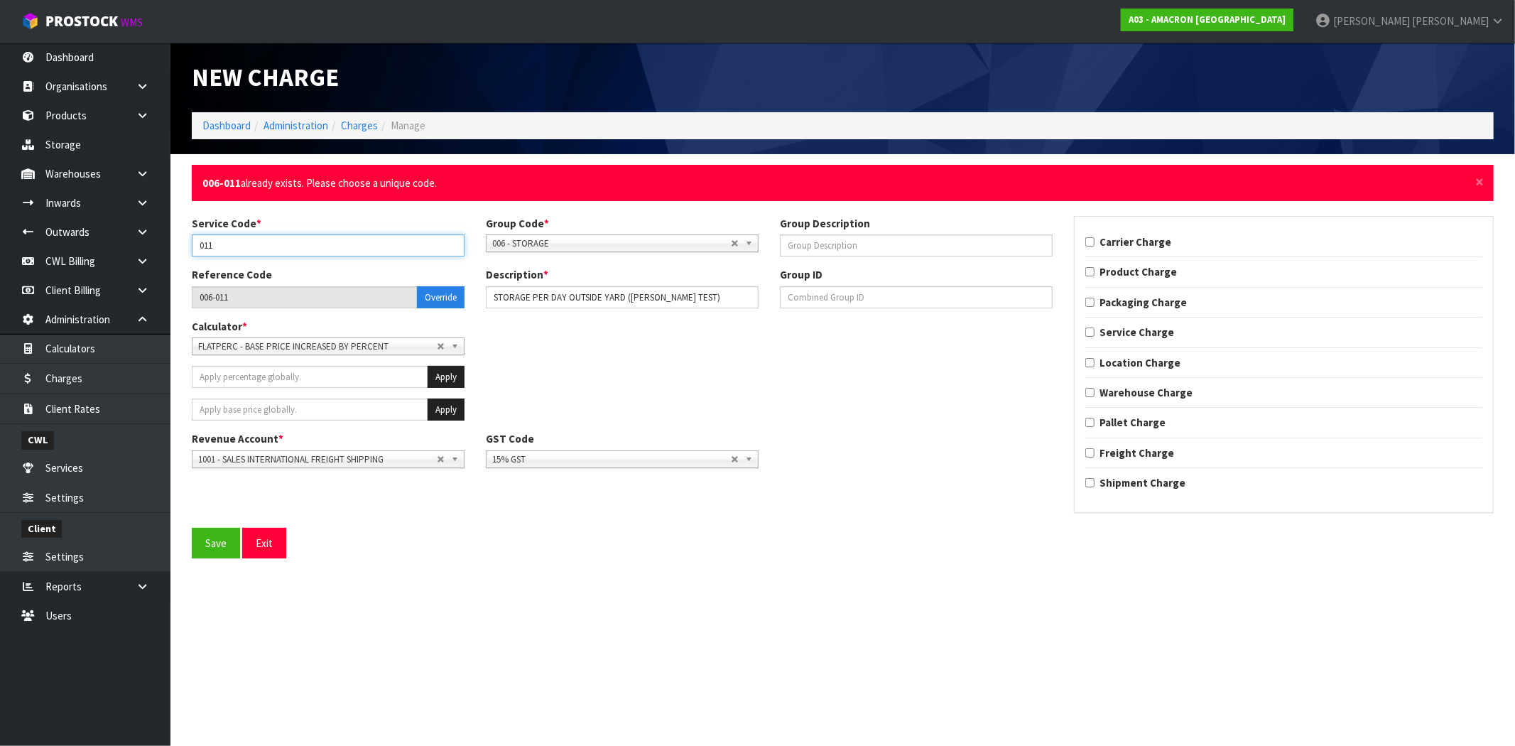
drag, startPoint x: 216, startPoint y: 245, endPoint x: 192, endPoint y: 245, distance: 23.4
click at [192, 245] on input "011" at bounding box center [328, 245] width 273 height 22
type input "020"
type input "006-020"
click at [208, 554] on button "Save" at bounding box center [216, 543] width 48 height 31
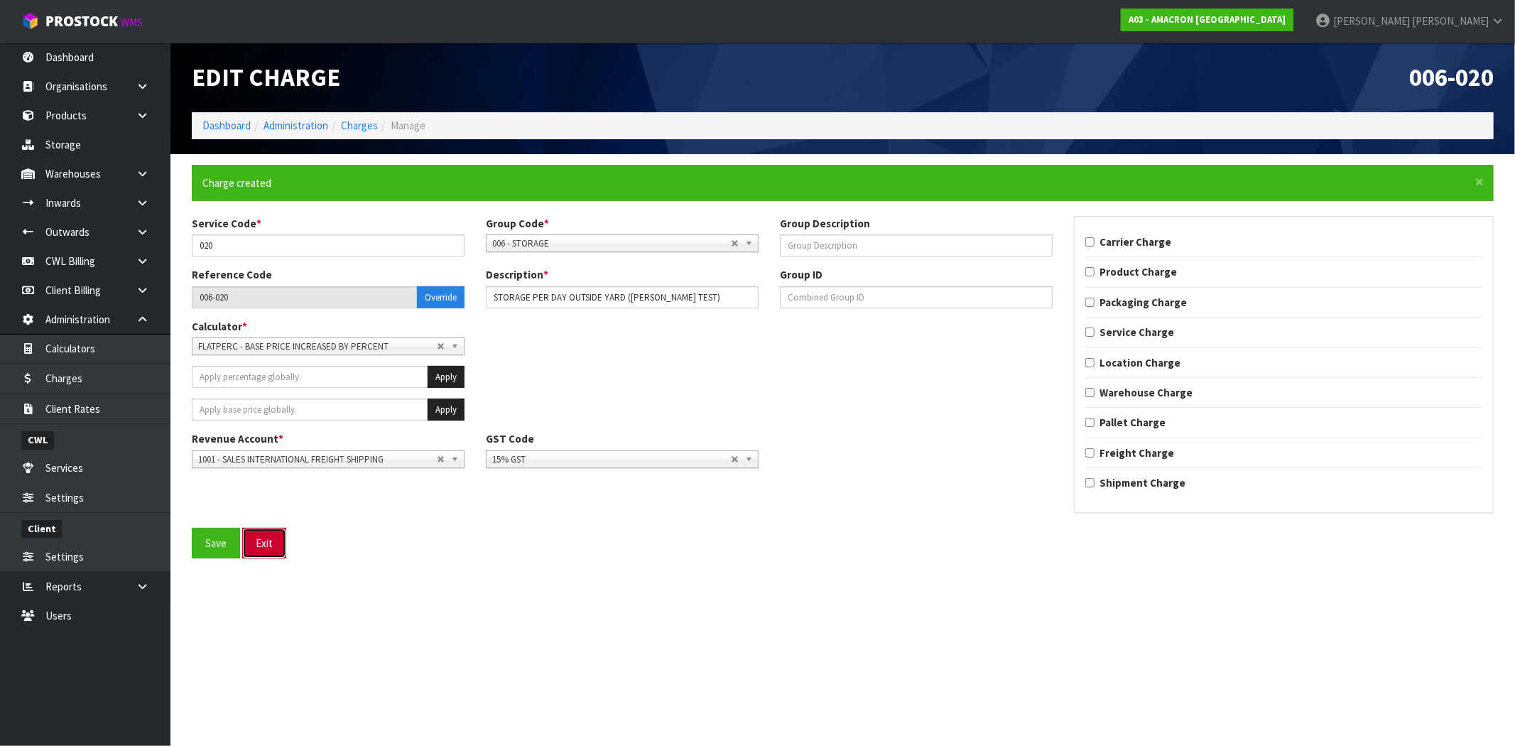
click at [264, 550] on button "Exit" at bounding box center [264, 543] width 44 height 31
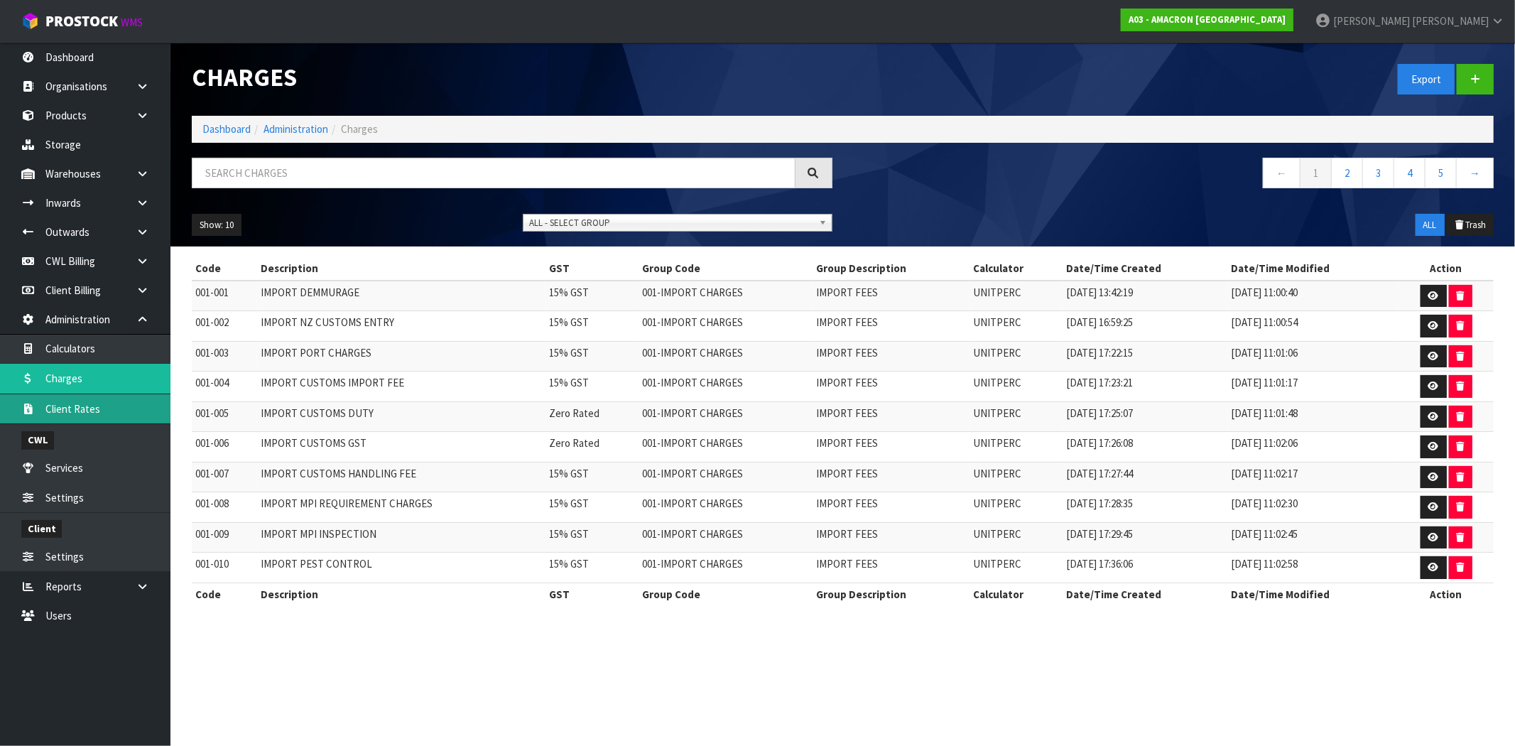
click at [98, 414] on link "Client Rates" at bounding box center [85, 408] width 170 height 29
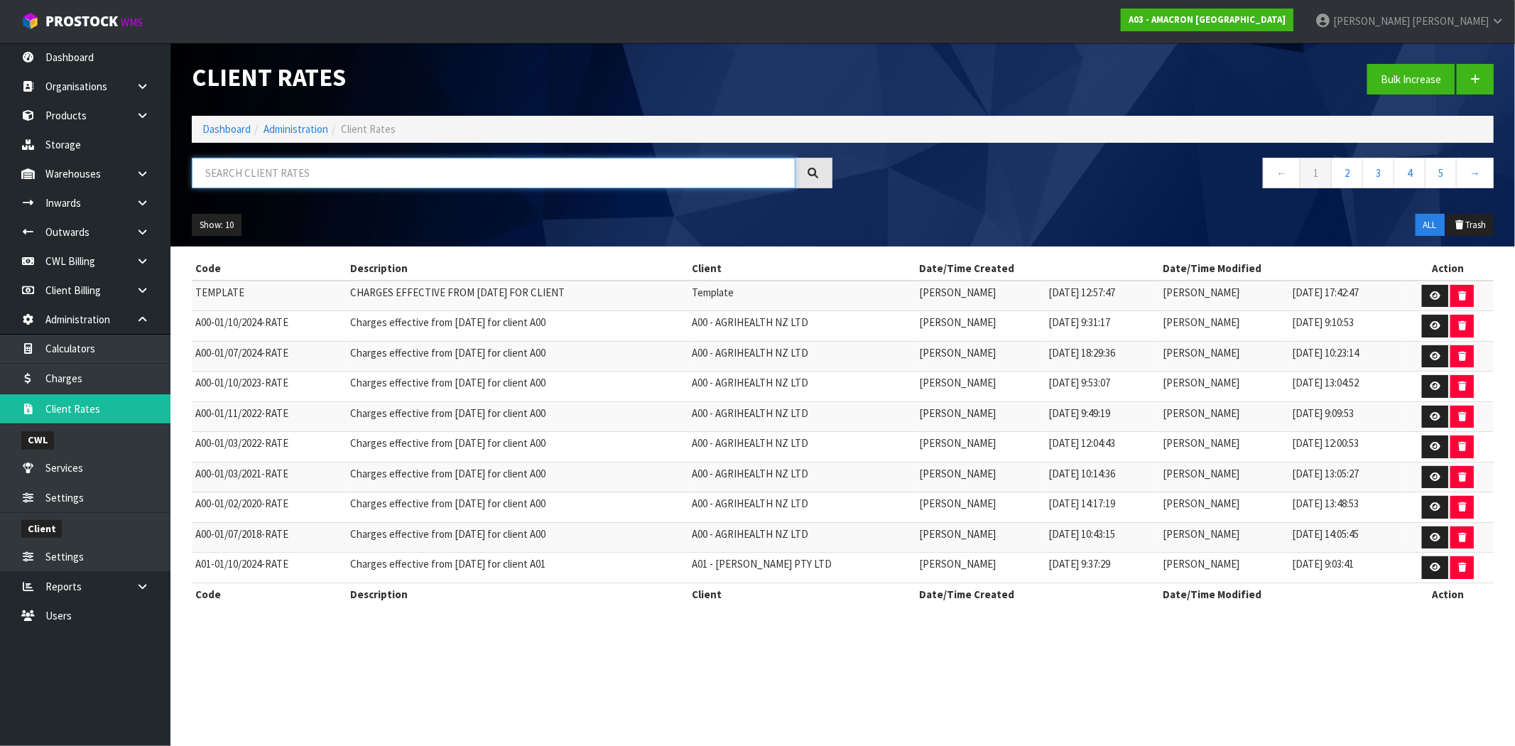
click at [664, 173] on input "text" at bounding box center [494, 173] width 604 height 31
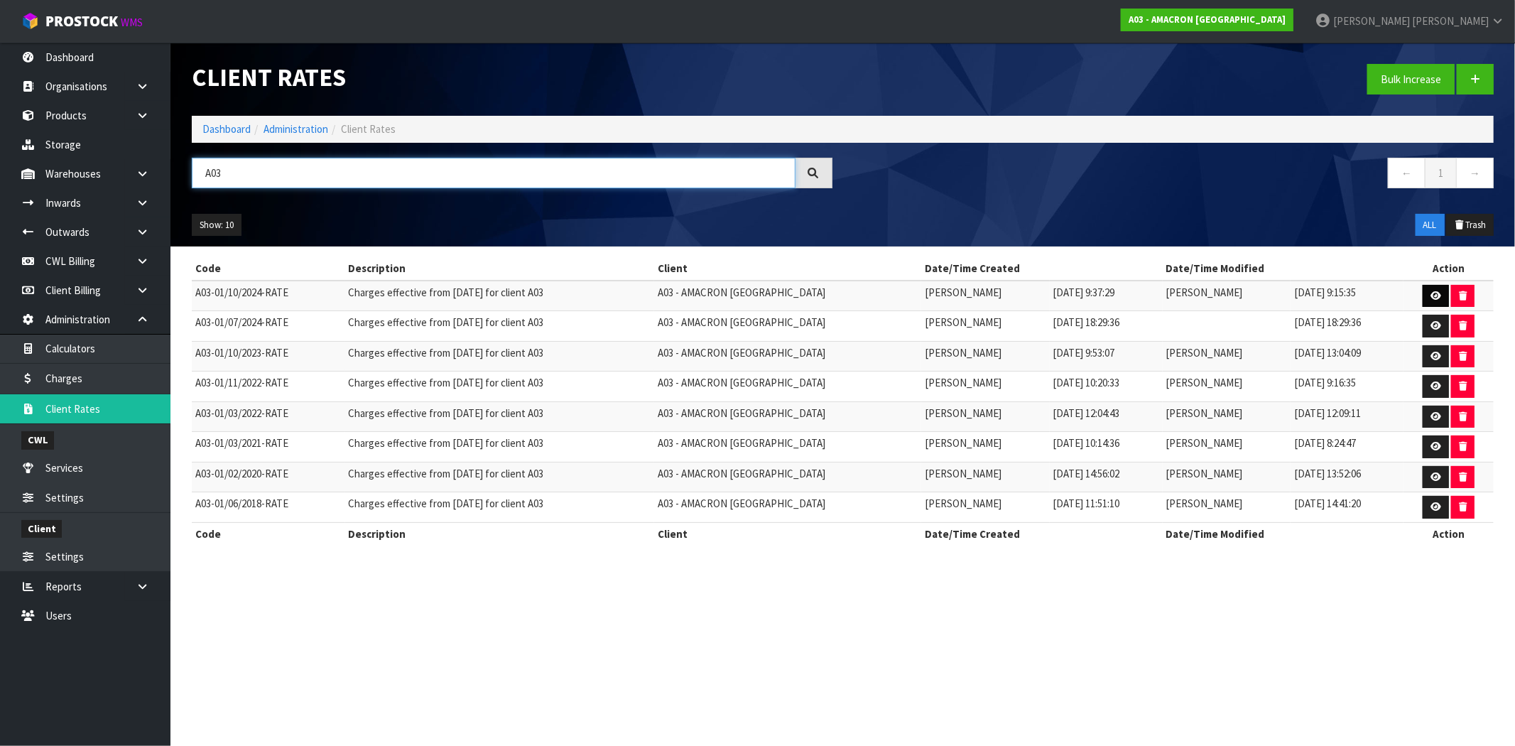
type input "A03"
click at [1432, 300] on link at bounding box center [1435, 296] width 26 height 23
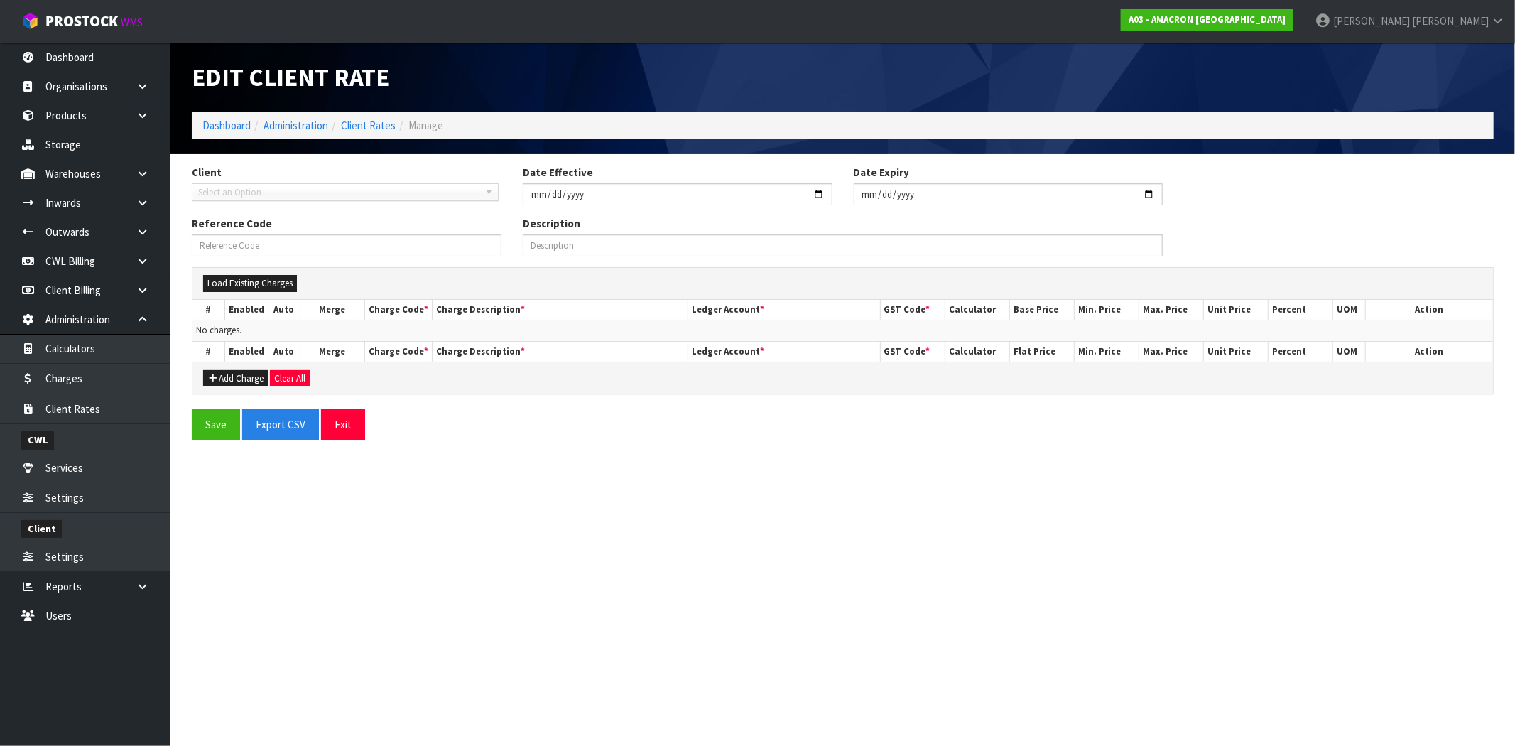
type input "[DATE]"
type input "A03-01/10/2024-RATE"
type input "Charges effective from [DATE] for client A03"
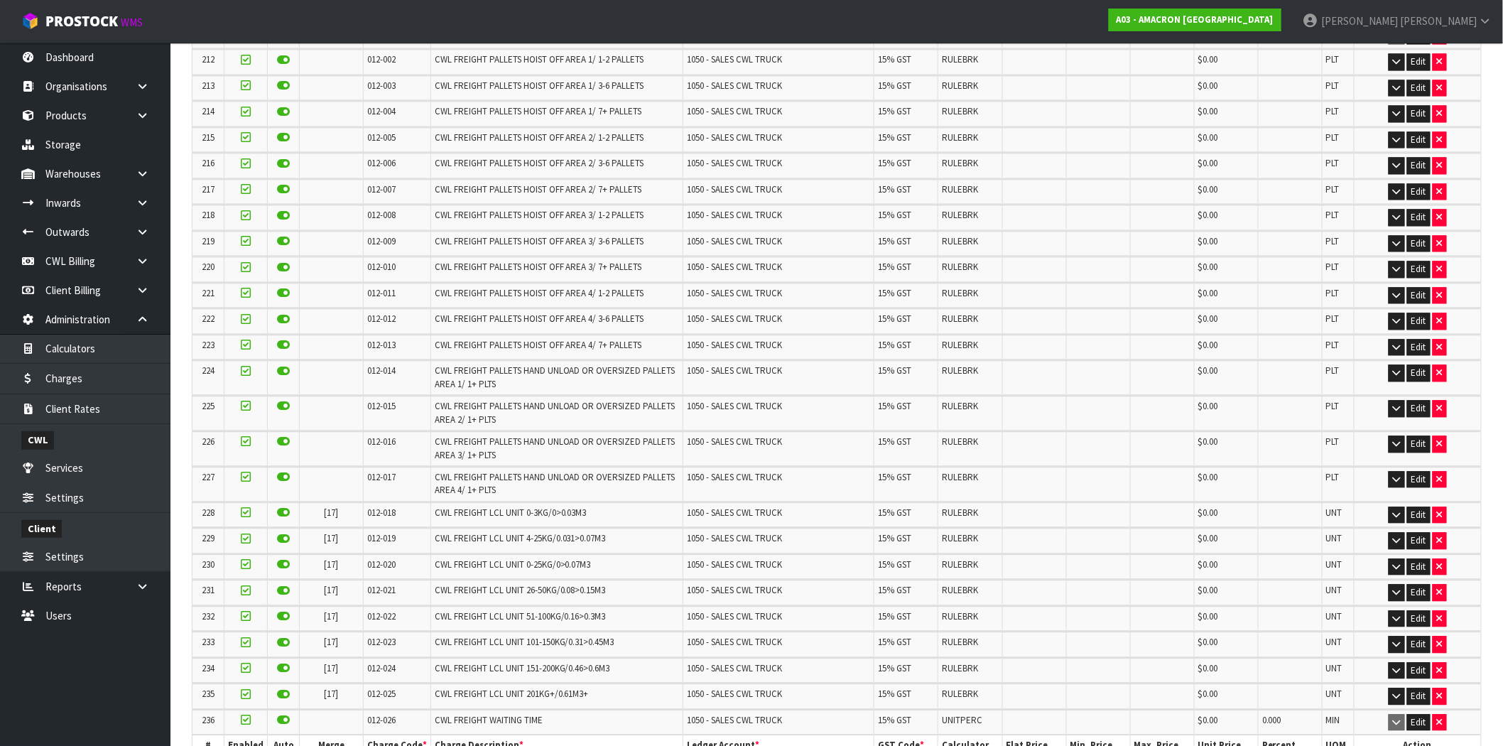
scroll to position [5788, 0]
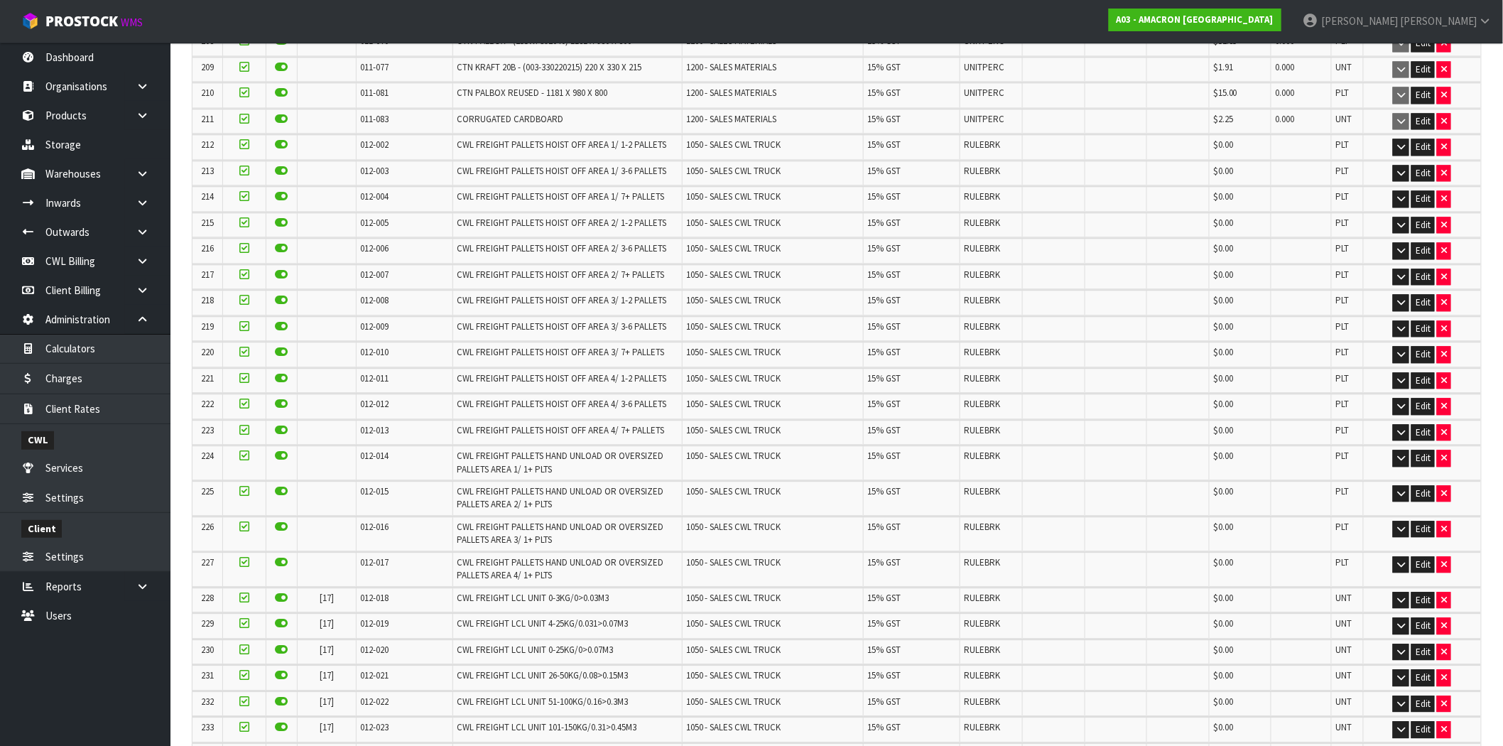
scroll to position [5900, 0]
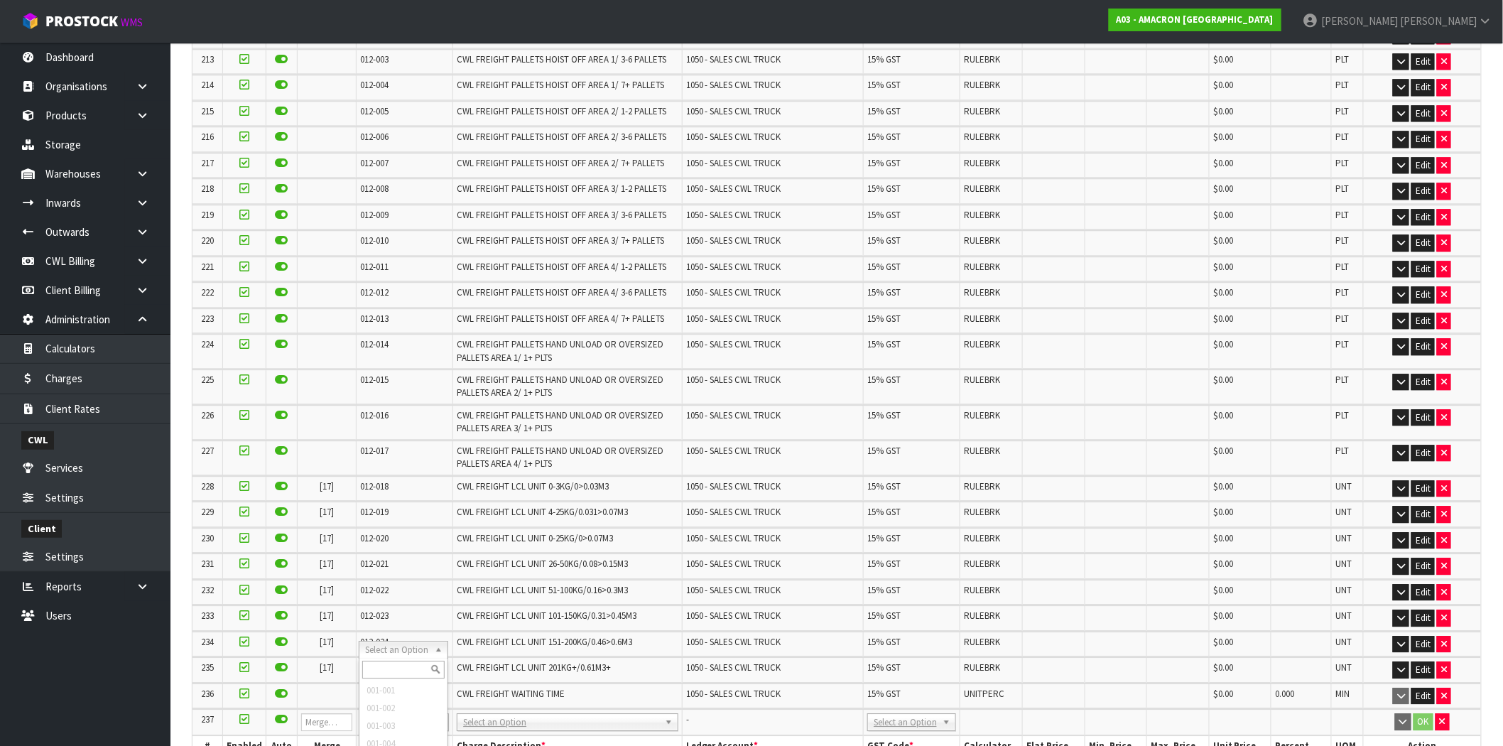
click at [398, 669] on input "text" at bounding box center [403, 669] width 82 height 18
type input "006-020"
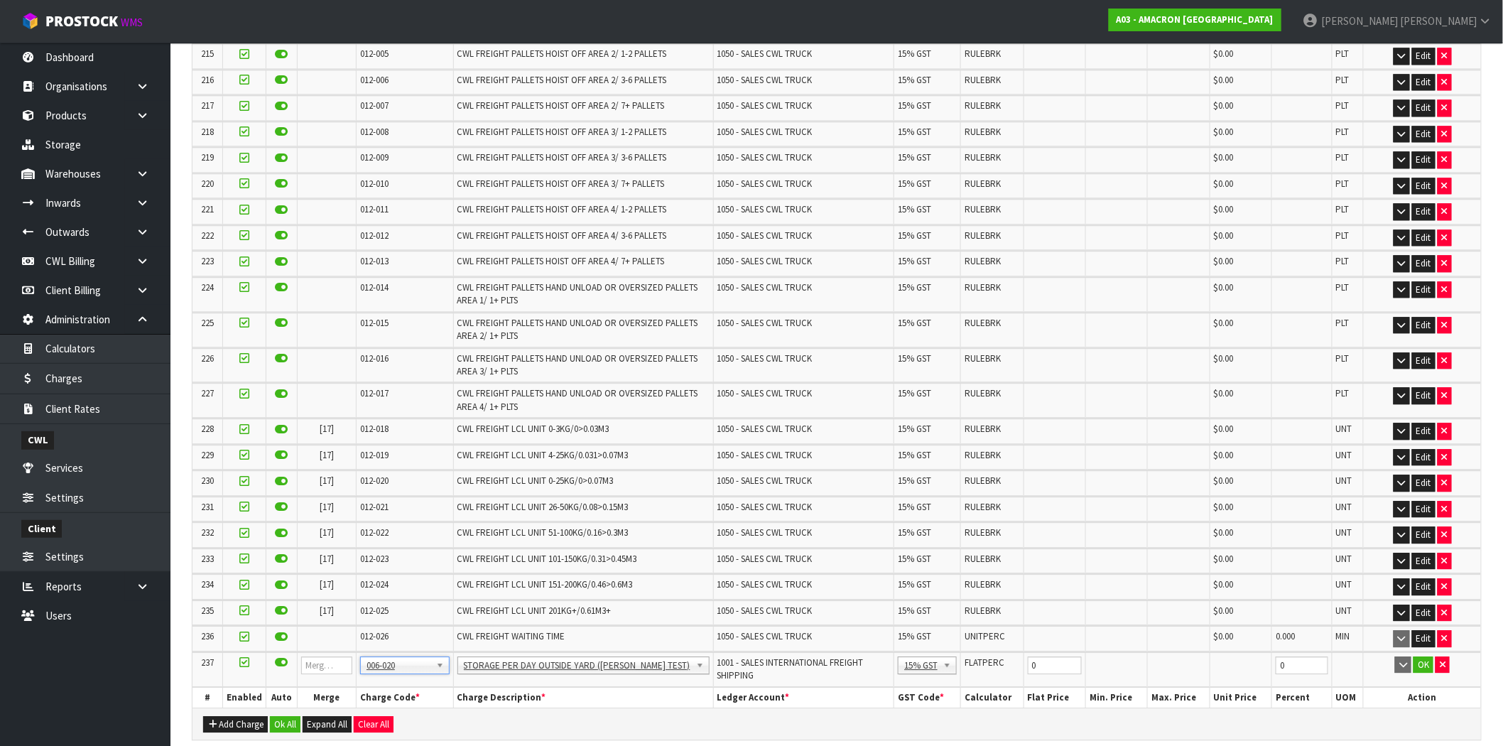
scroll to position [5844, 0]
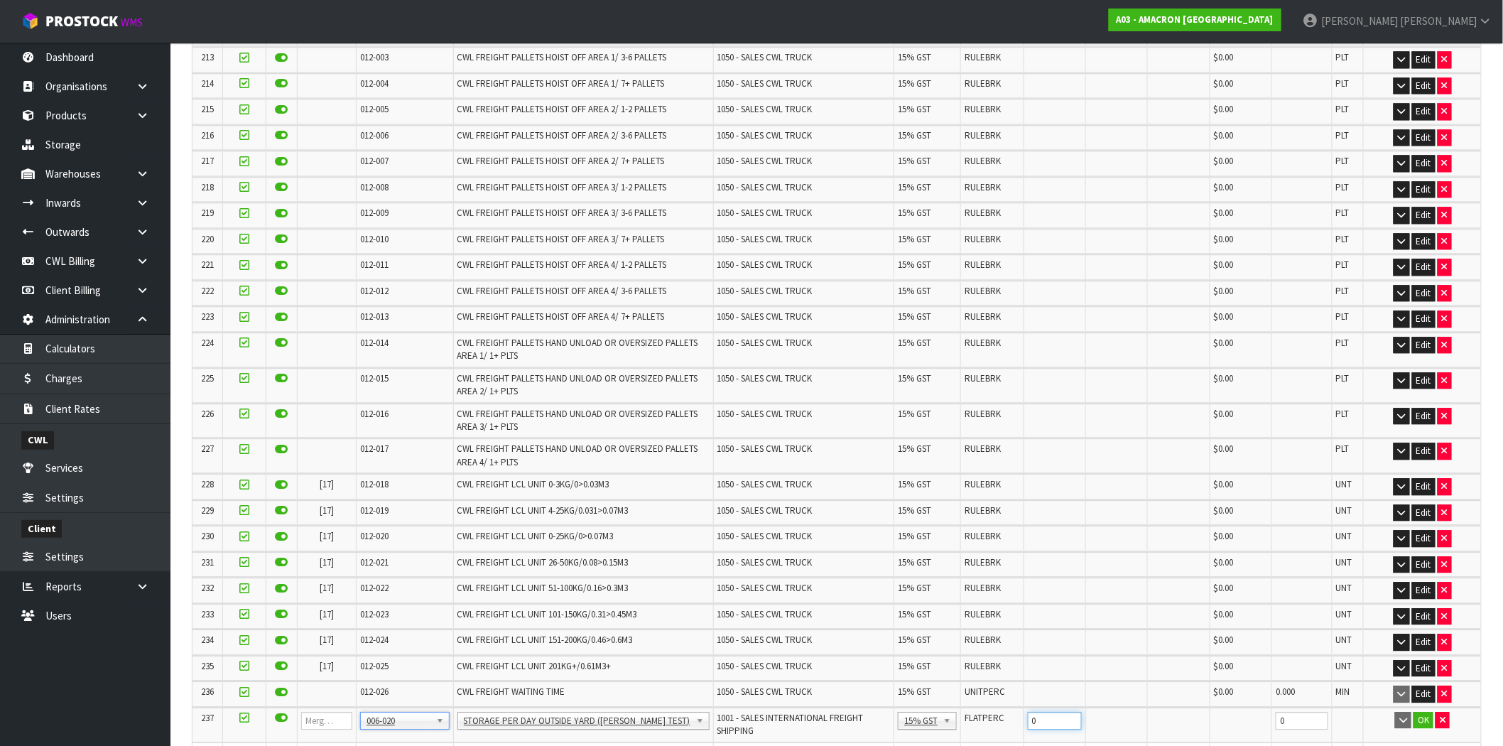
drag, startPoint x: 1034, startPoint y: 650, endPoint x: 1001, endPoint y: 646, distance: 32.9
click at [998, 707] on tr "237 001-001 001-002 001-003 001-004 001-005 001-006 001-007 001-008 001-009 001…" at bounding box center [836, 724] width 1288 height 34
type input "1000"
click at [1425, 712] on button "OK" at bounding box center [1423, 720] width 20 height 17
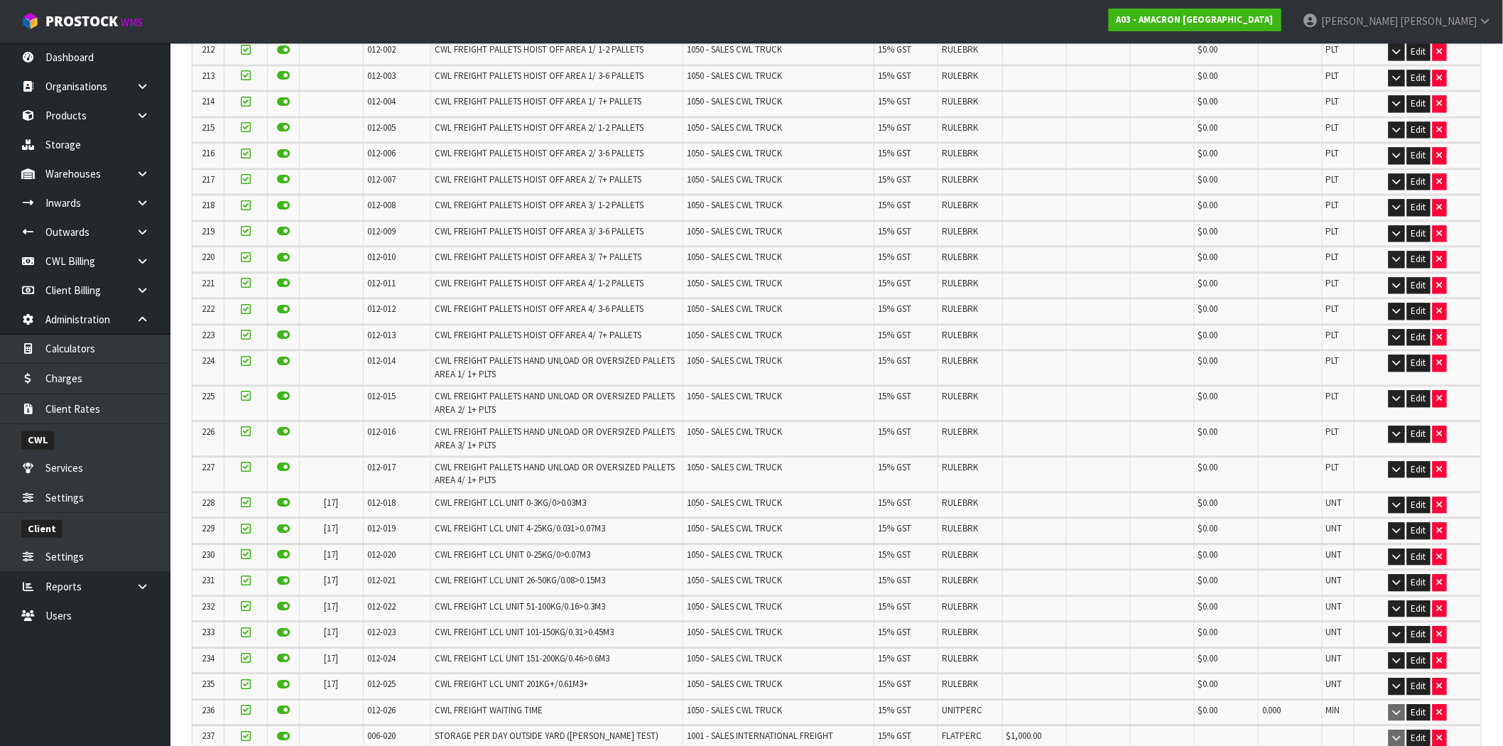
scroll to position [5823, 0]
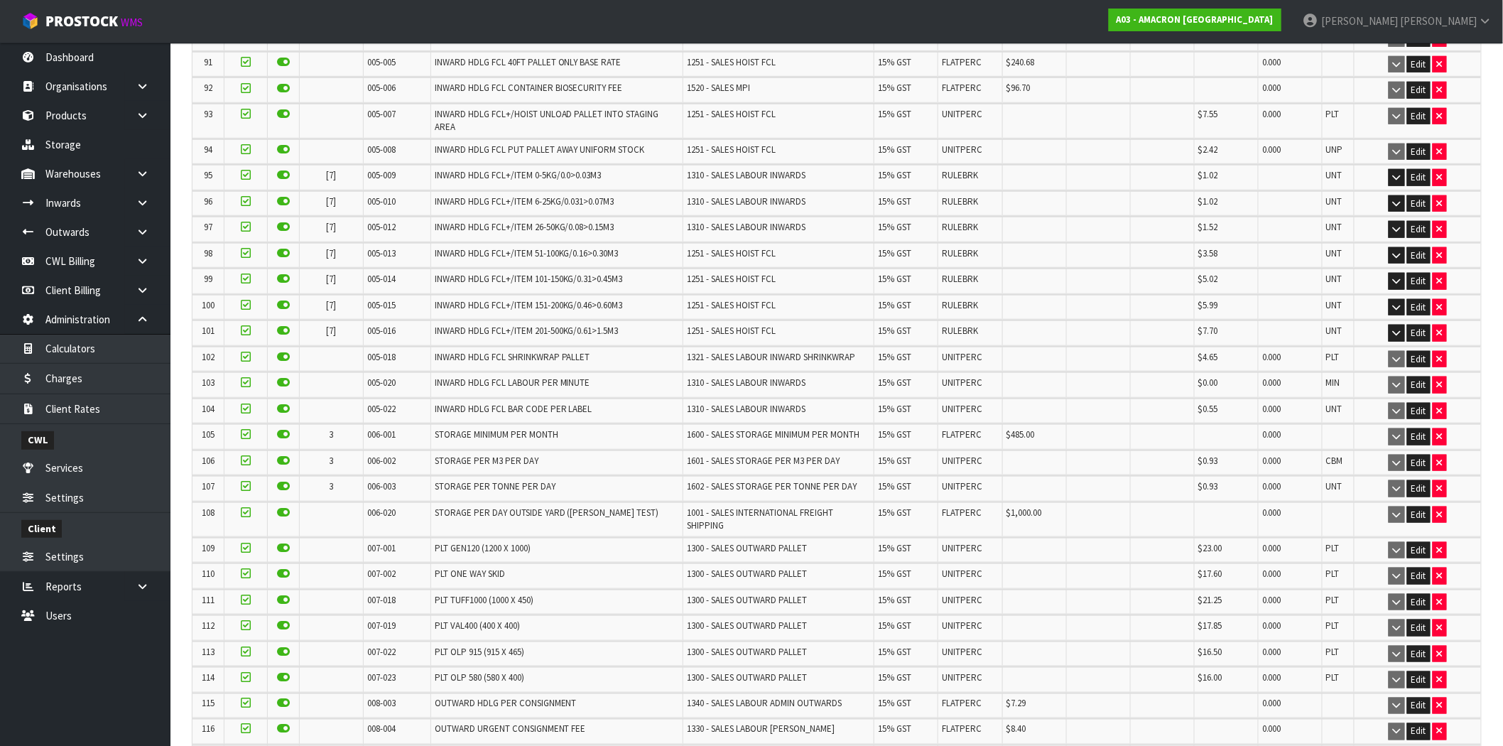
scroll to position [2841, 0]
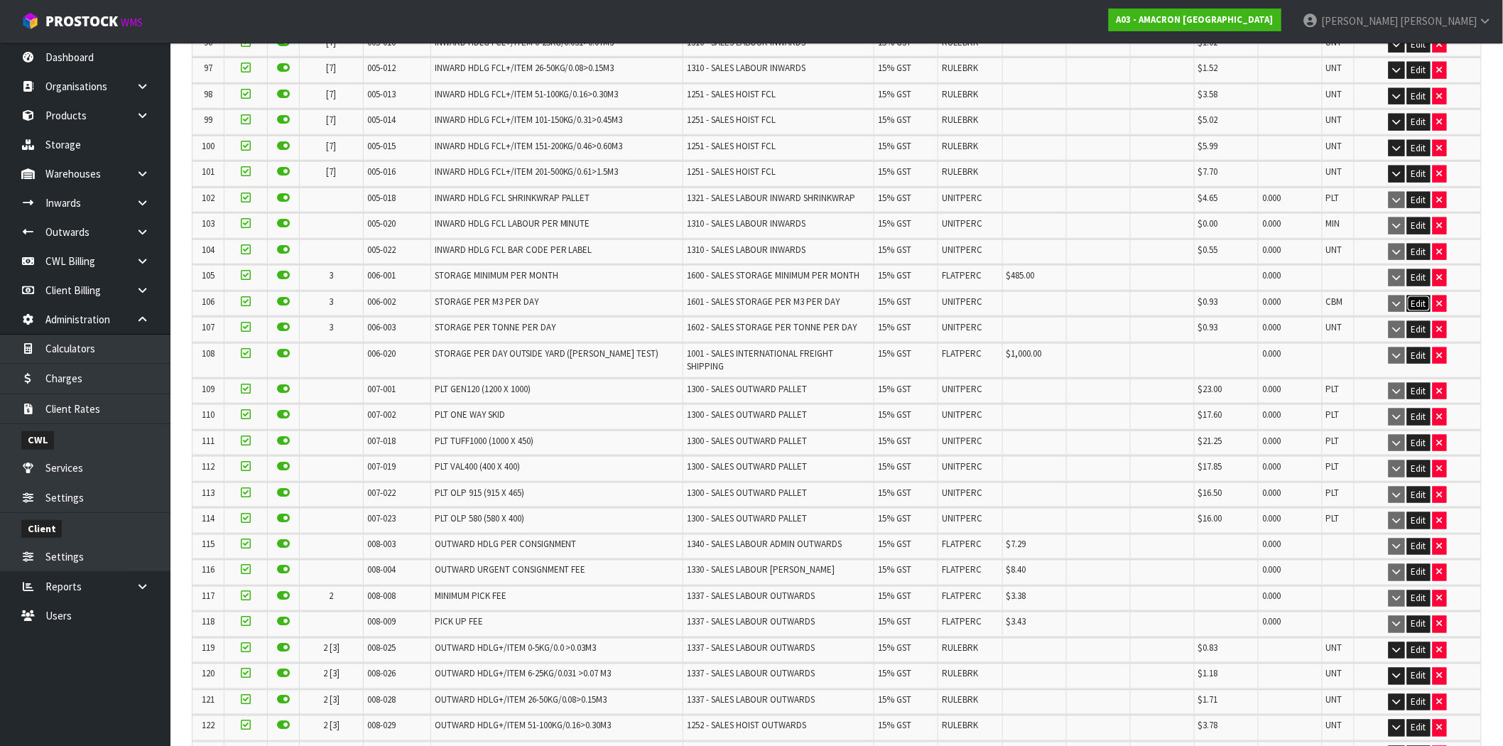
click at [1421, 295] on button "Edit" at bounding box center [1418, 303] width 23 height 17
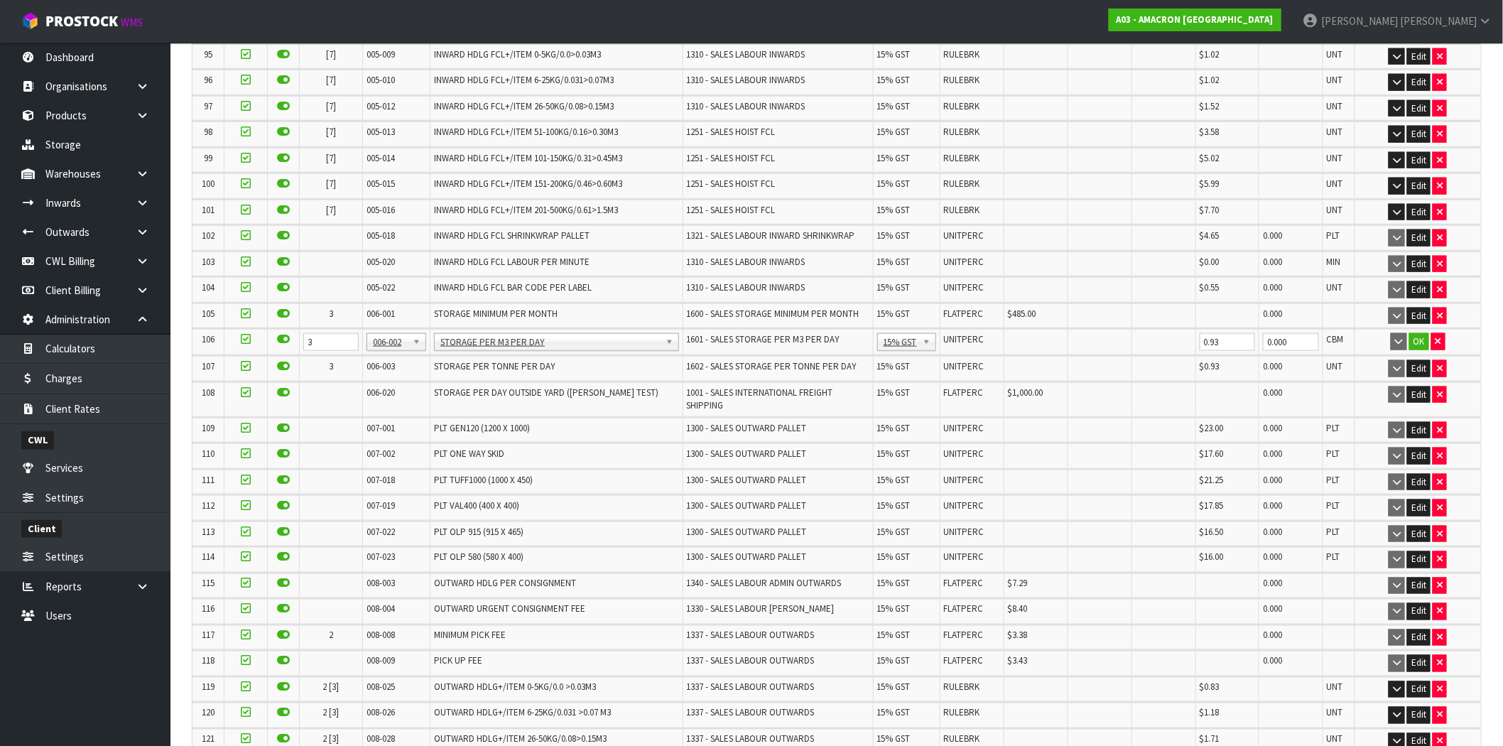
scroll to position [2859, 0]
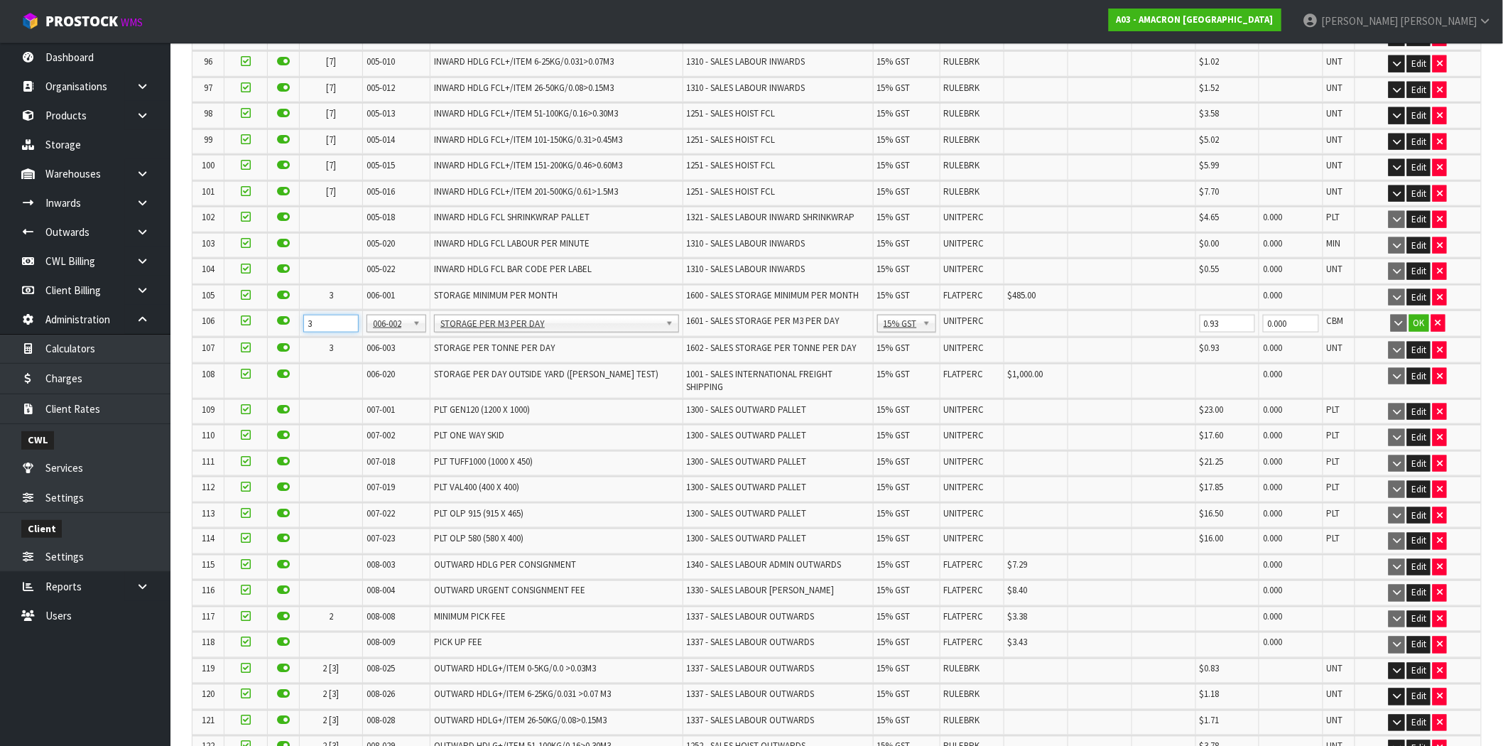
click at [312, 315] on input "3" at bounding box center [330, 324] width 55 height 18
click at [1416, 342] on button "Edit" at bounding box center [1418, 350] width 23 height 17
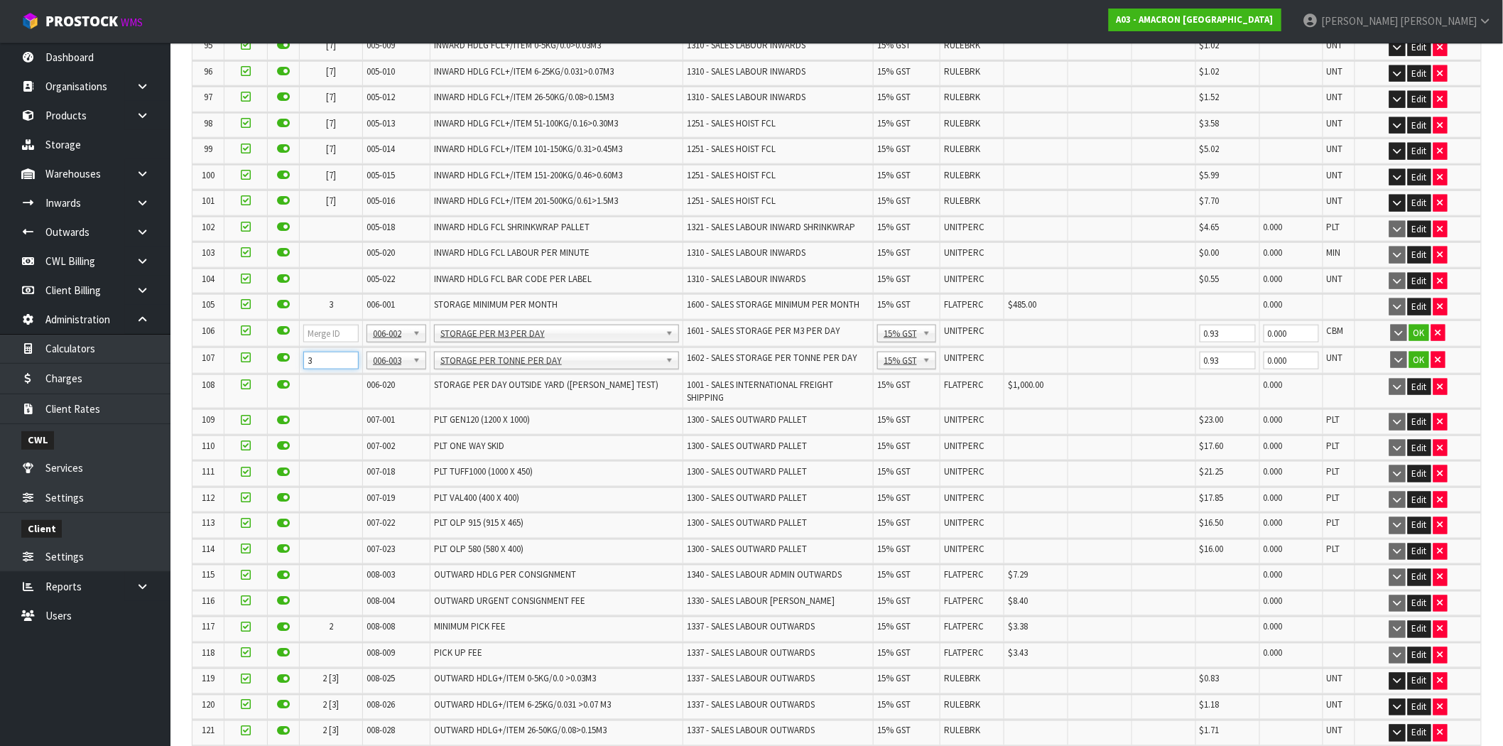
click at [313, 352] on input "3" at bounding box center [330, 361] width 55 height 18
click at [1416, 325] on button "OK" at bounding box center [1419, 333] width 20 height 17
click at [1420, 350] on button "OK" at bounding box center [1419, 358] width 20 height 17
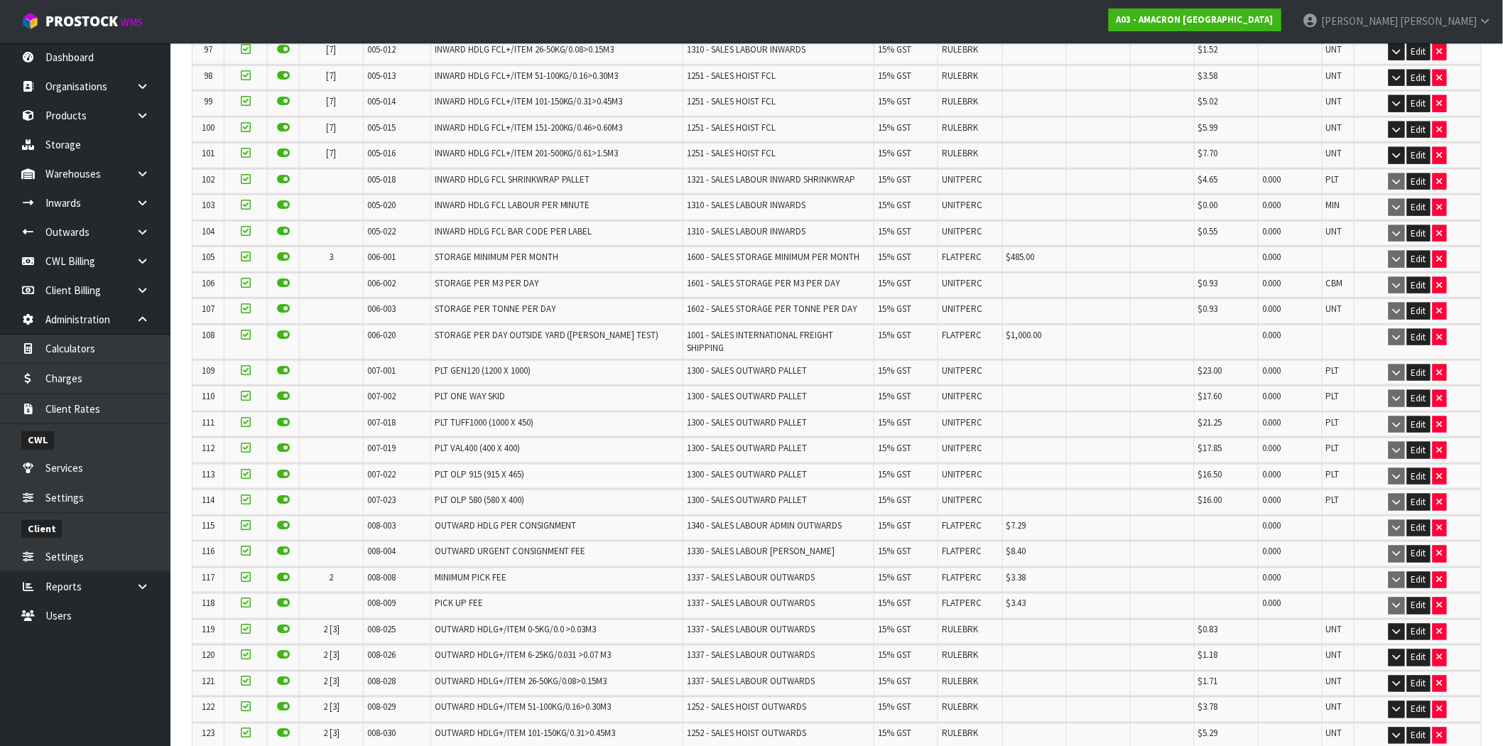
scroll to position [2841, 0]
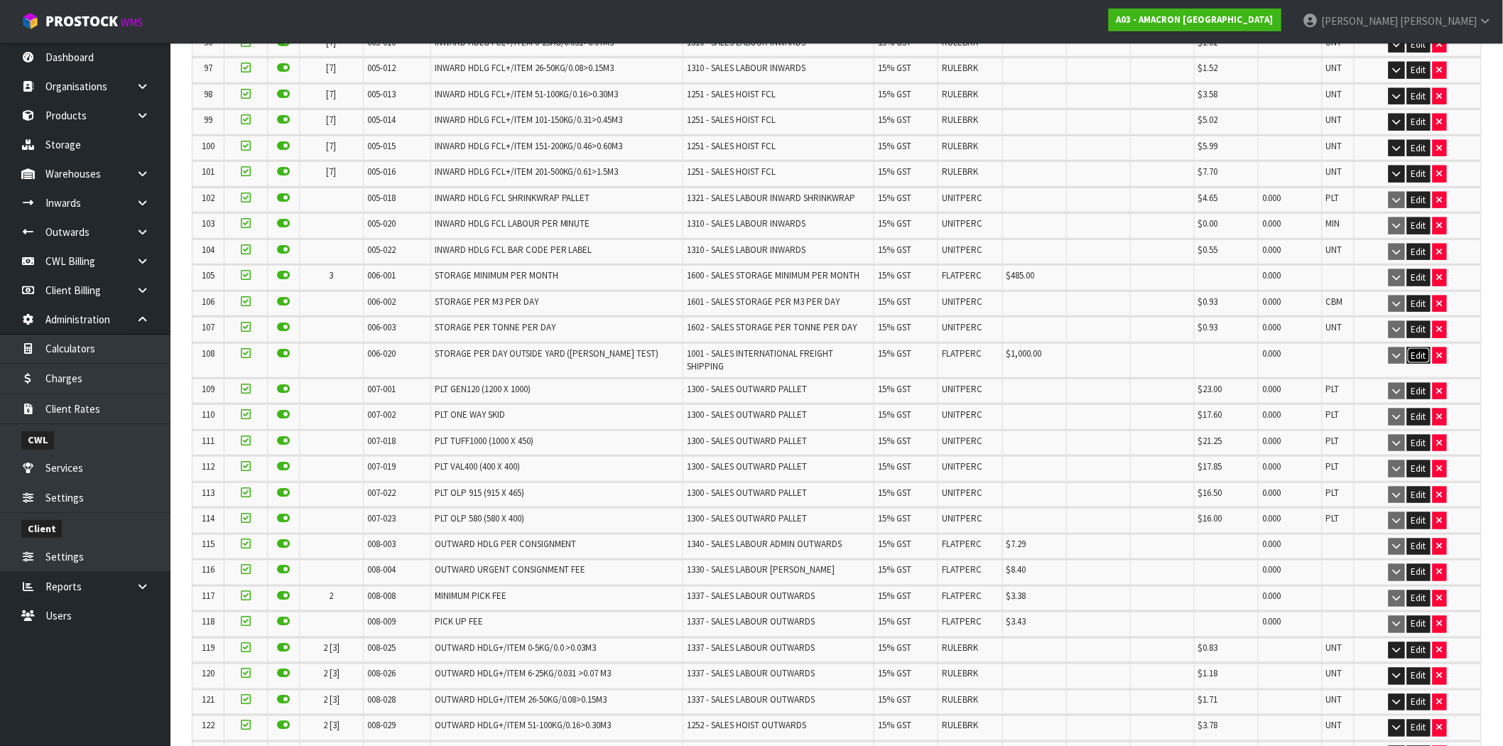
click at [1425, 347] on button "Edit" at bounding box center [1418, 355] width 23 height 17
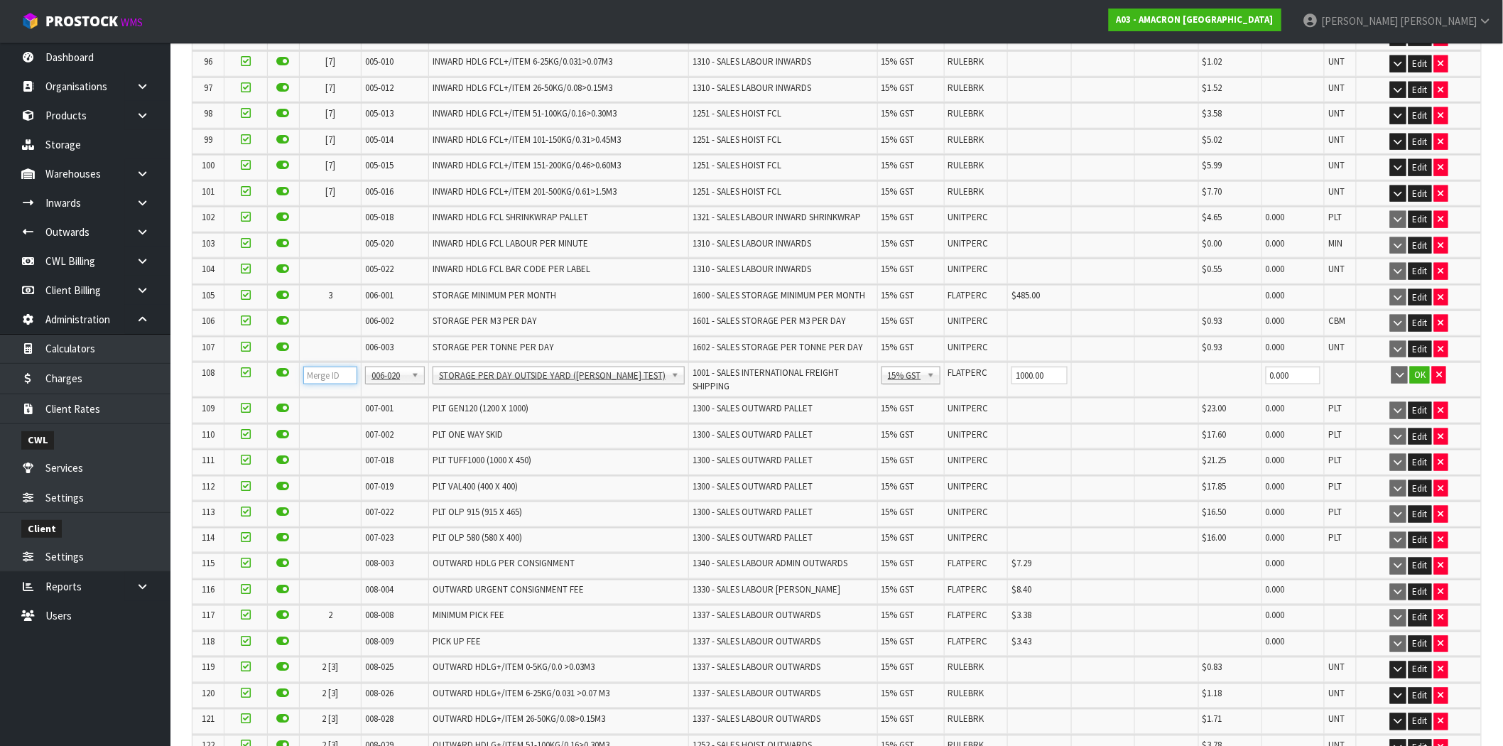
click at [322, 366] on input "number" at bounding box center [330, 375] width 55 height 18
type input "3"
click at [1419, 366] on button "OK" at bounding box center [1420, 374] width 20 height 17
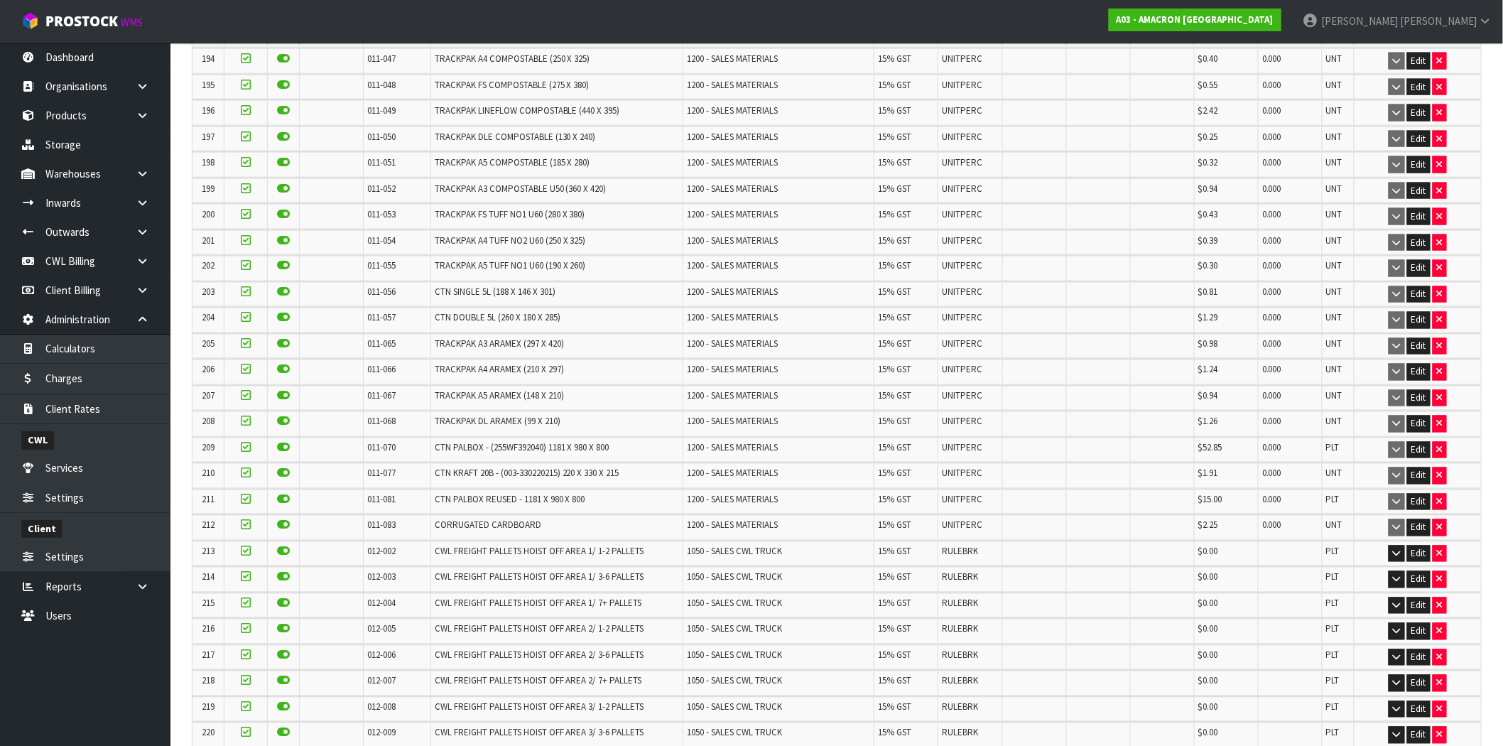
scroll to position [5874, 0]
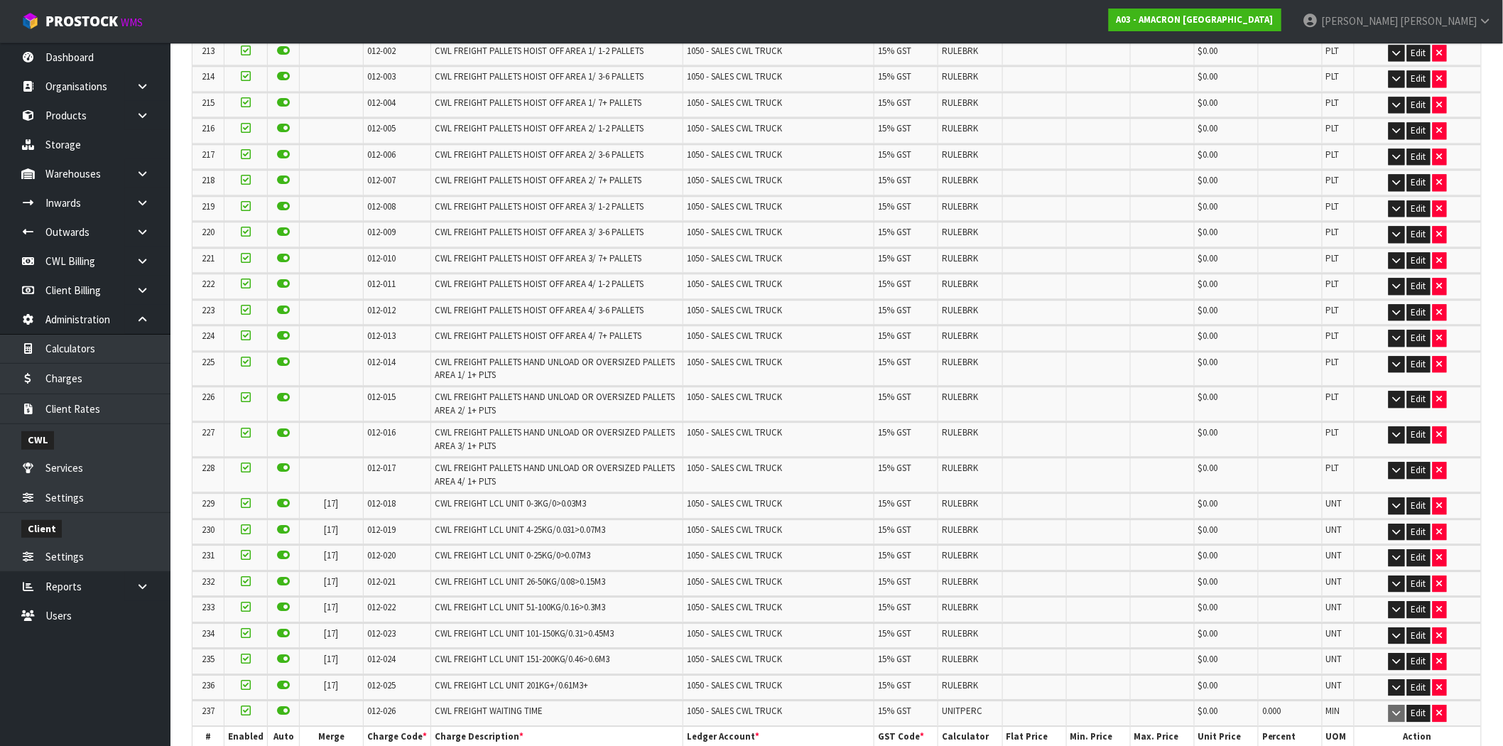
drag, startPoint x: 214, startPoint y: 721, endPoint x: 213, endPoint y: 712, distance: 8.6
